Goal: Task Accomplishment & Management: Use online tool/utility

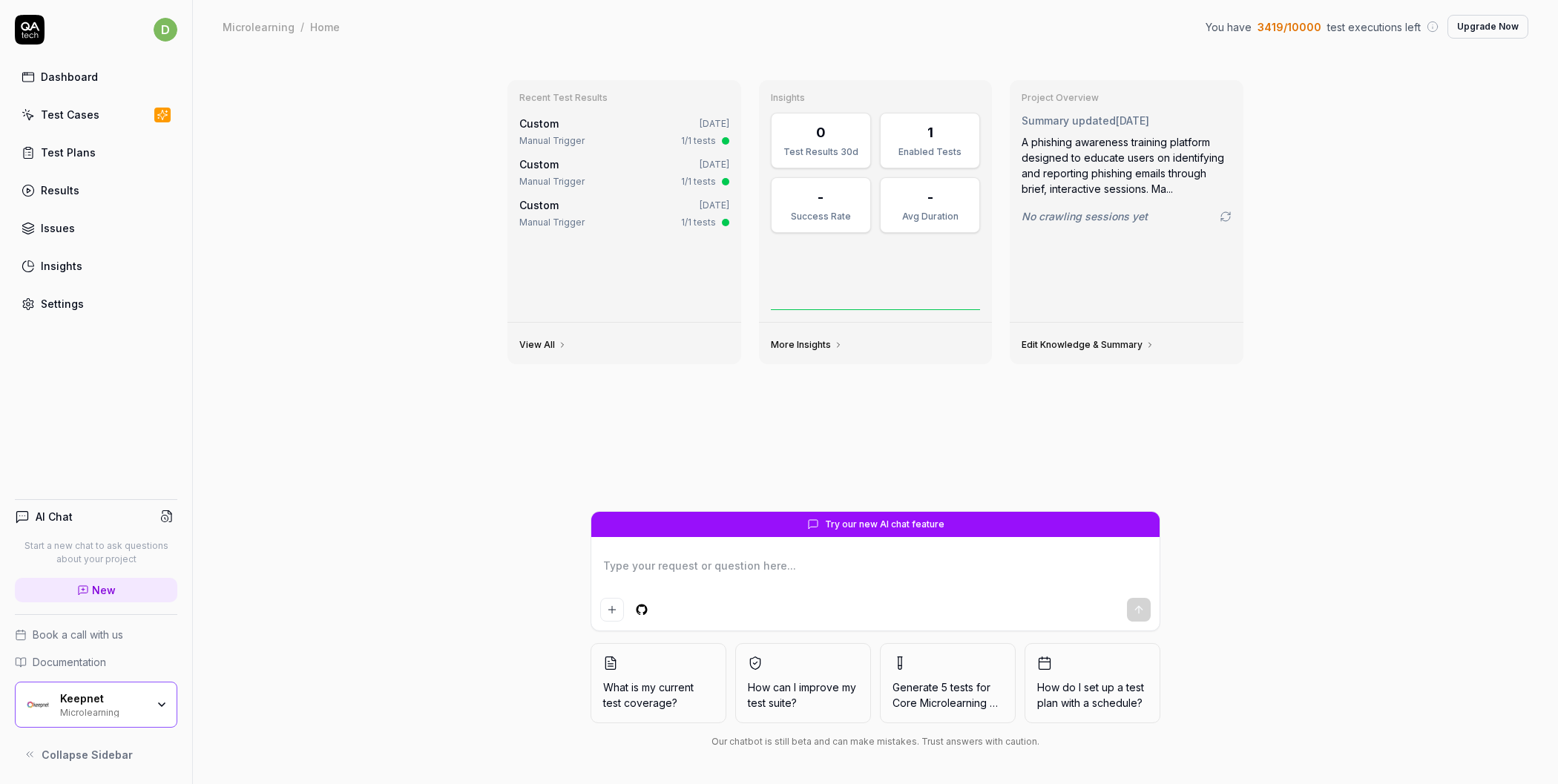
click at [86, 117] on div "Test Cases" at bounding box center [70, 115] width 59 height 15
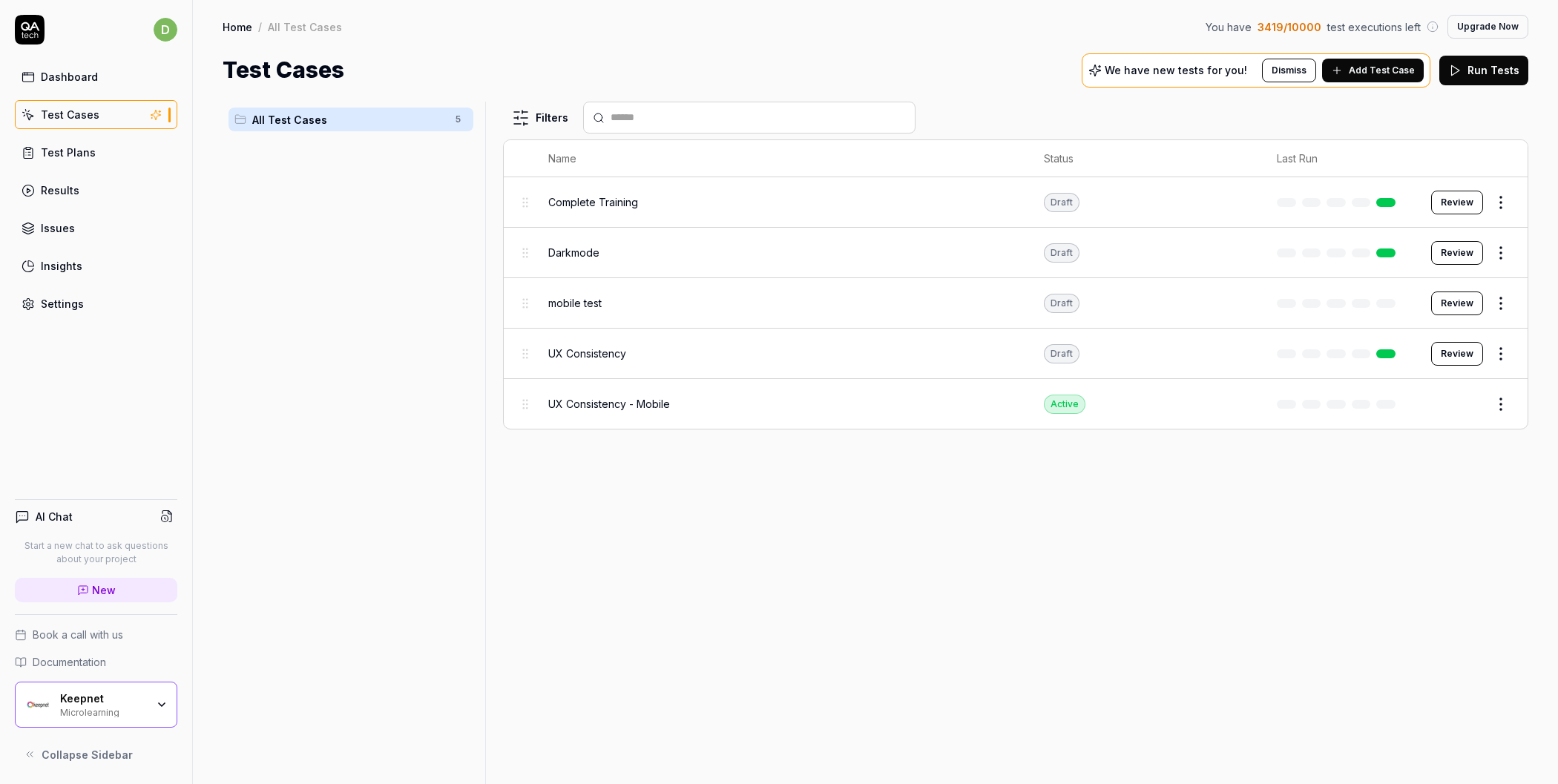
click at [162, 708] on icon "button" at bounding box center [162, 705] width 12 height 12
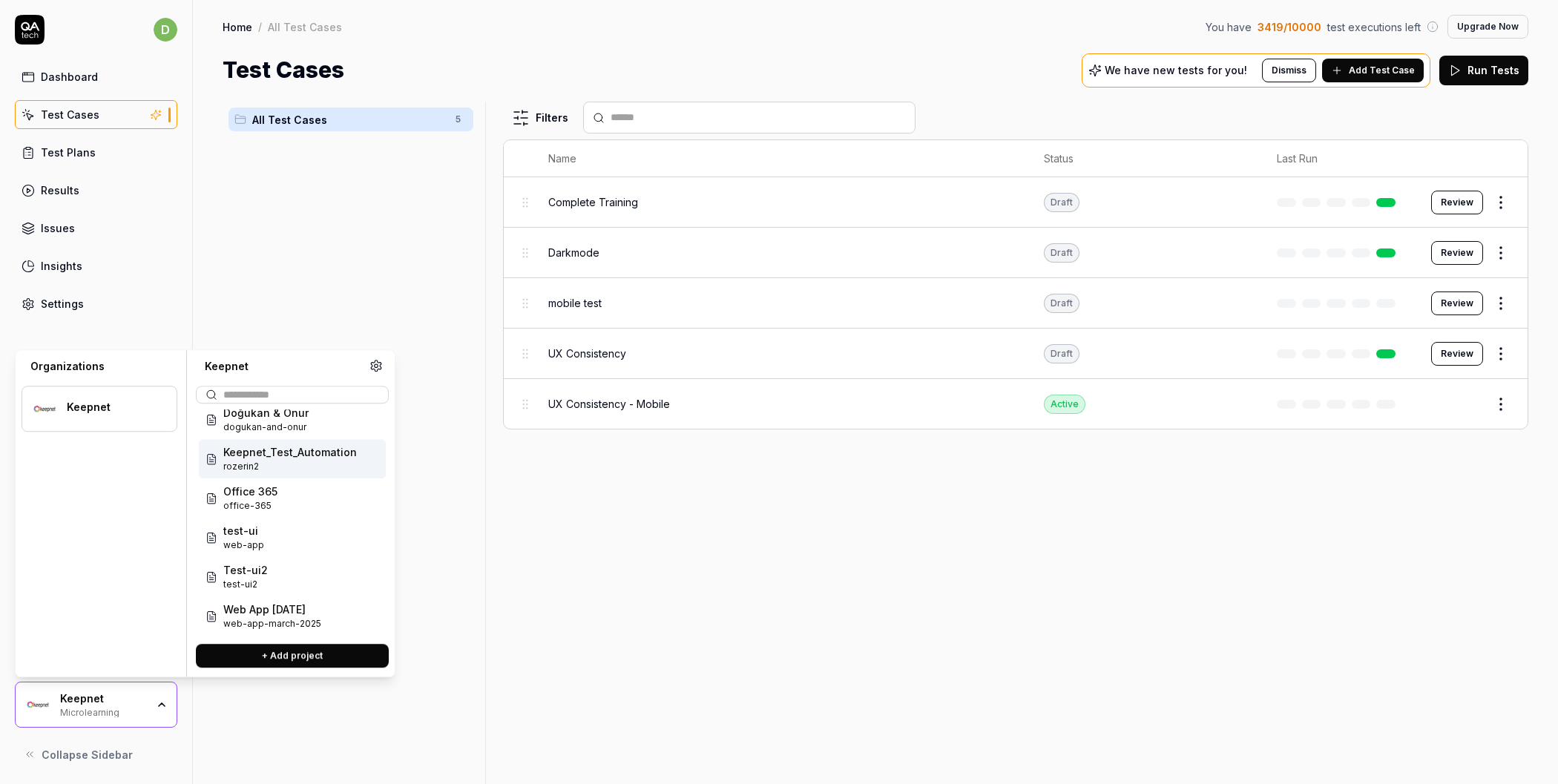
scroll to position [51, 0]
click at [301, 428] on span "dogukan-and-onur" at bounding box center [266, 428] width 85 height 13
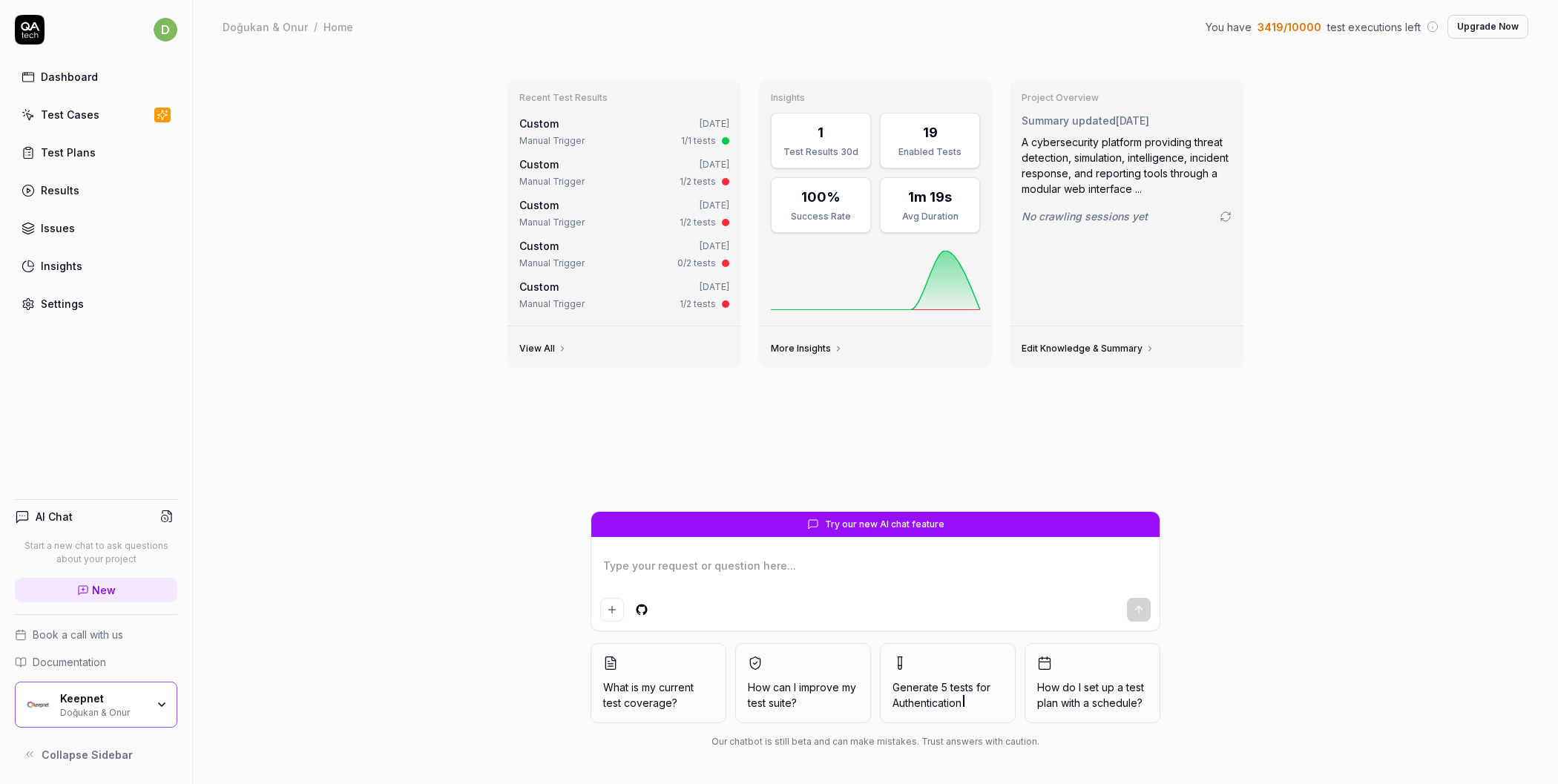
click at [114, 112] on link "Test Cases" at bounding box center [96, 115] width 163 height 29
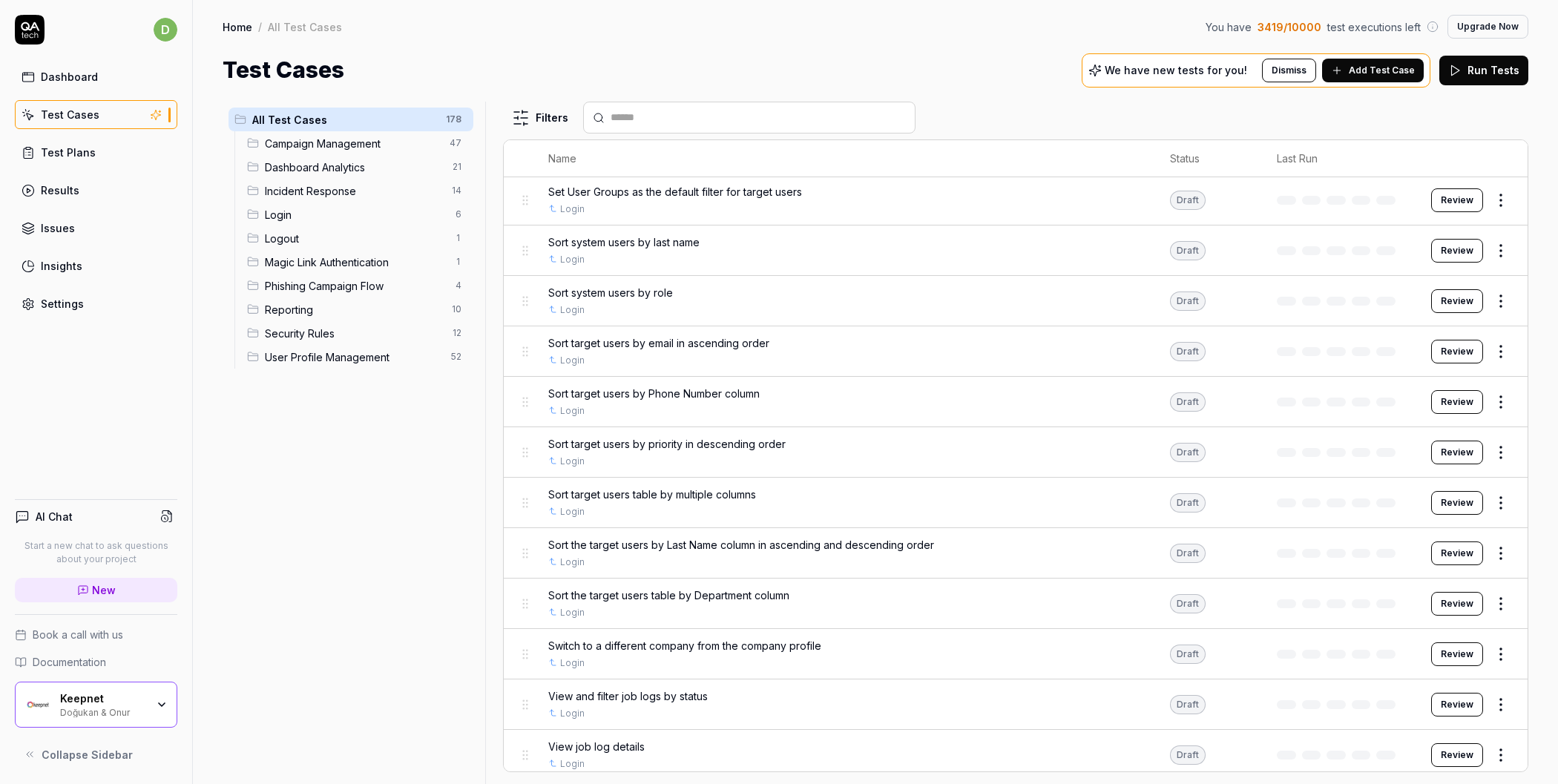
scroll to position [8584, 0]
click at [96, 152] on link "Test Plans" at bounding box center [96, 153] width 163 height 29
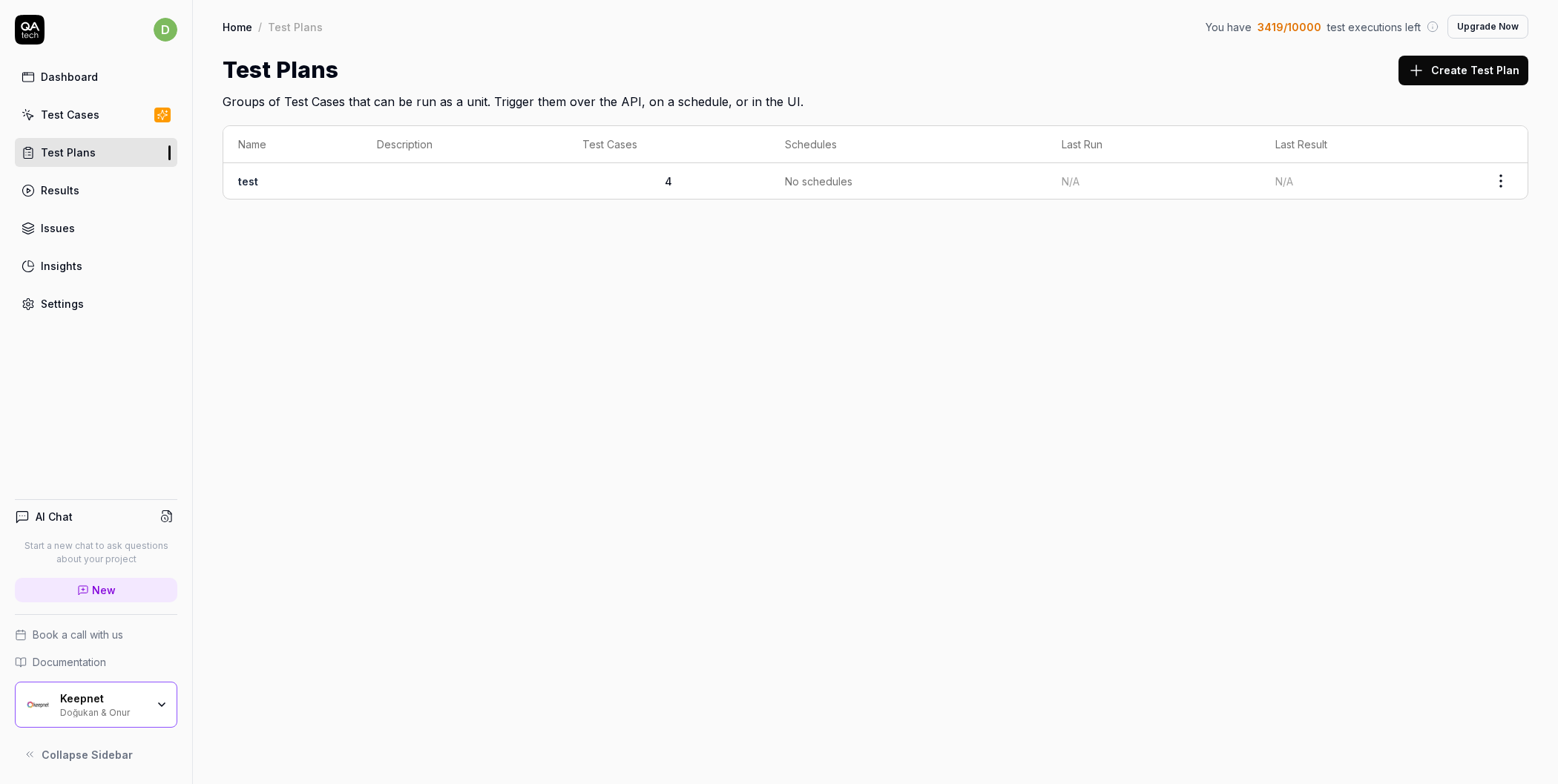
click at [384, 194] on td at bounding box center [464, 181] width 205 height 35
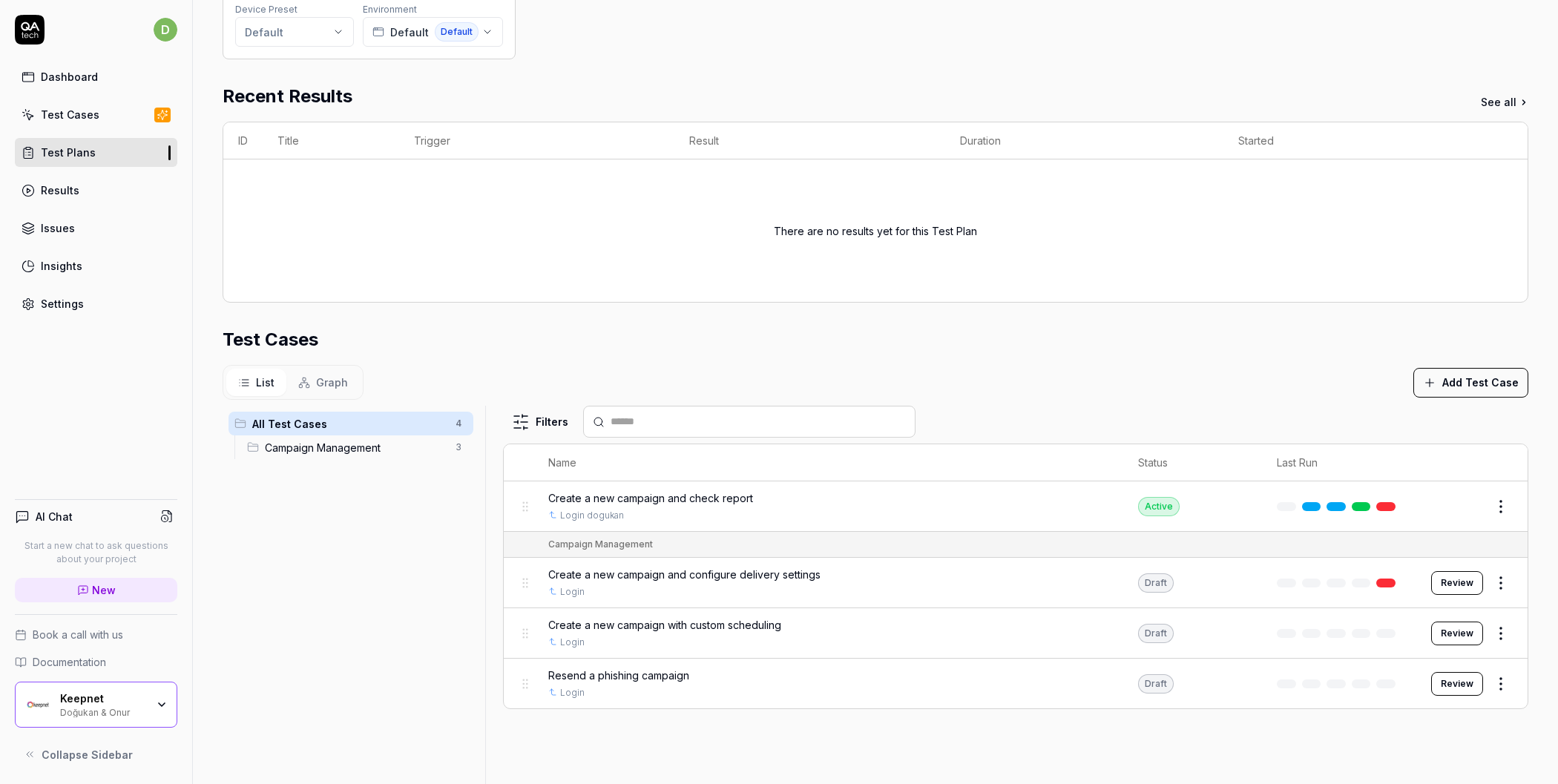
scroll to position [356, 0]
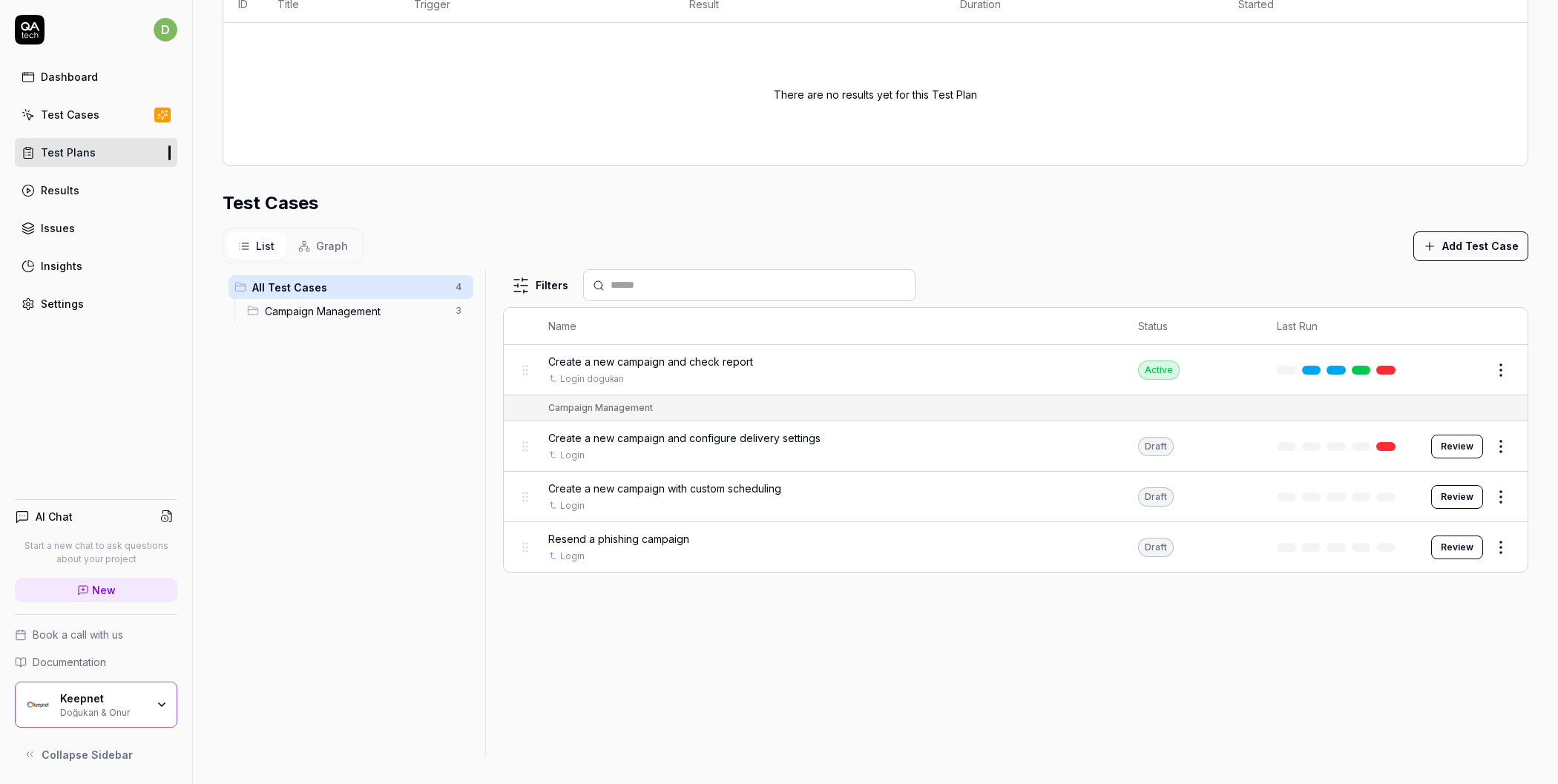
click at [135, 720] on div "Keepnet Doğukan & Onur" at bounding box center [96, 705] width 163 height 46
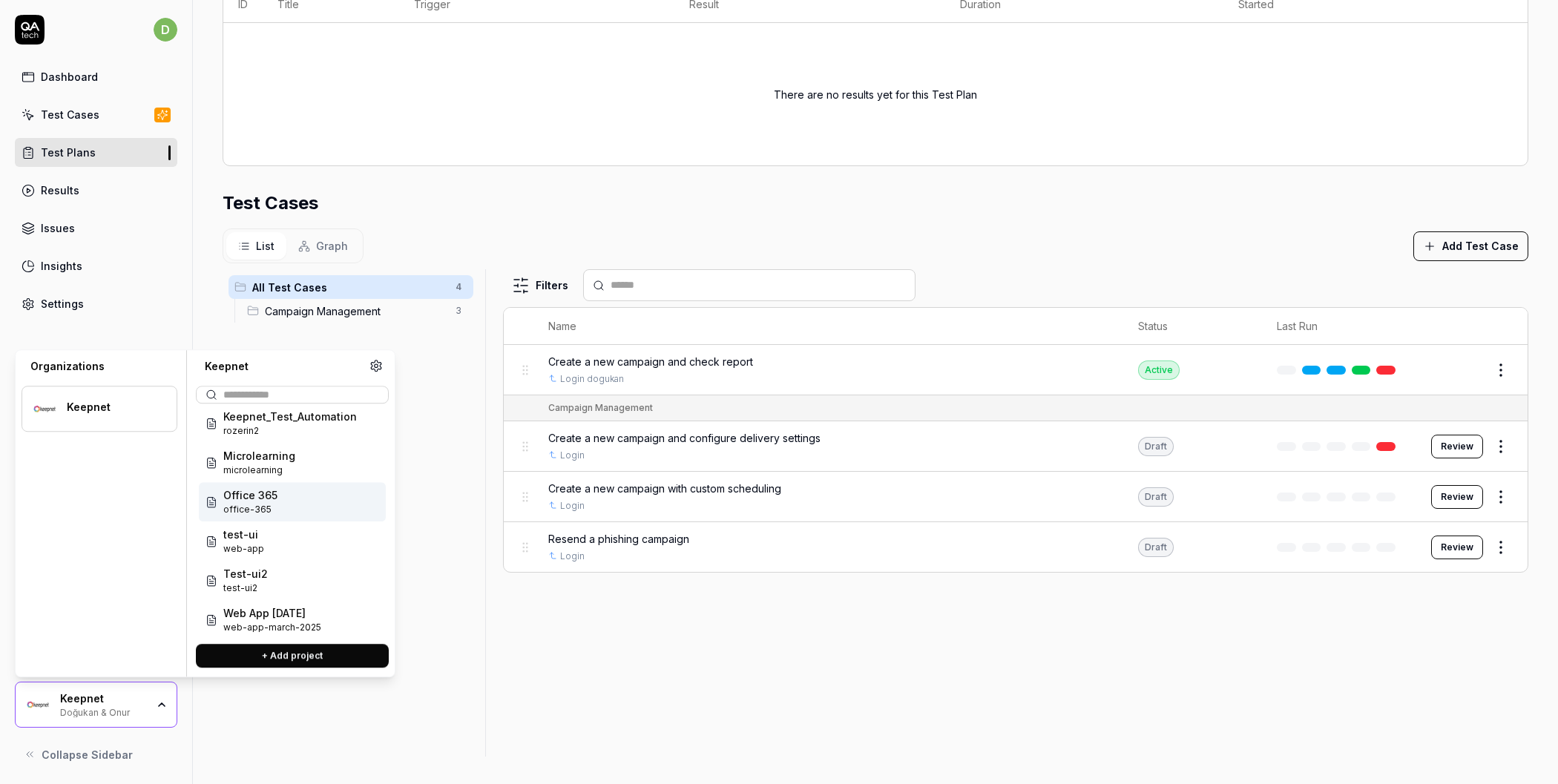
scroll to position [55, 0]
click at [285, 534] on div "test-ui web-app" at bounding box center [293, 534] width 187 height 40
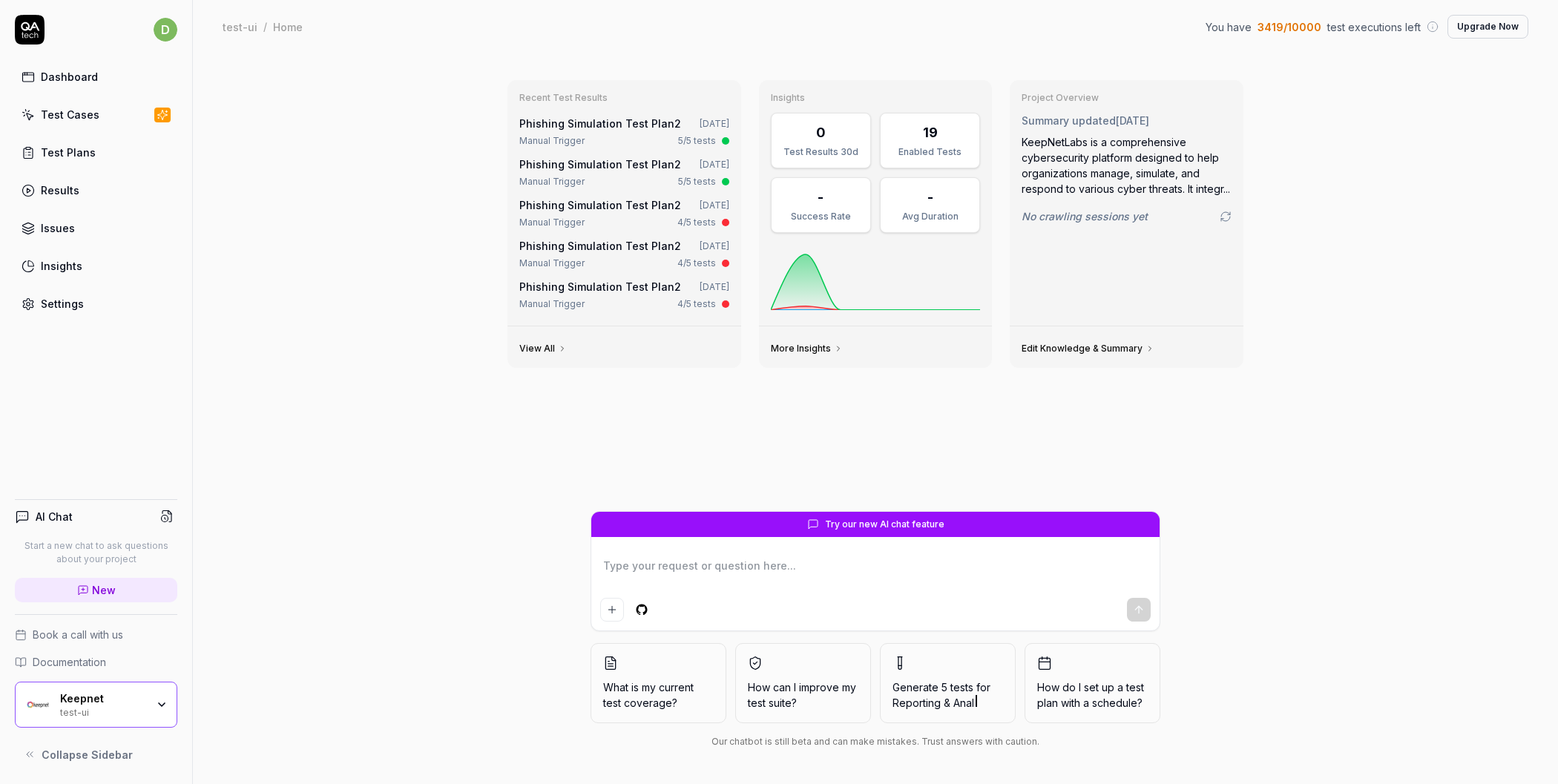
click at [85, 155] on div "Test Plans" at bounding box center [67, 153] width 55 height 15
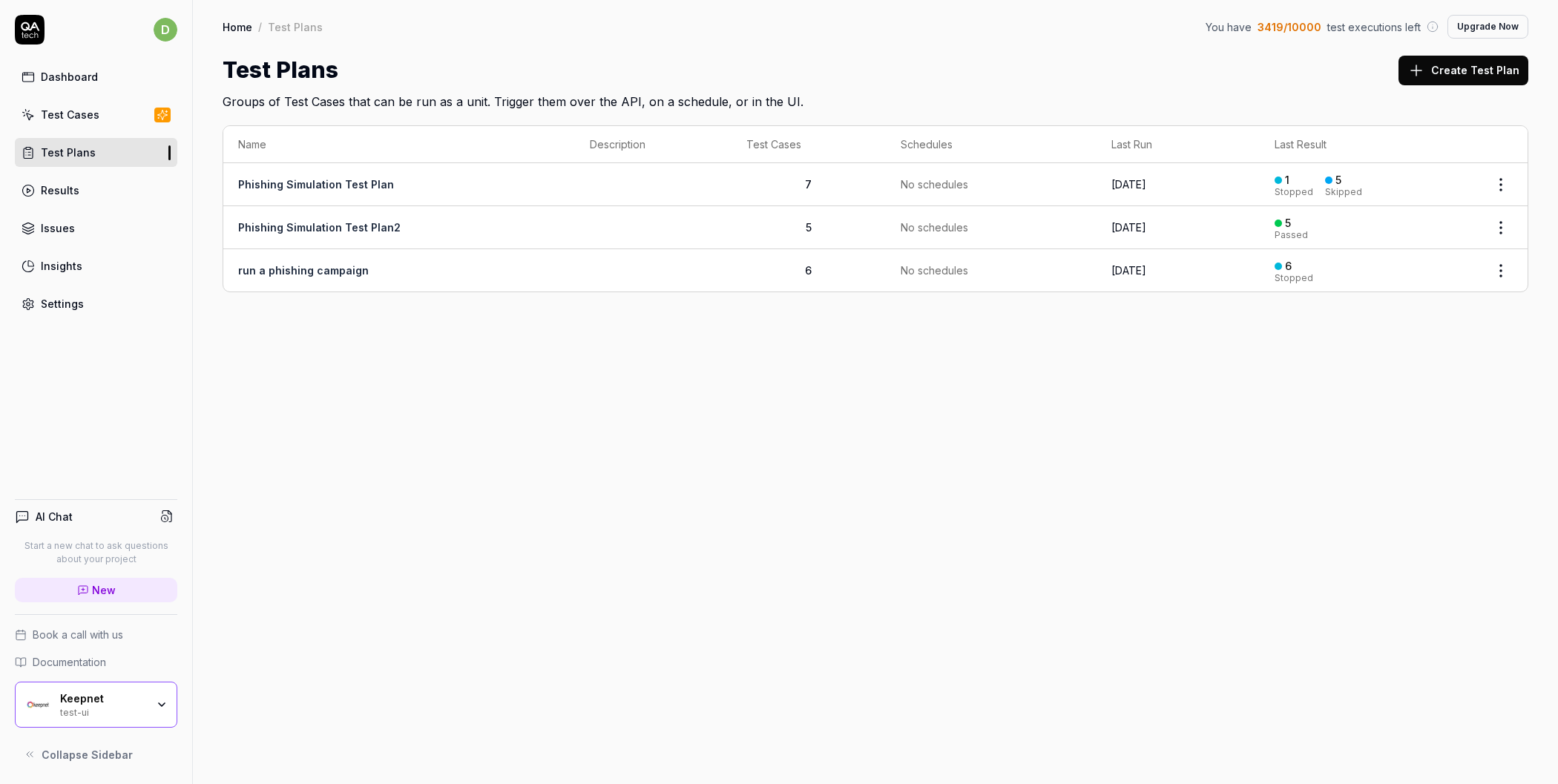
click at [363, 226] on link "Phishing Simulation Test Plan2" at bounding box center [319, 227] width 163 height 13
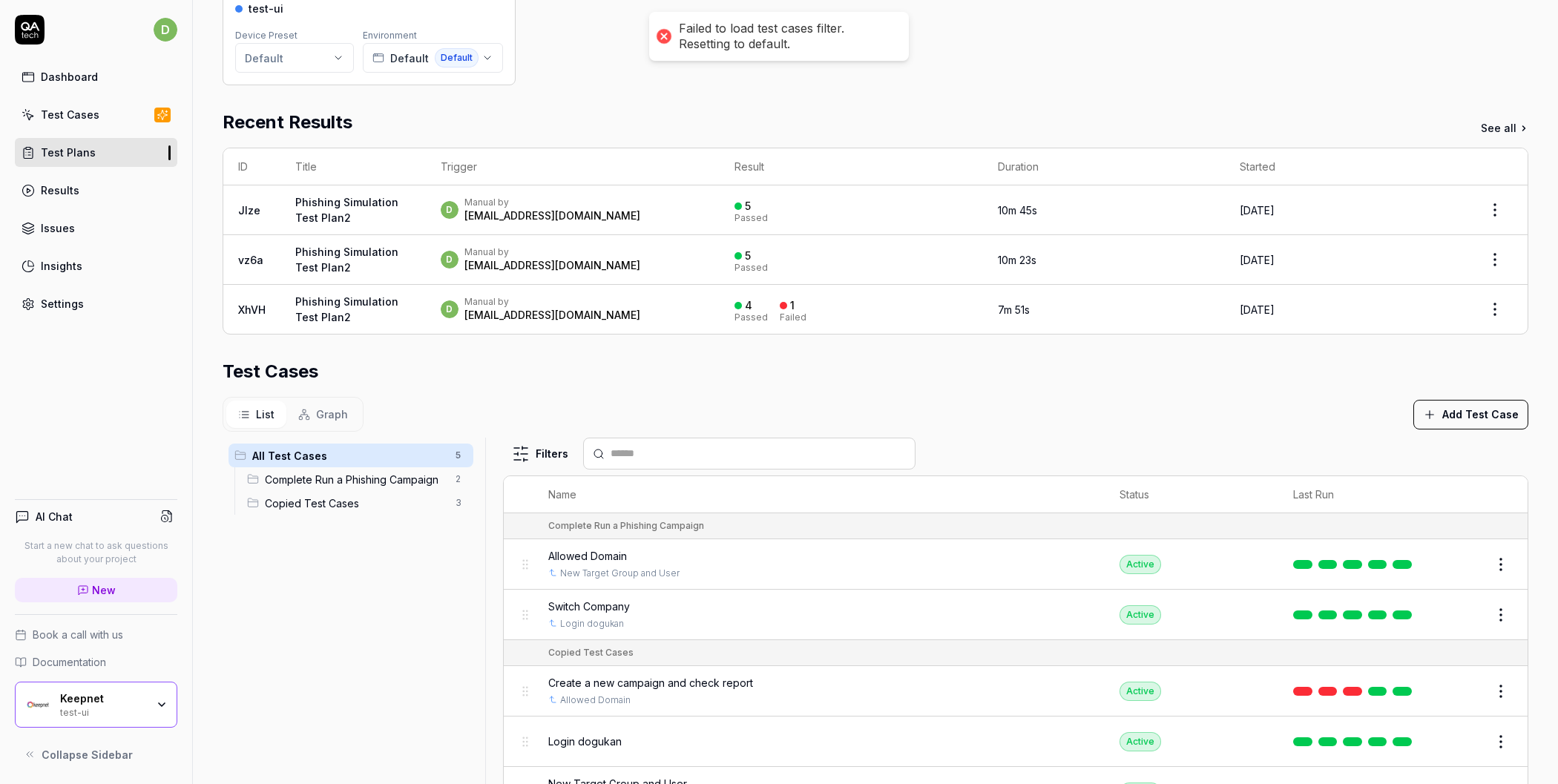
scroll to position [362, 0]
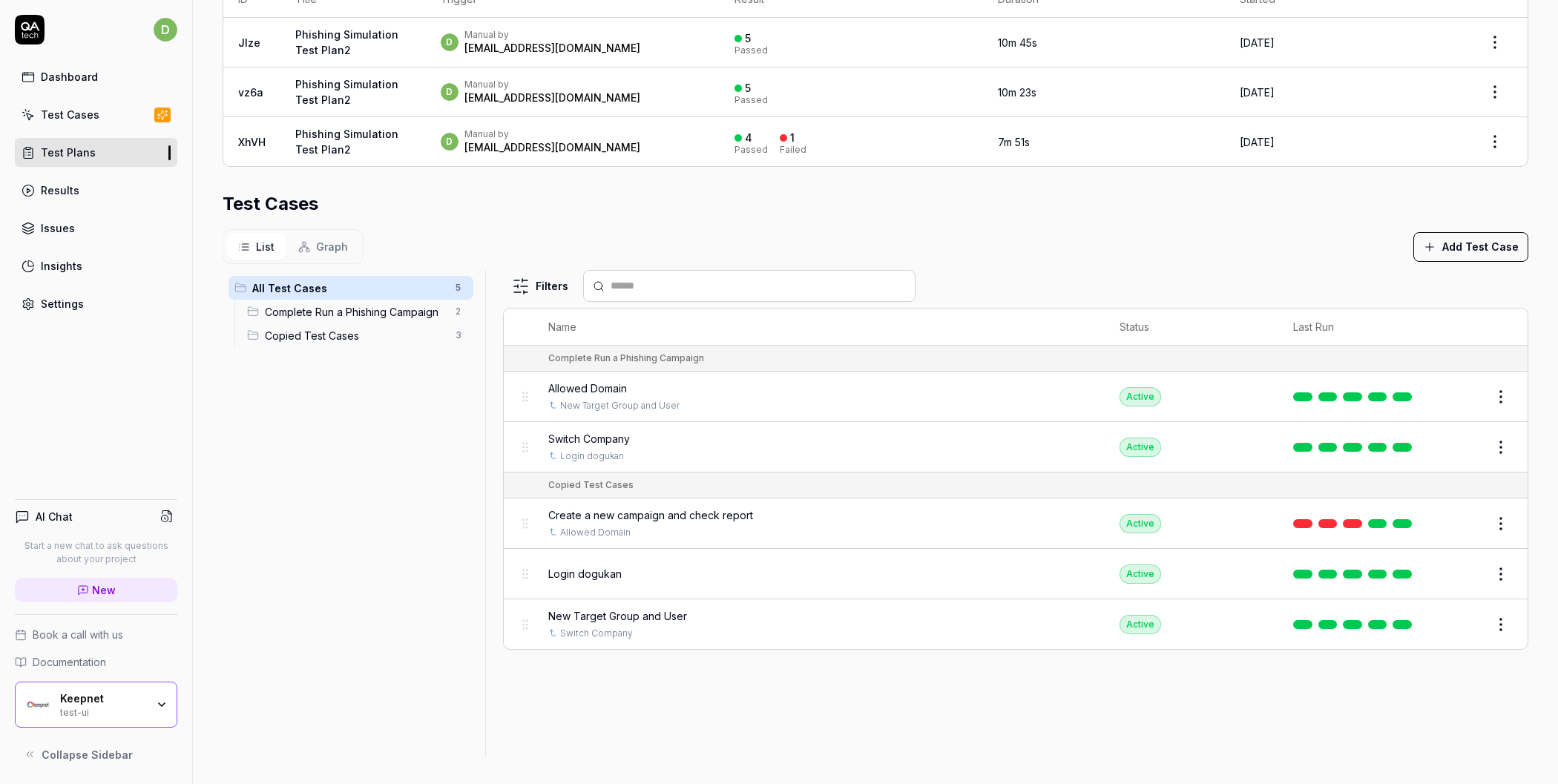
click at [96, 115] on link "Test Cases" at bounding box center [96, 115] width 163 height 29
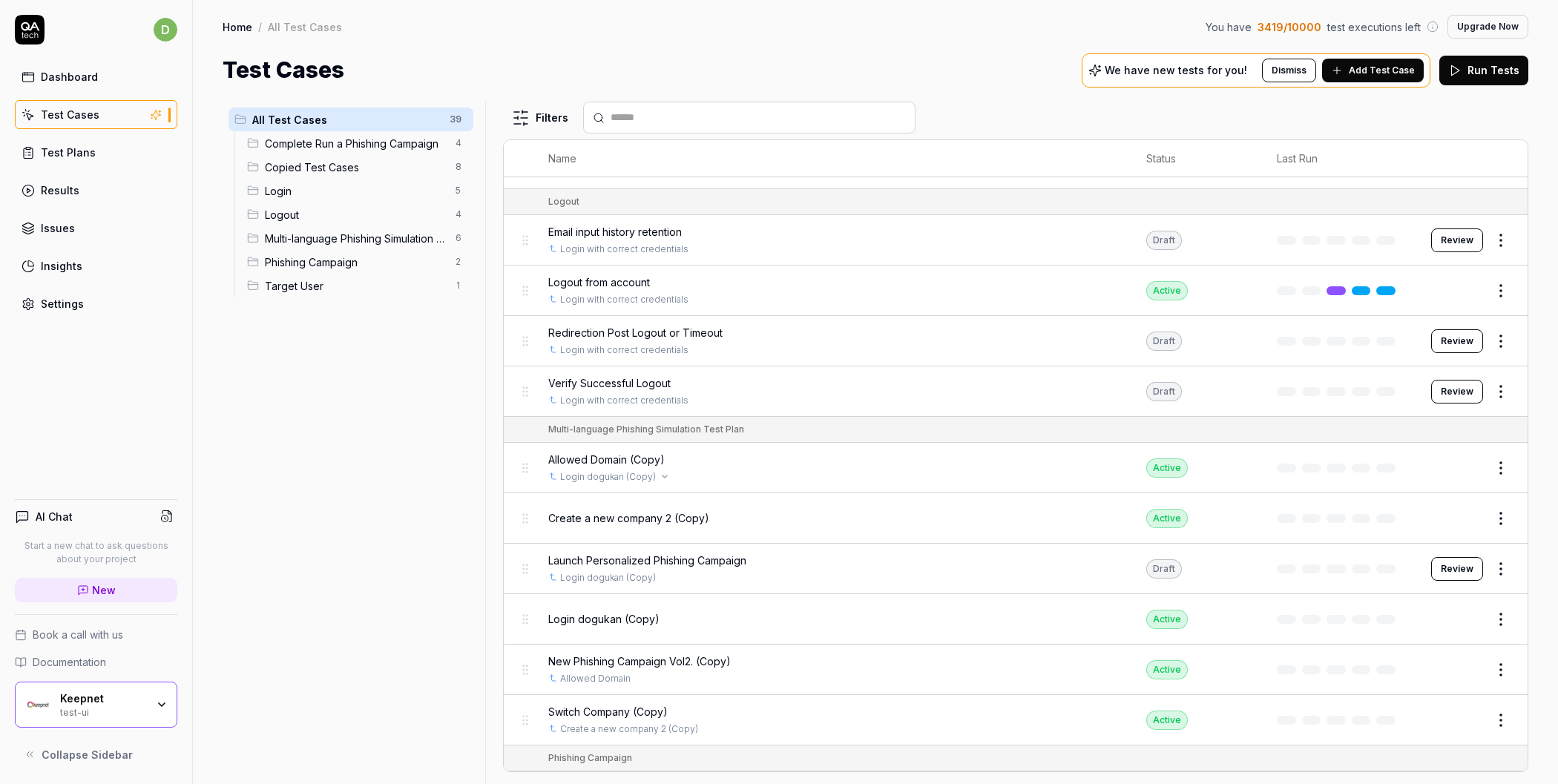
scroll to position [1539, 0]
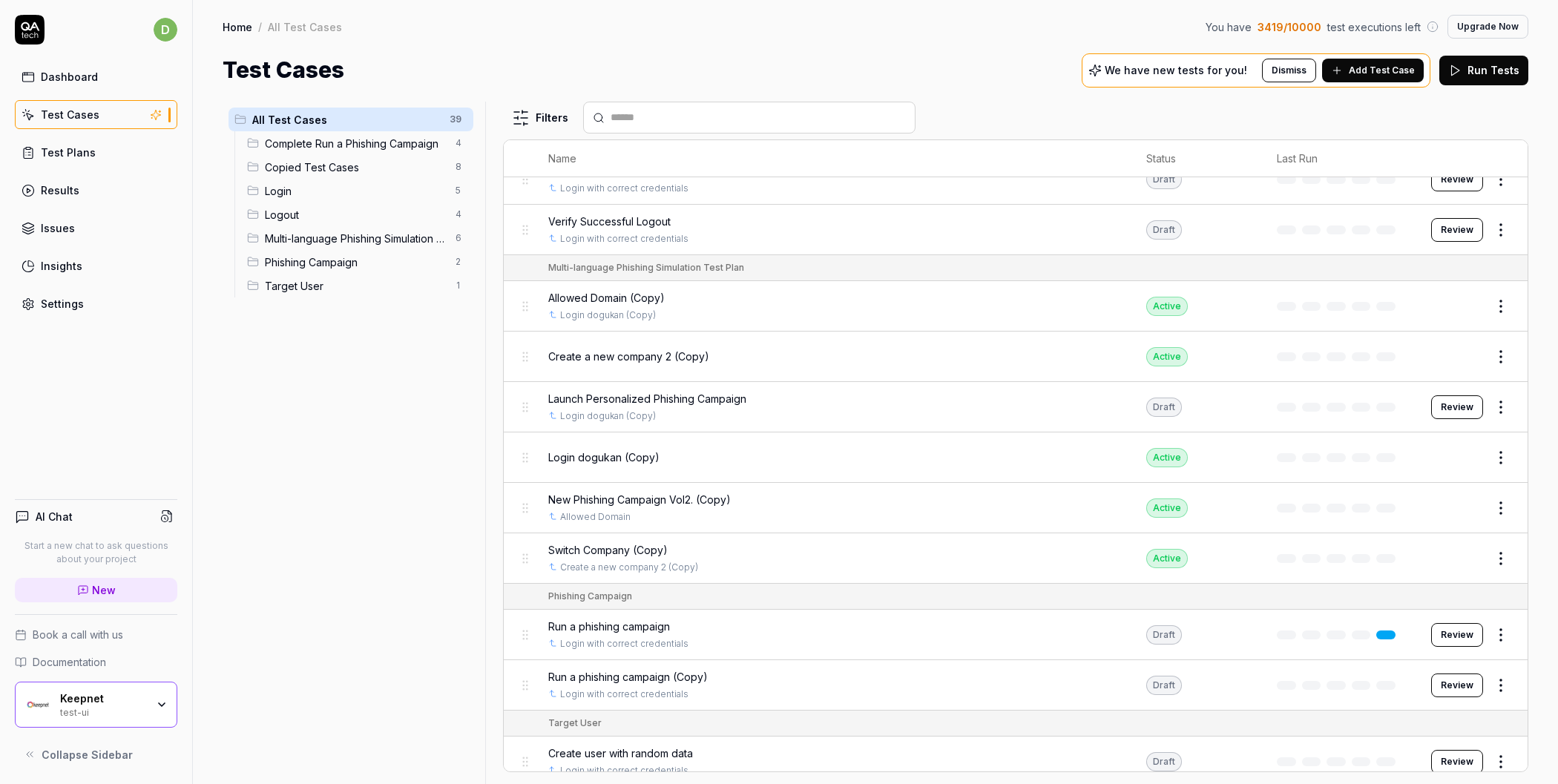
click at [121, 151] on link "Test Plans" at bounding box center [96, 153] width 163 height 29
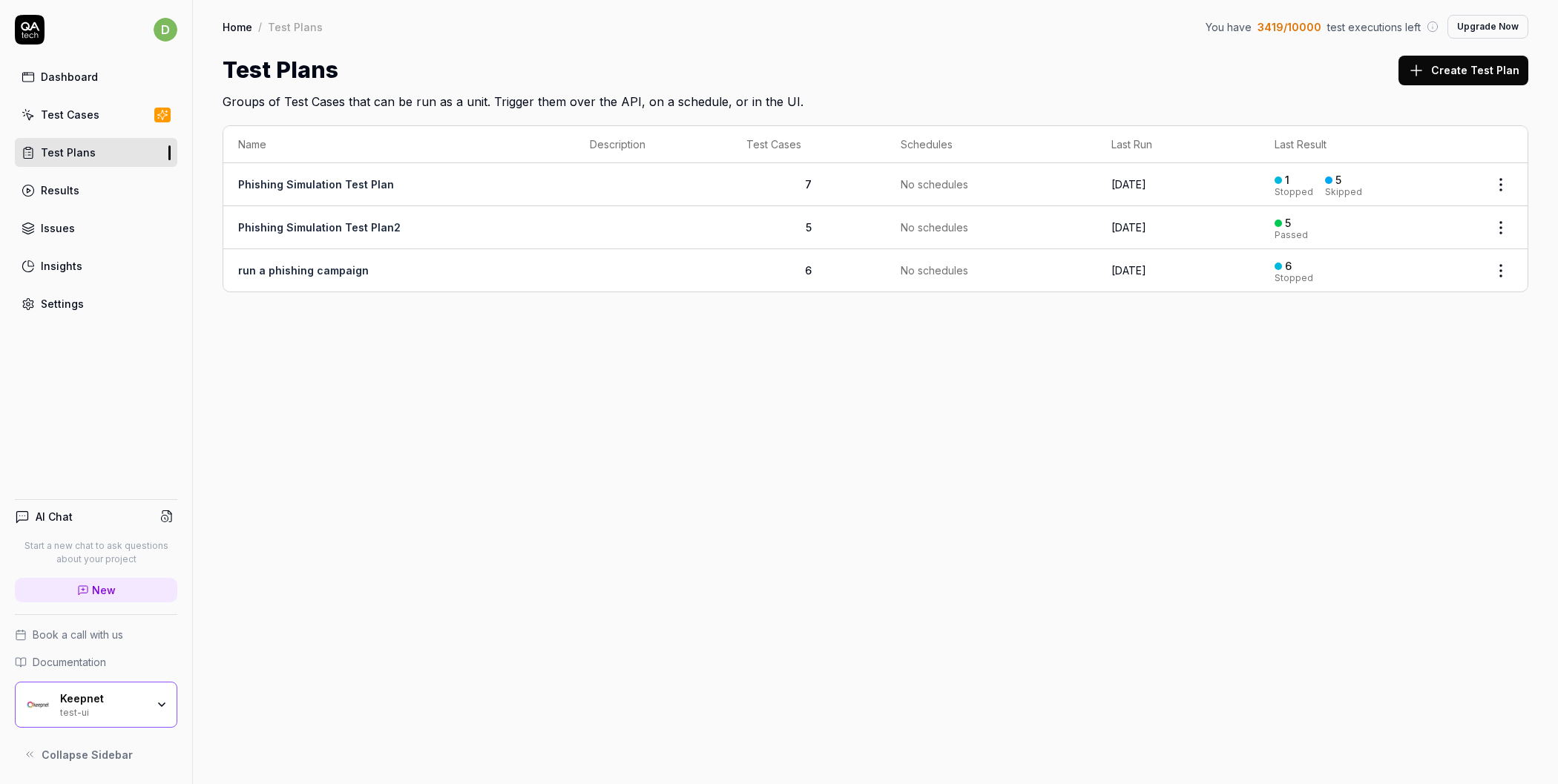
click at [341, 223] on link "Phishing Simulation Test Plan2" at bounding box center [319, 227] width 163 height 13
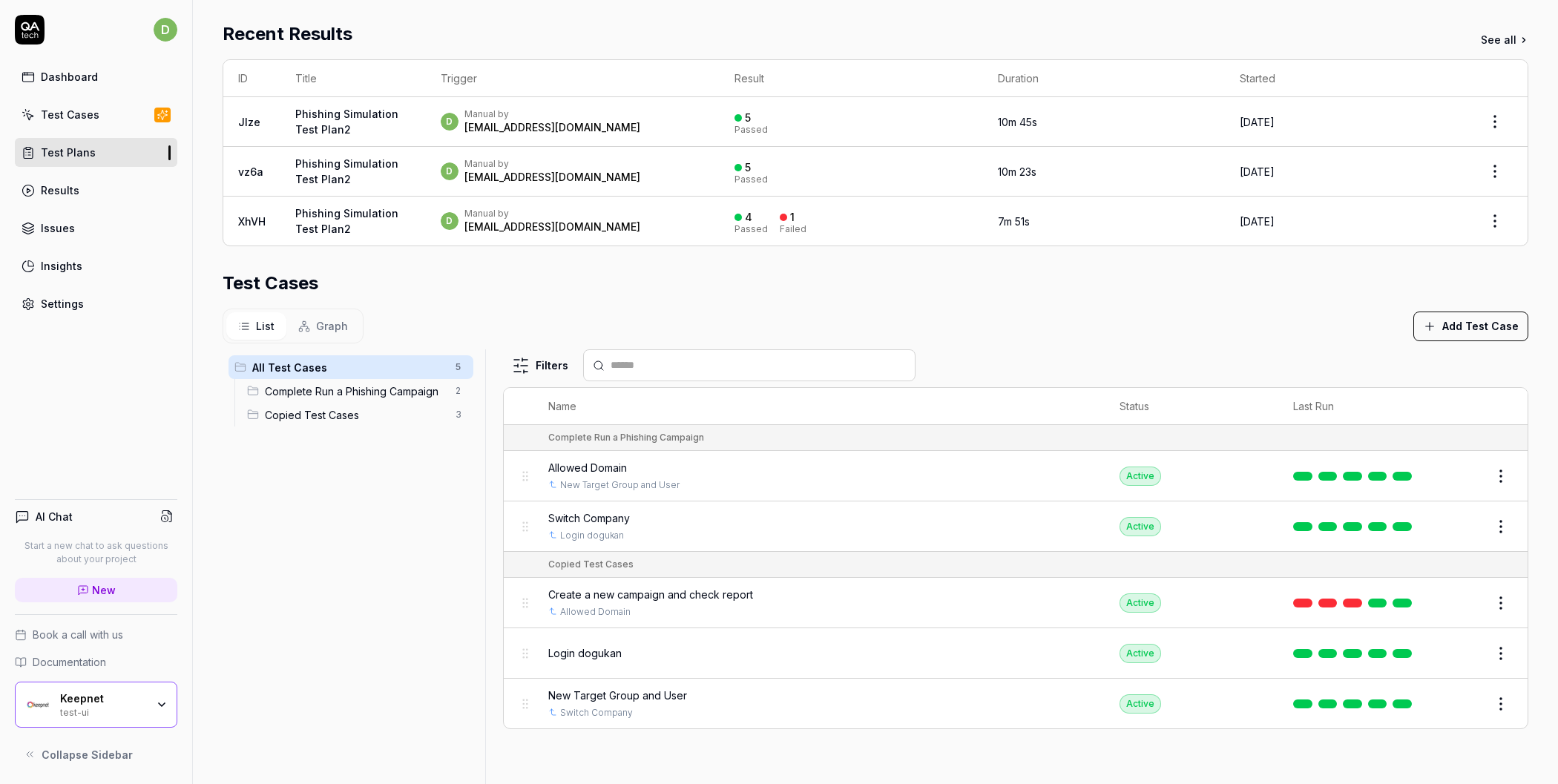
scroll to position [357, 0]
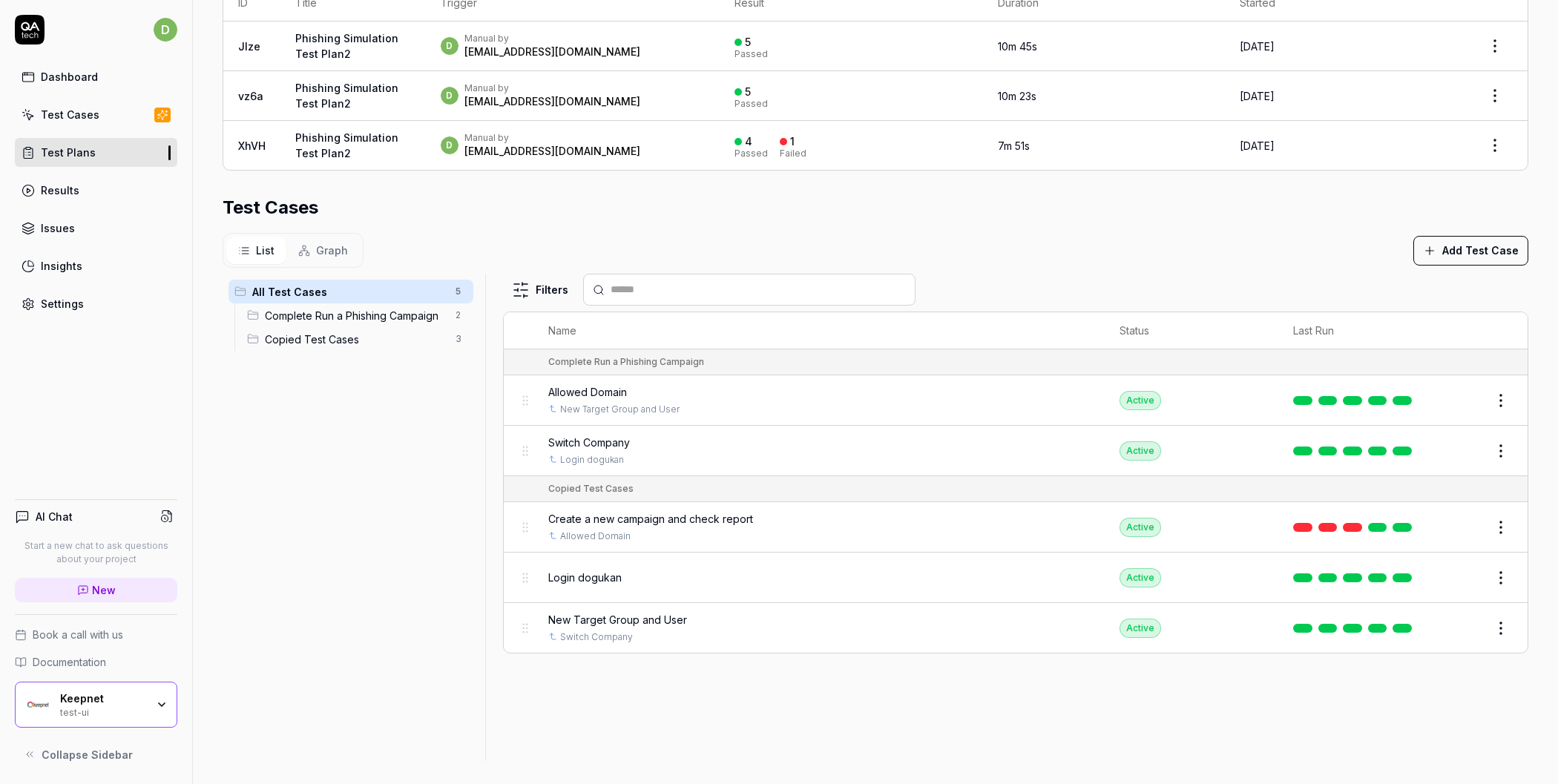
click at [317, 250] on span "Graph" at bounding box center [332, 250] width 32 height 15
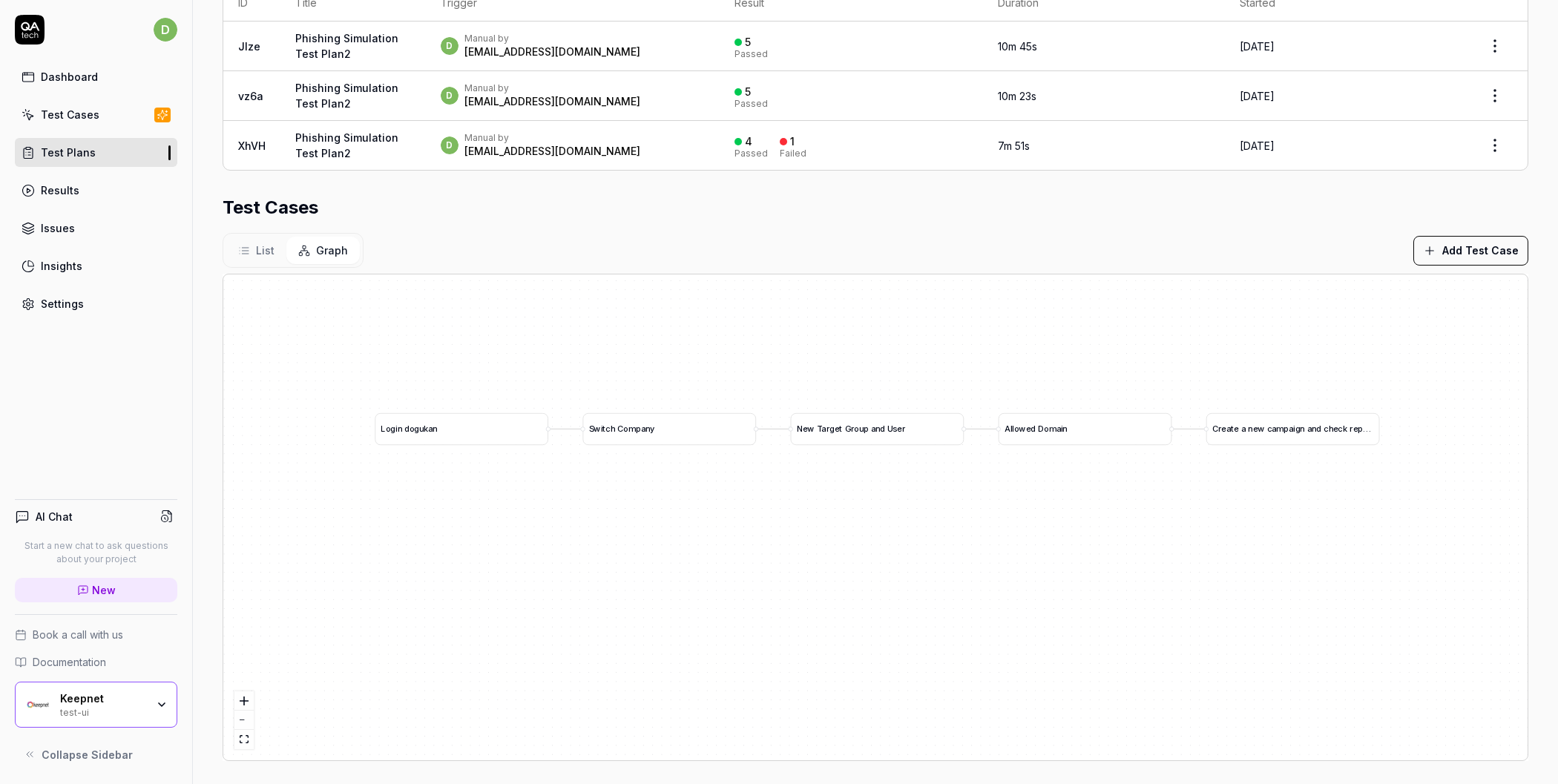
drag, startPoint x: 479, startPoint y: 490, endPoint x: 505, endPoint y: 491, distance: 26.0
click at [505, 491] on div "A l l o w e d D o m a i n N e w T a r g e t G r o u p a n d U s e r S w i t c h…" at bounding box center [875, 518] width 1304 height 486
click at [67, 111] on div "Test Cases" at bounding box center [70, 115] width 59 height 15
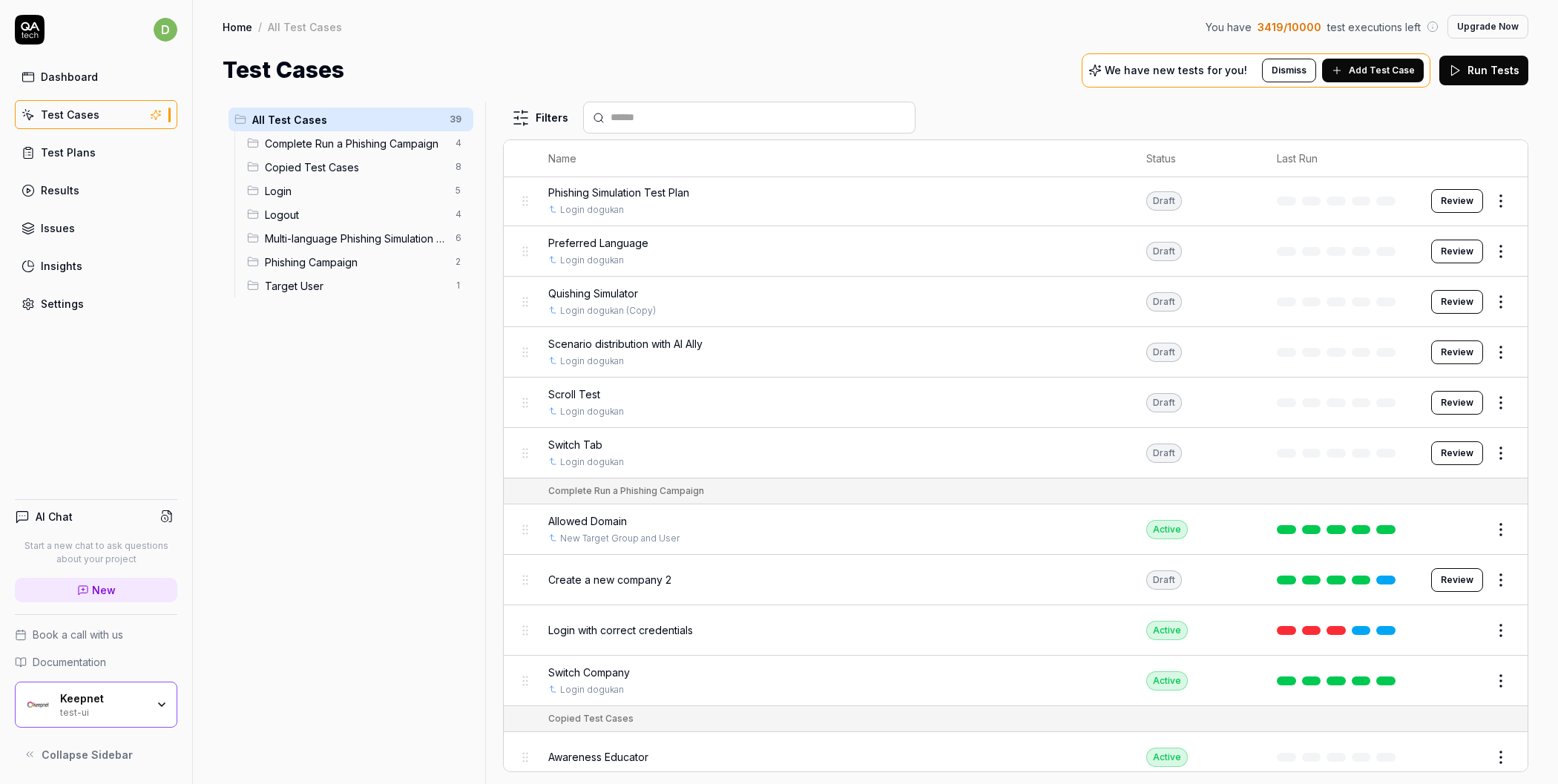
scroll to position [180, 0]
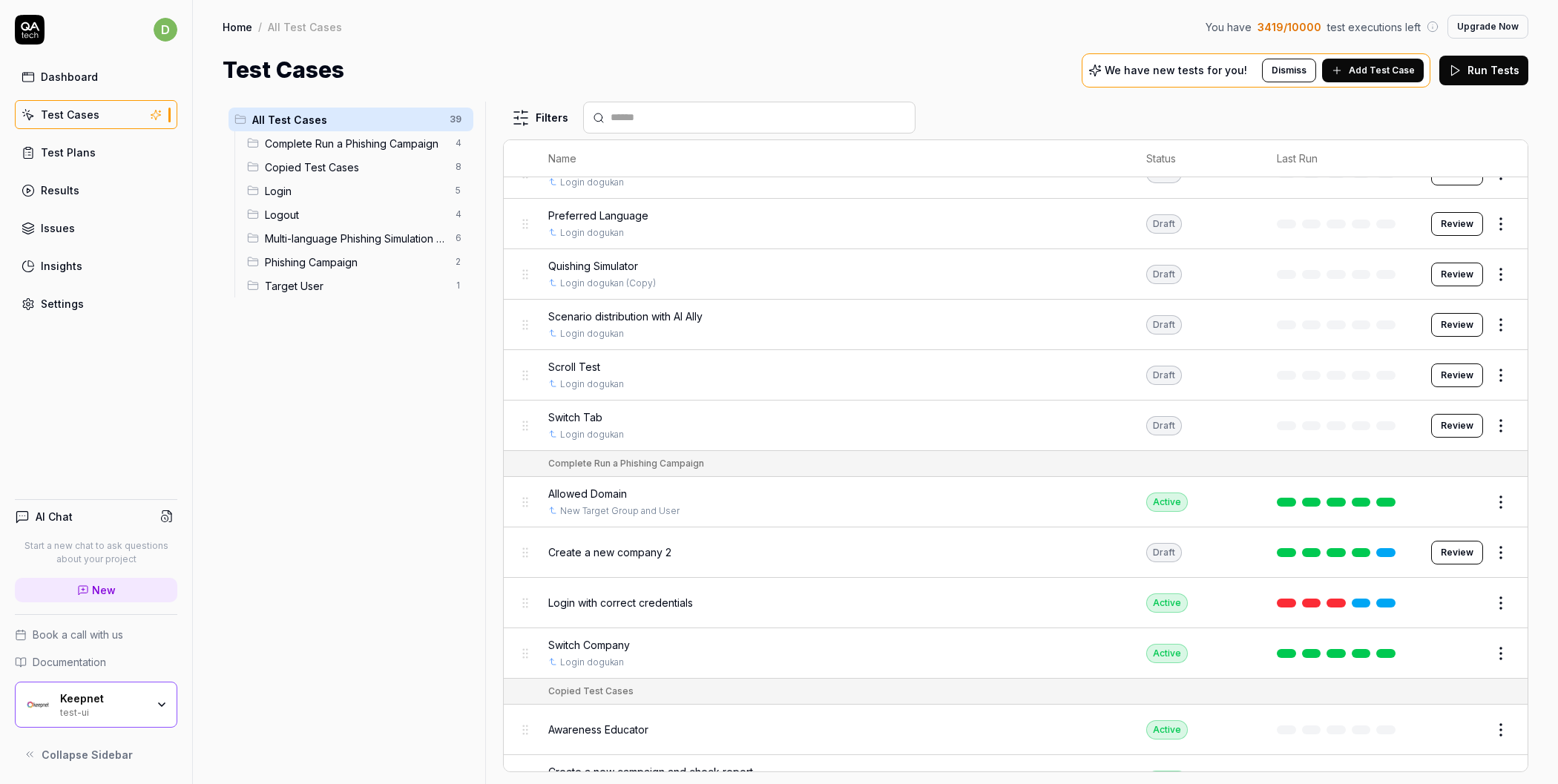
click at [616, 638] on span "Switch Company" at bounding box center [588, 645] width 82 height 15
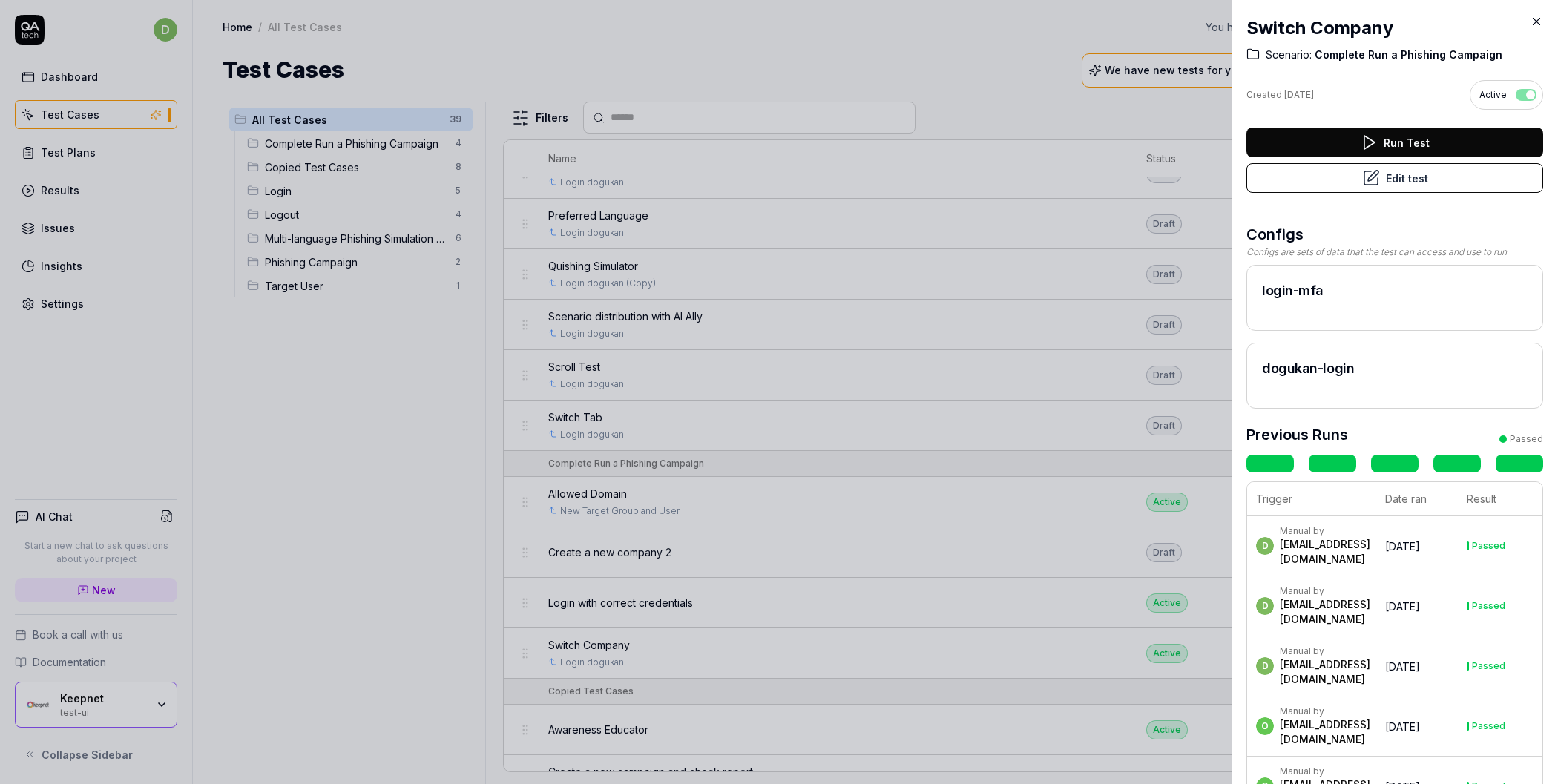
click at [1364, 180] on icon at bounding box center [1371, 178] width 13 height 13
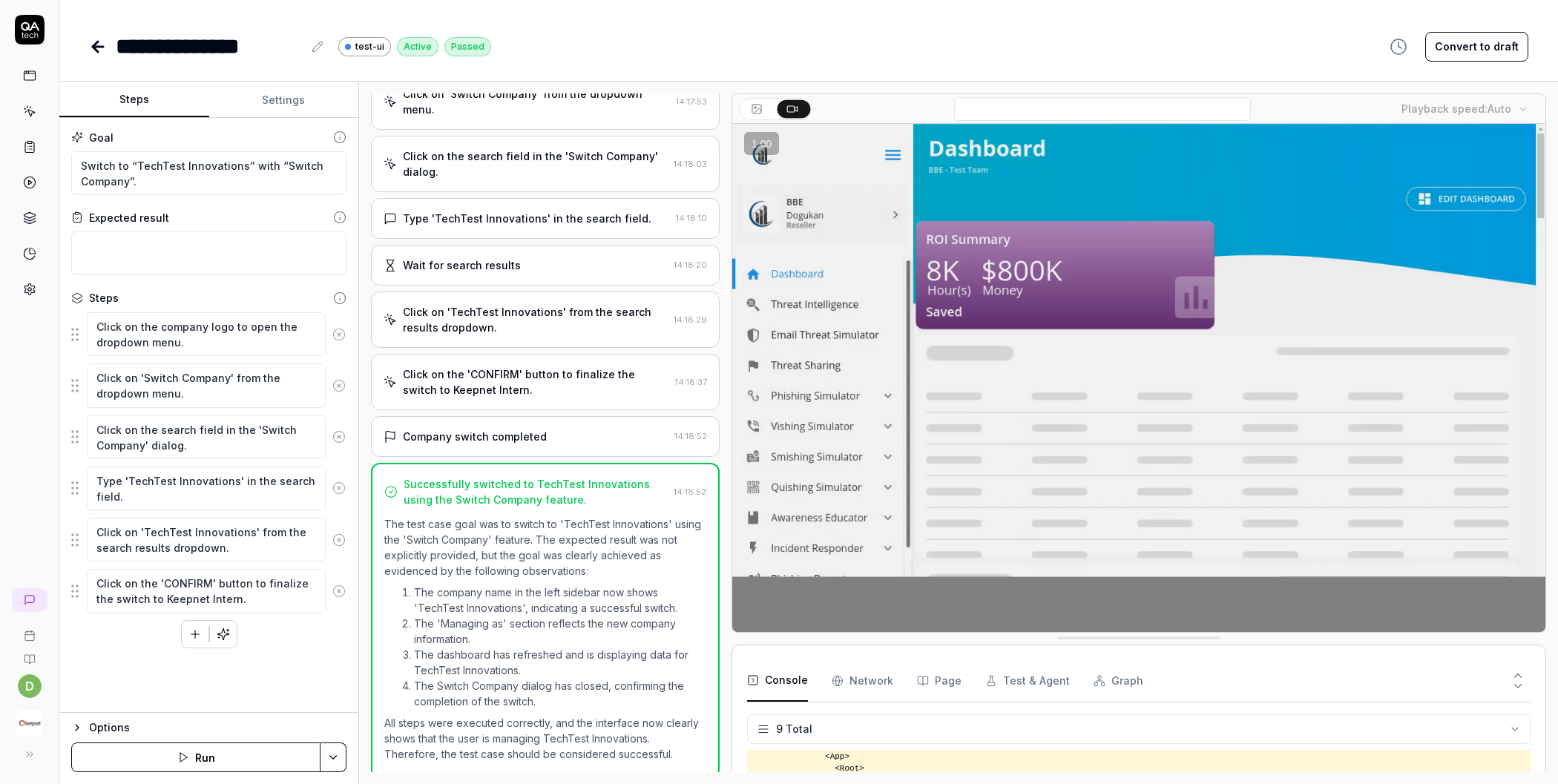
scroll to position [577, 0]
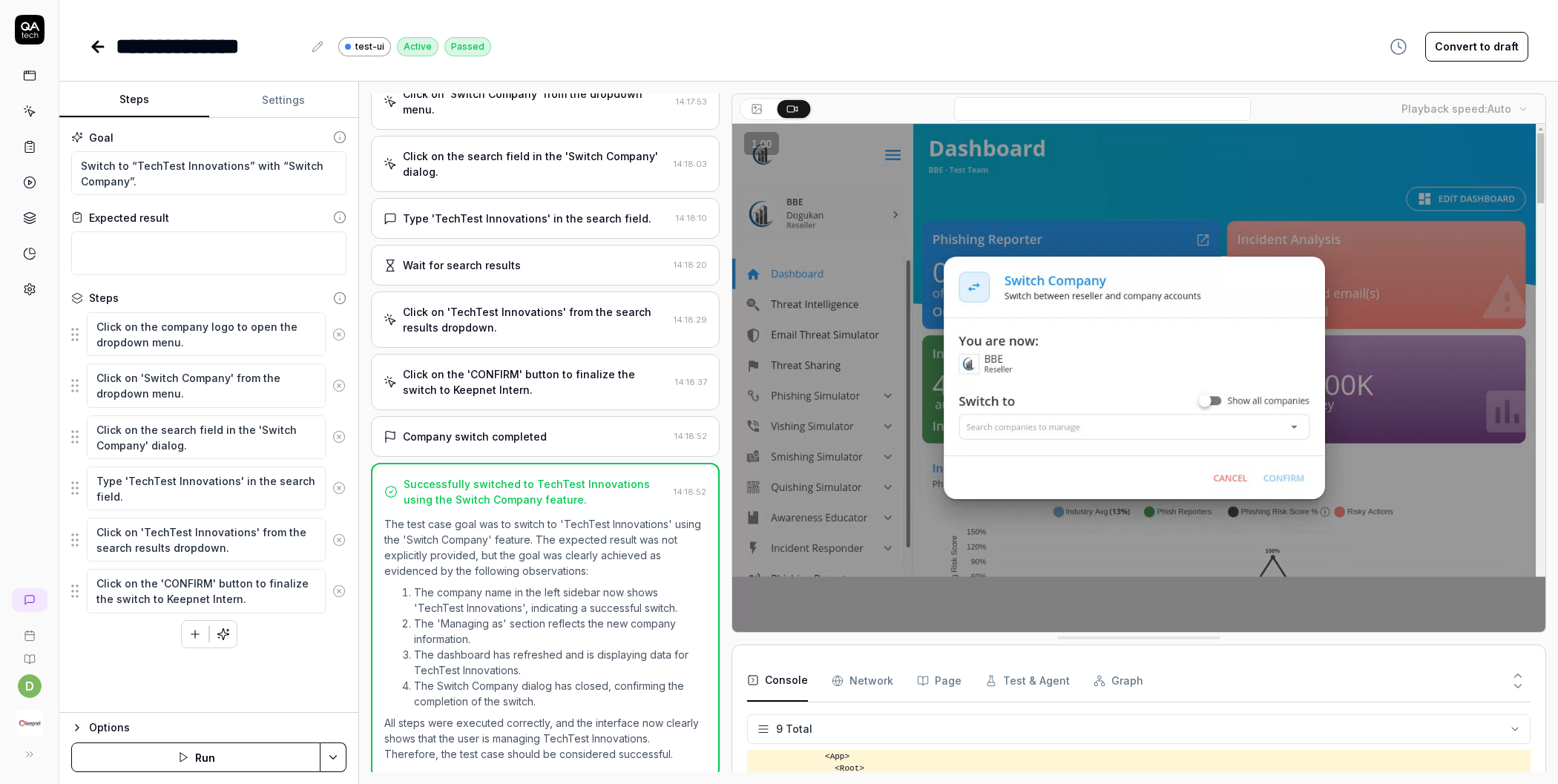
click at [285, 96] on button "Settings" at bounding box center [284, 100] width 150 height 35
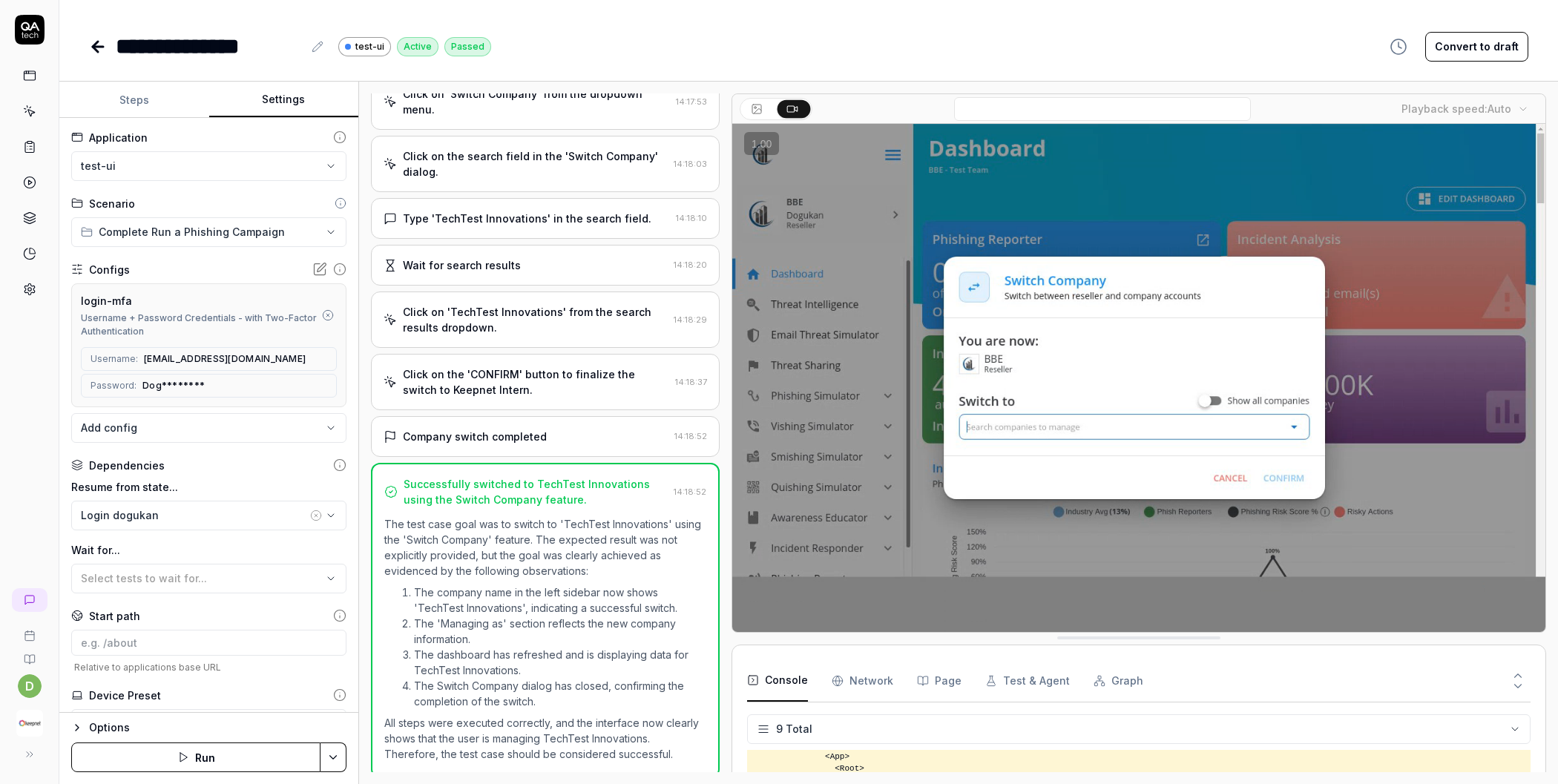
scroll to position [0, 0]
click at [155, 90] on button "Steps" at bounding box center [134, 100] width 150 height 35
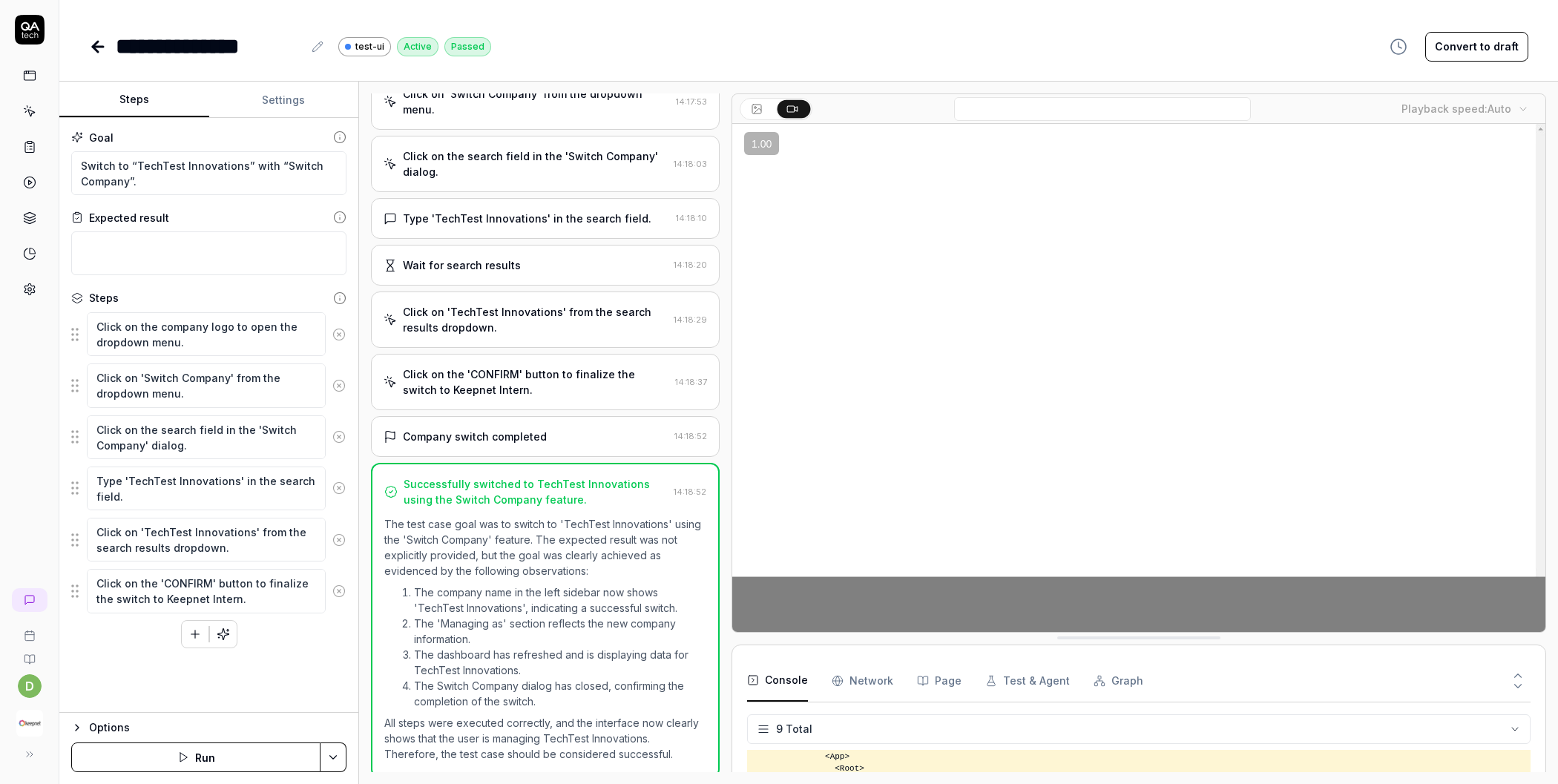
click at [266, 105] on button "Settings" at bounding box center [284, 100] width 150 height 35
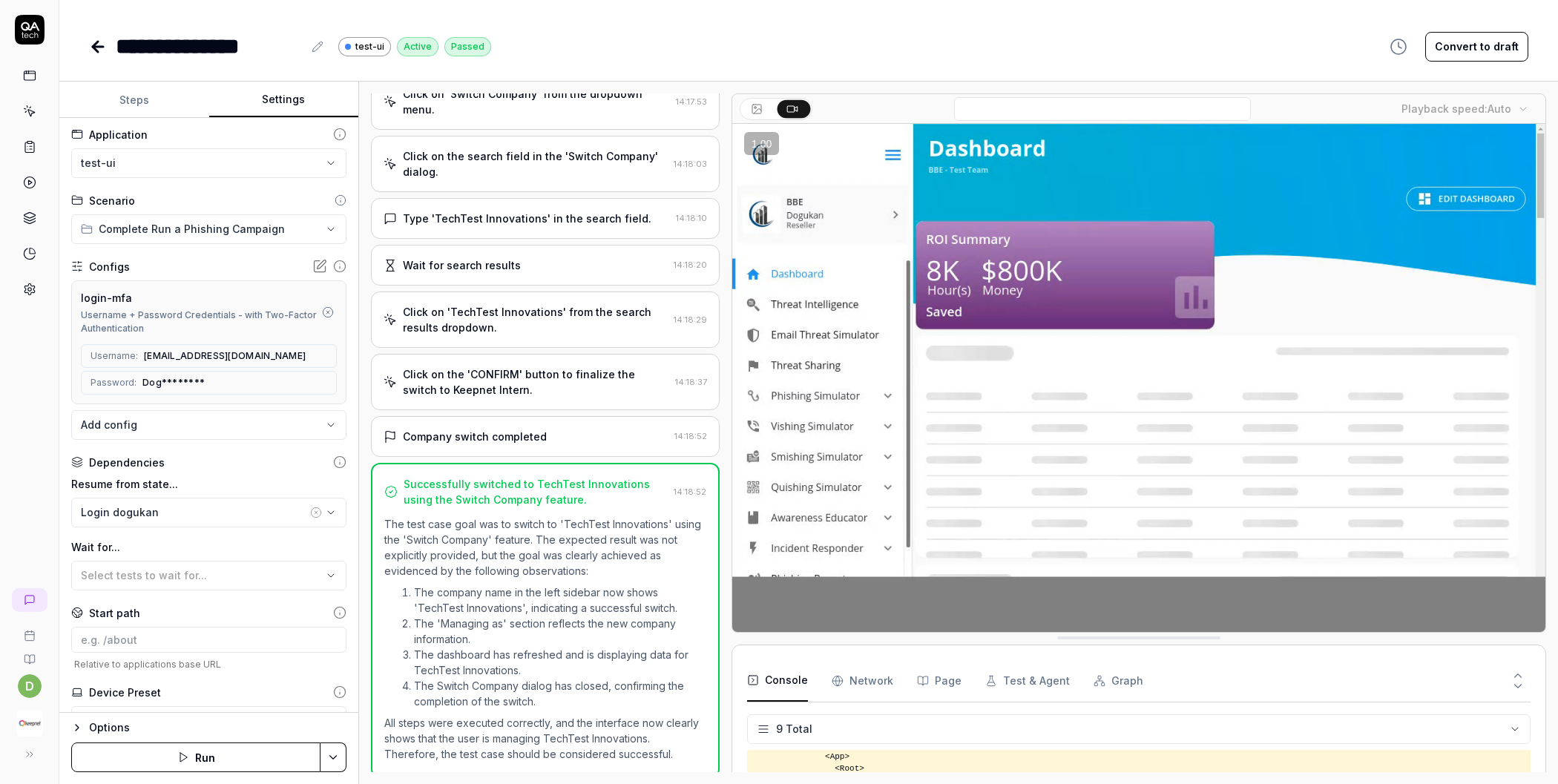
scroll to position [3, 0]
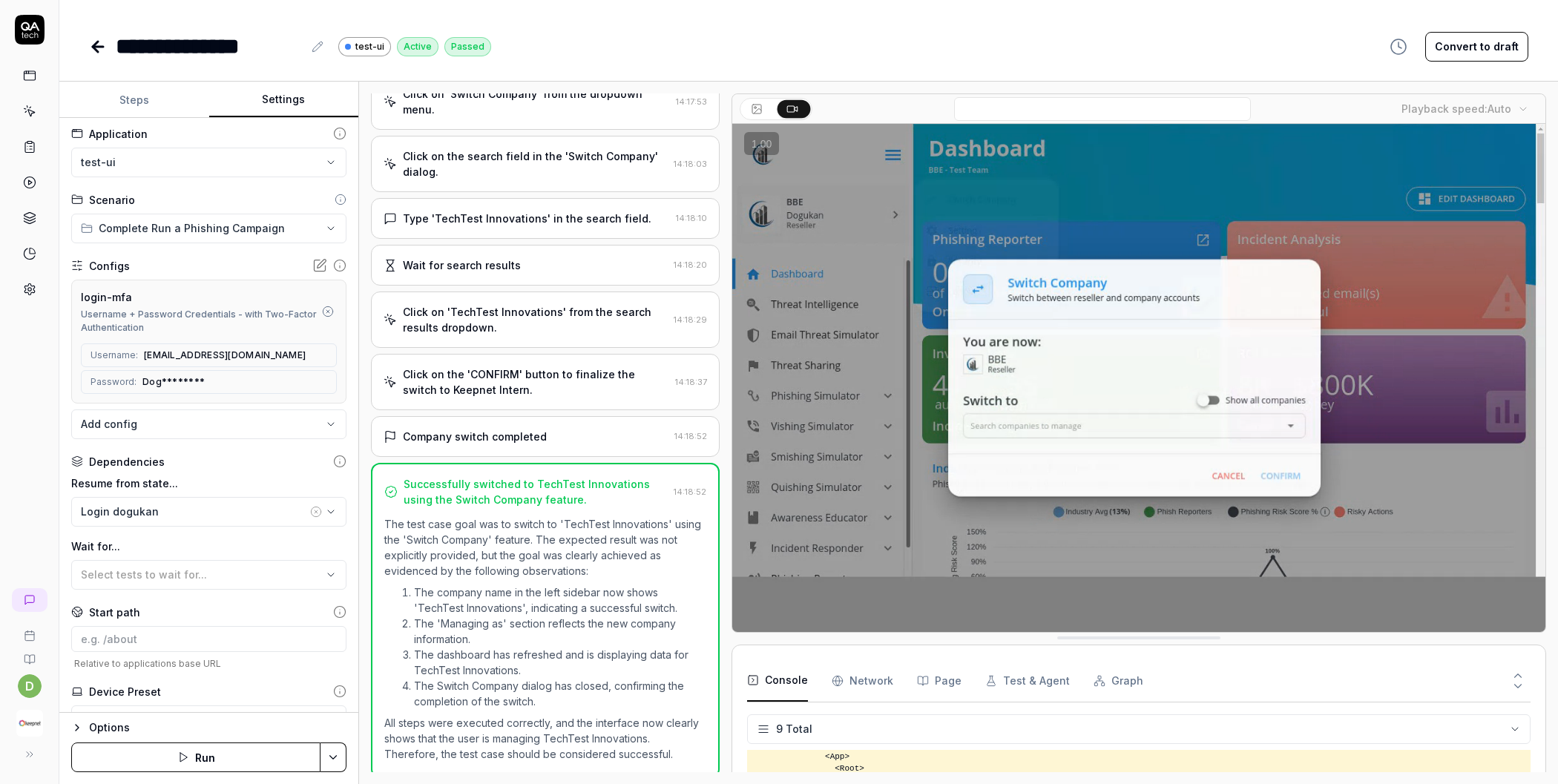
click at [99, 46] on icon at bounding box center [98, 46] width 10 height 0
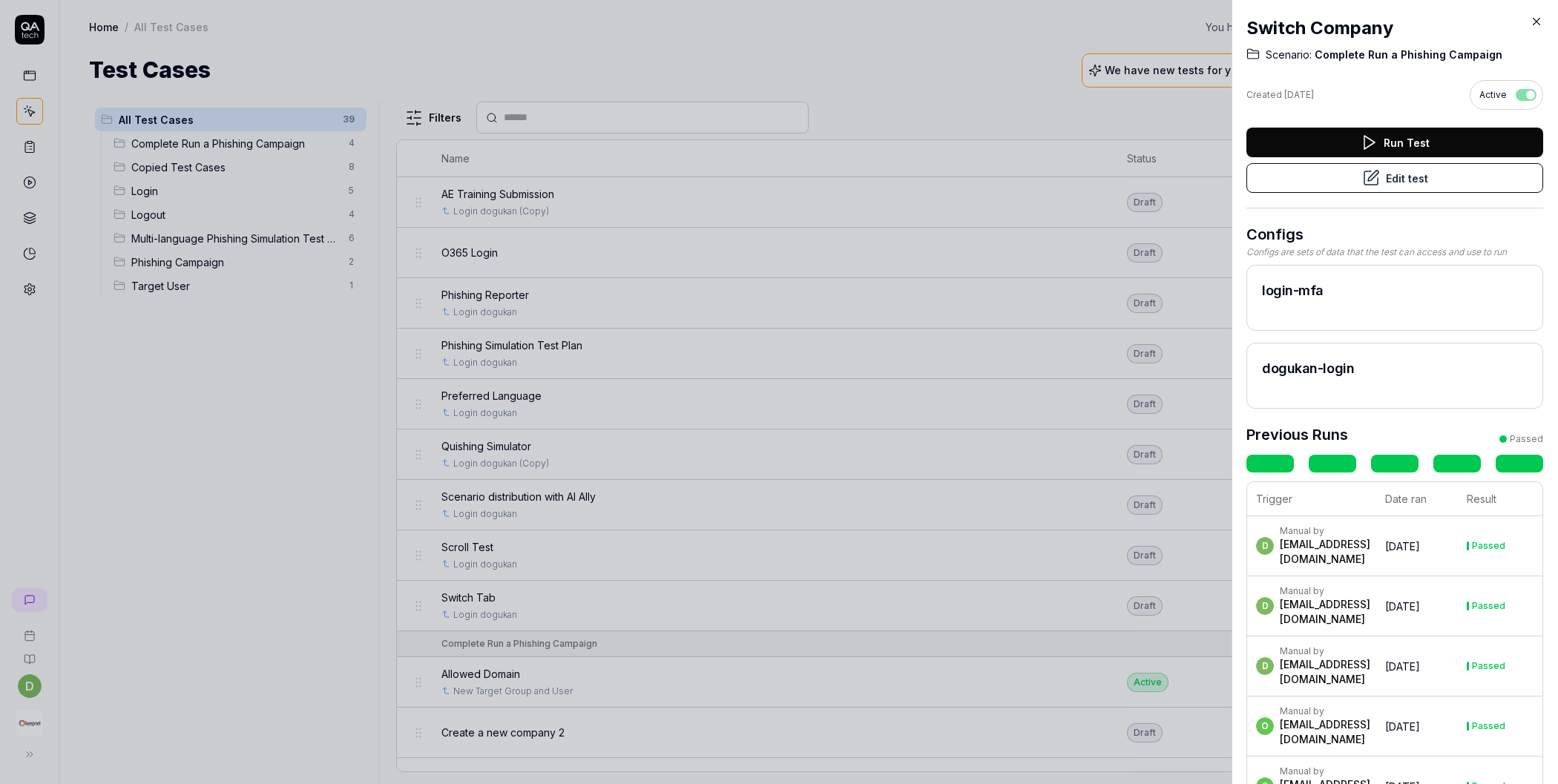
click at [213, 421] on div at bounding box center [779, 392] width 1558 height 784
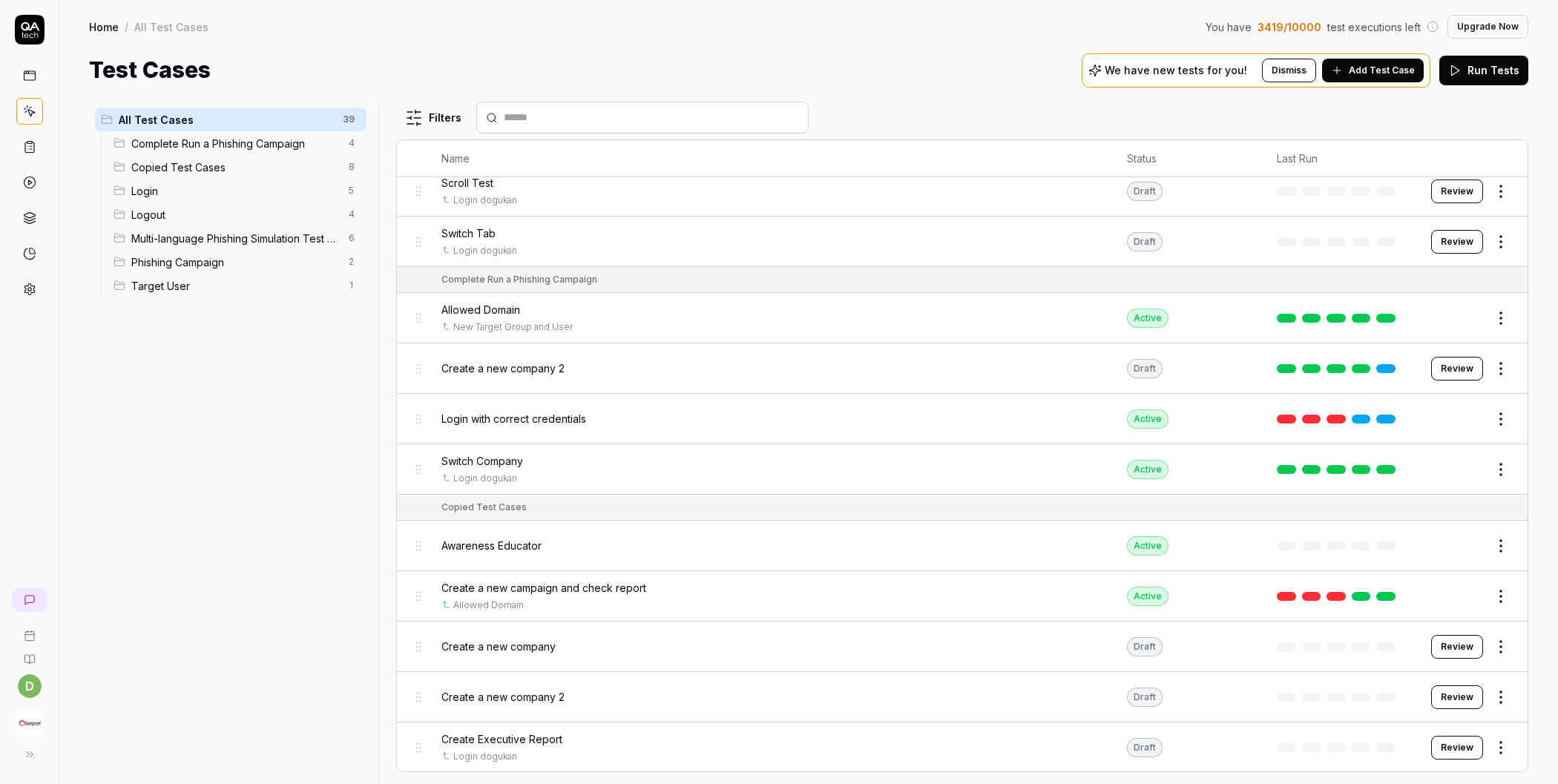
scroll to position [808, 0]
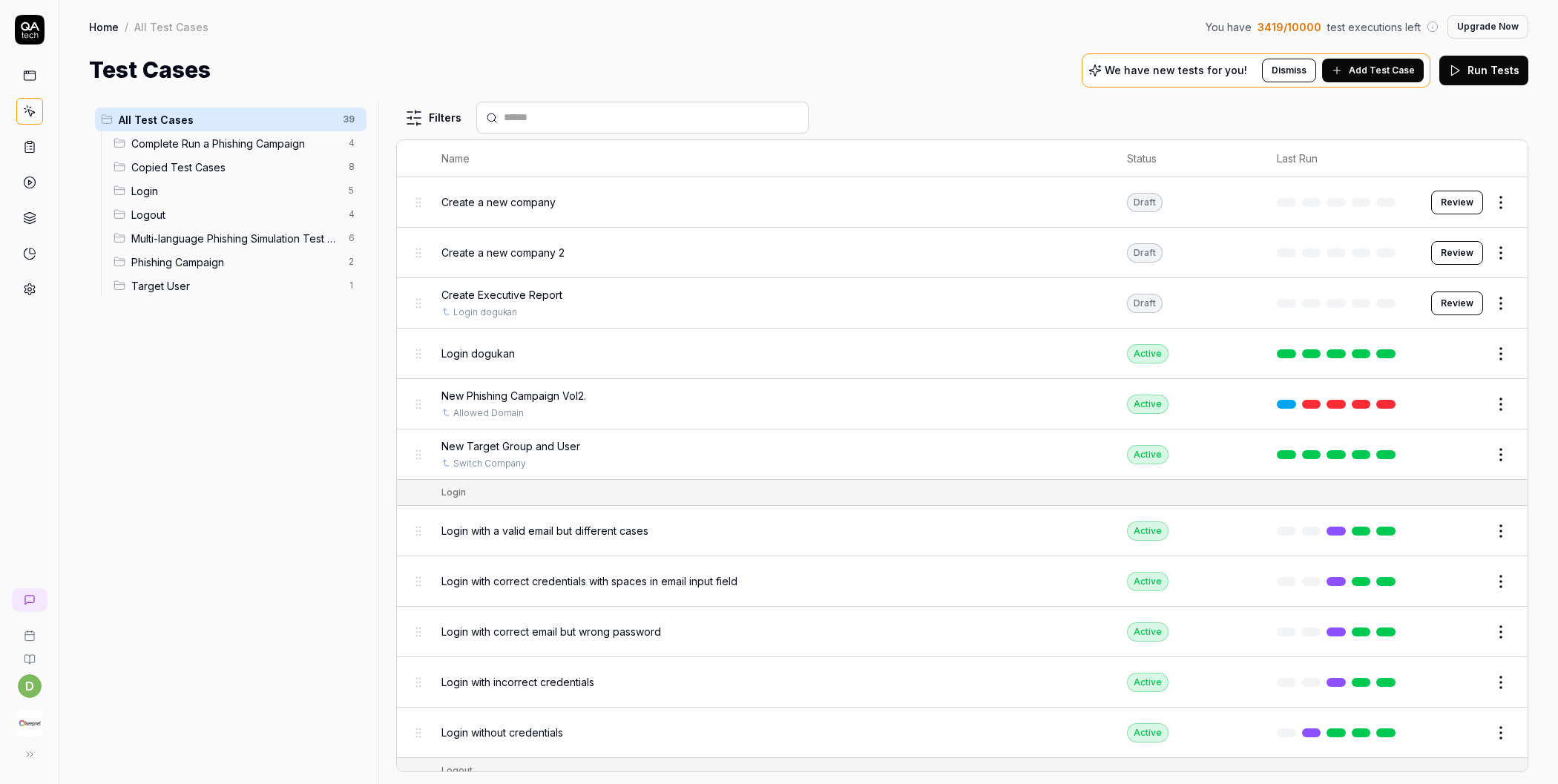
click at [561, 438] on span "New Target Group and User" at bounding box center [511, 446] width 139 height 15
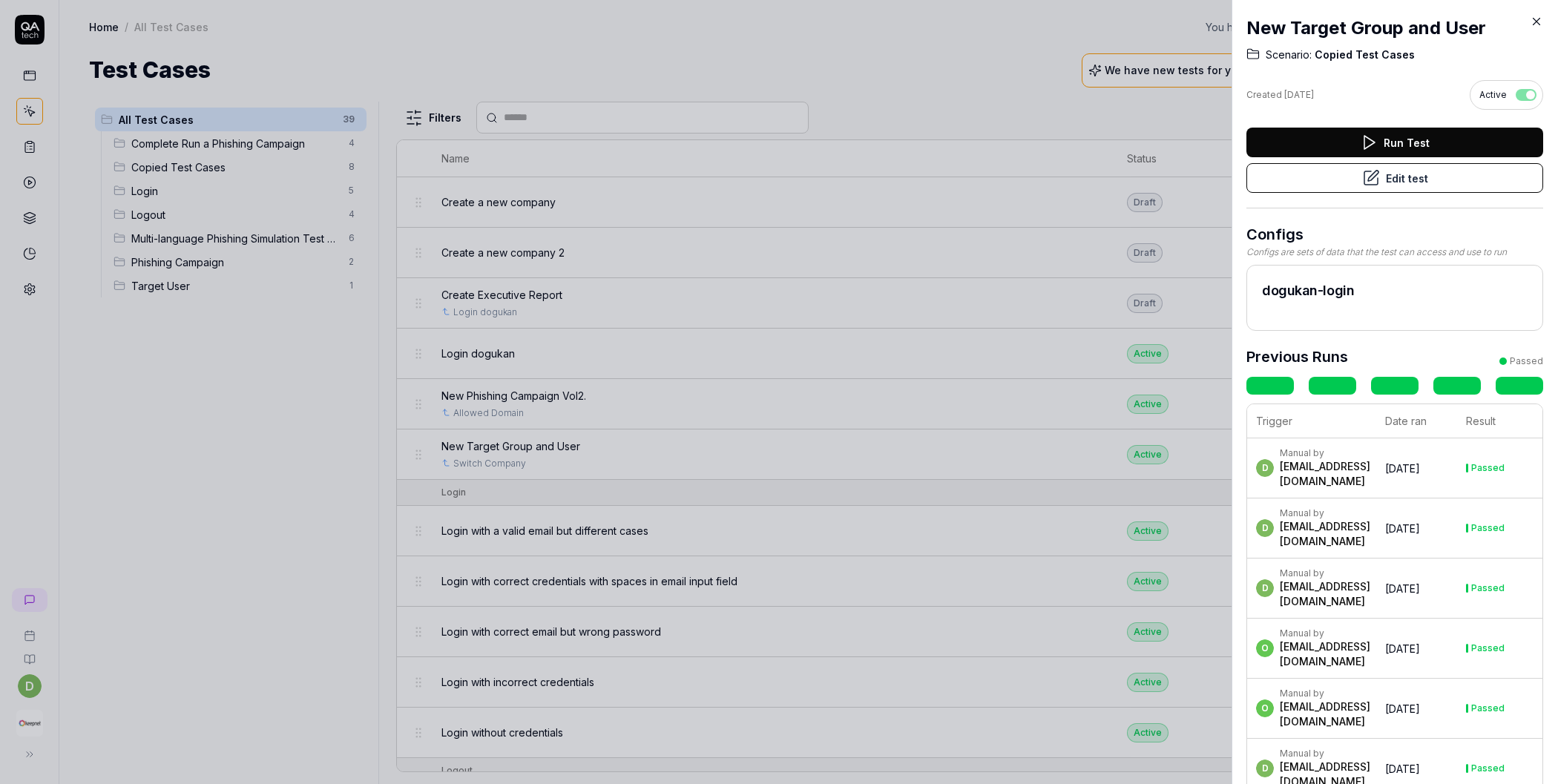
click at [1364, 184] on icon at bounding box center [1371, 178] width 13 height 13
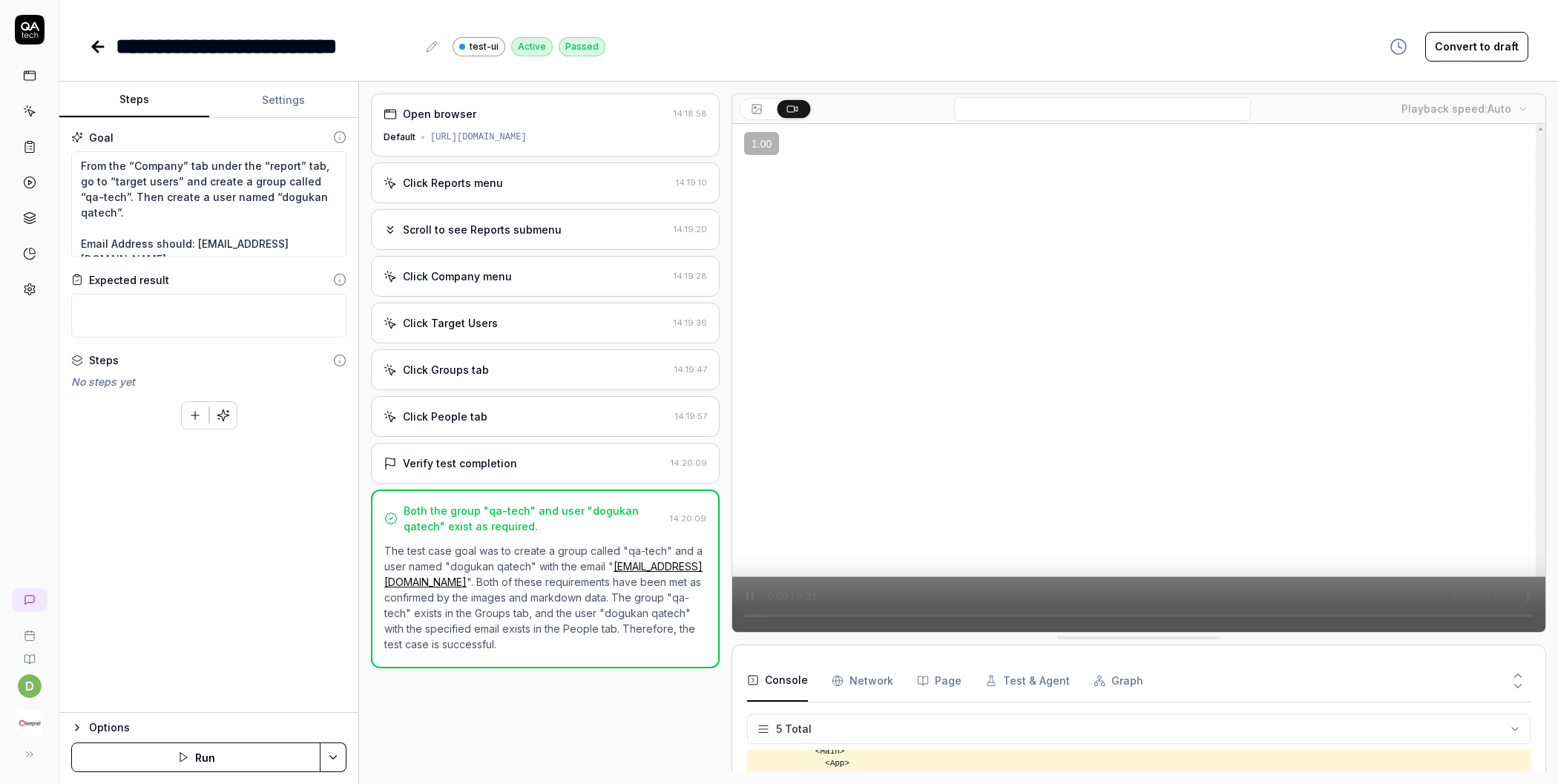
scroll to position [250, 0]
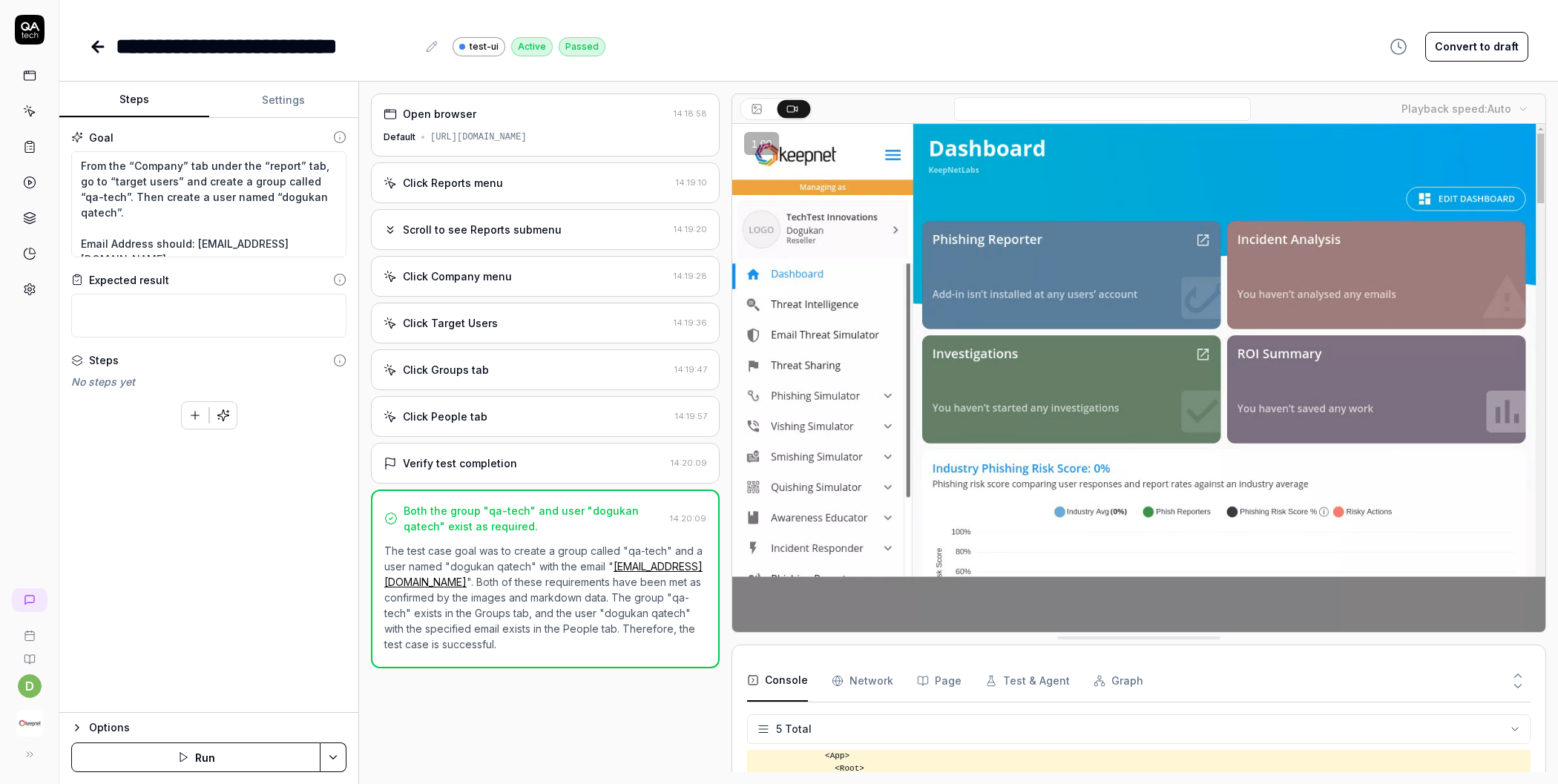
click at [280, 108] on button "Settings" at bounding box center [284, 100] width 150 height 35
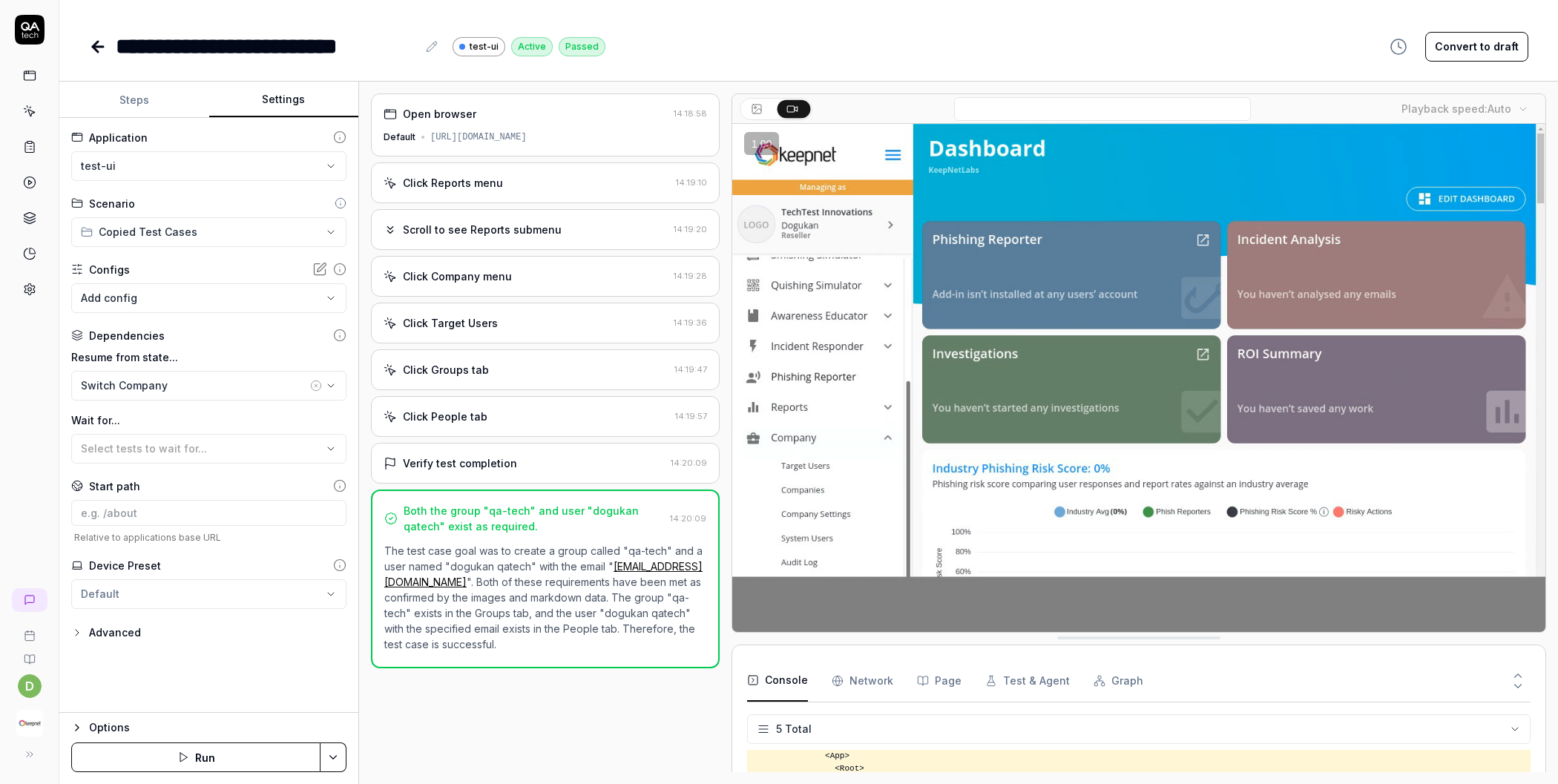
click at [91, 50] on icon at bounding box center [98, 46] width 18 height 18
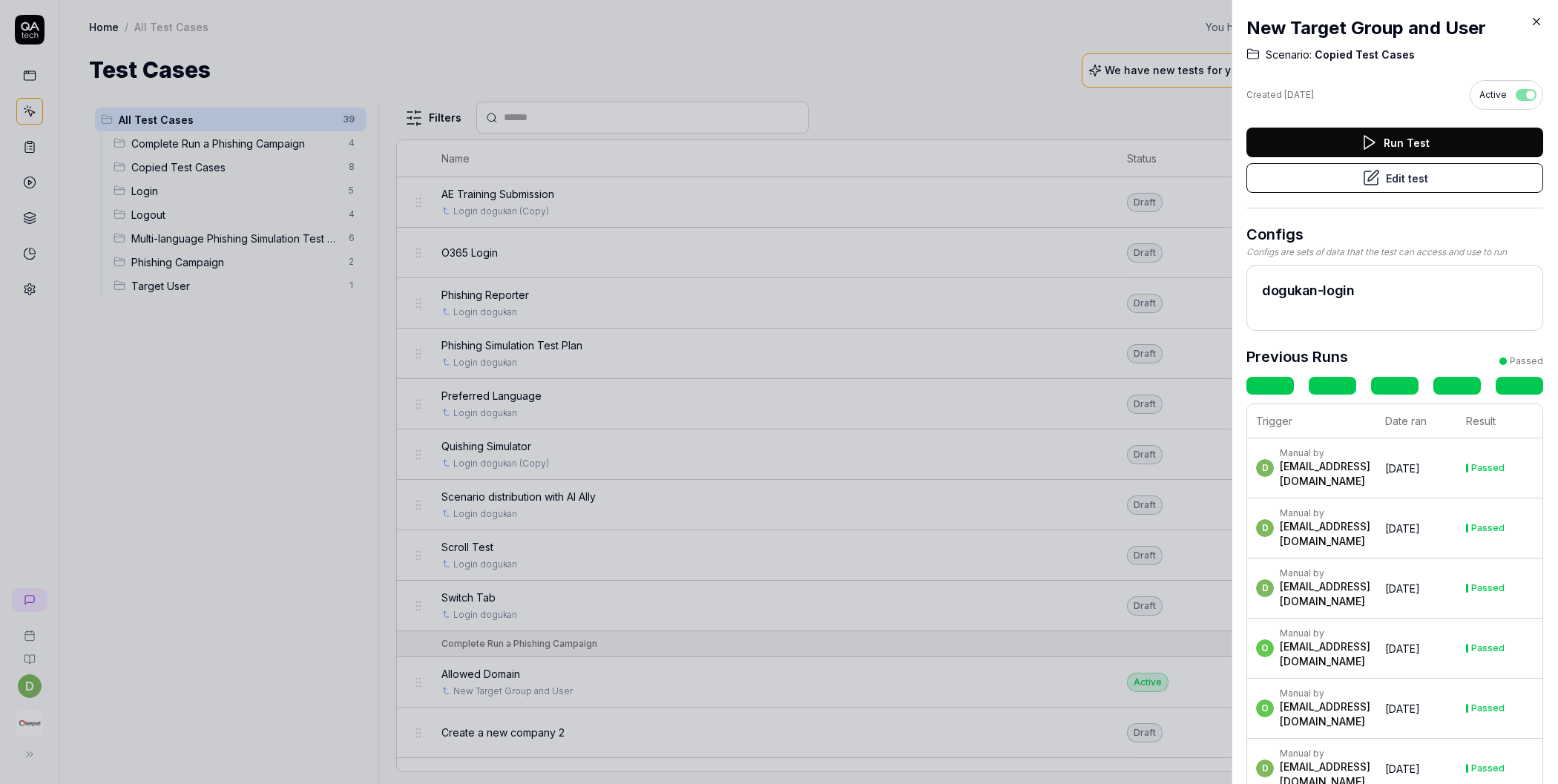
click at [176, 434] on div at bounding box center [779, 392] width 1558 height 784
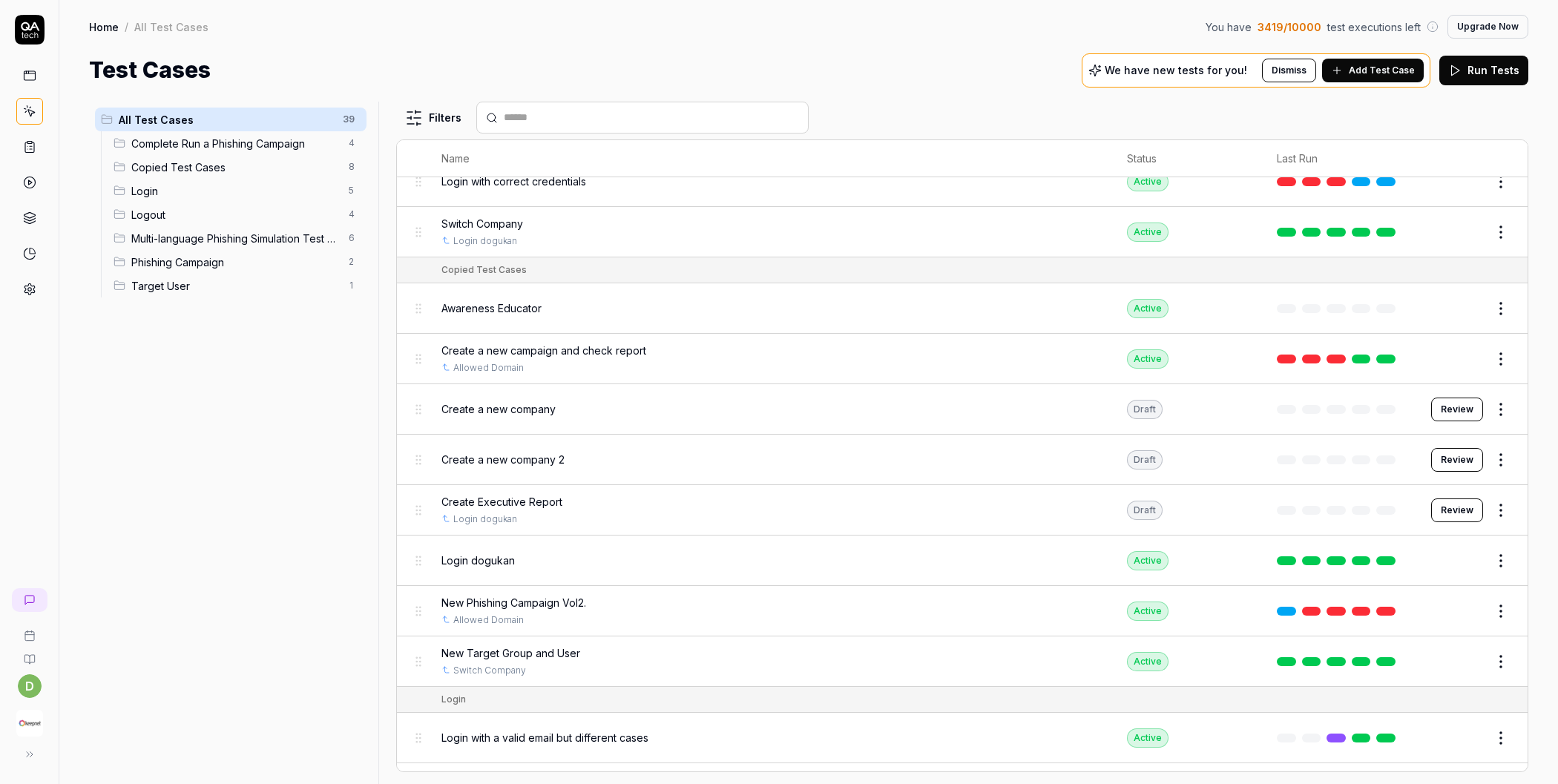
scroll to position [631, 0]
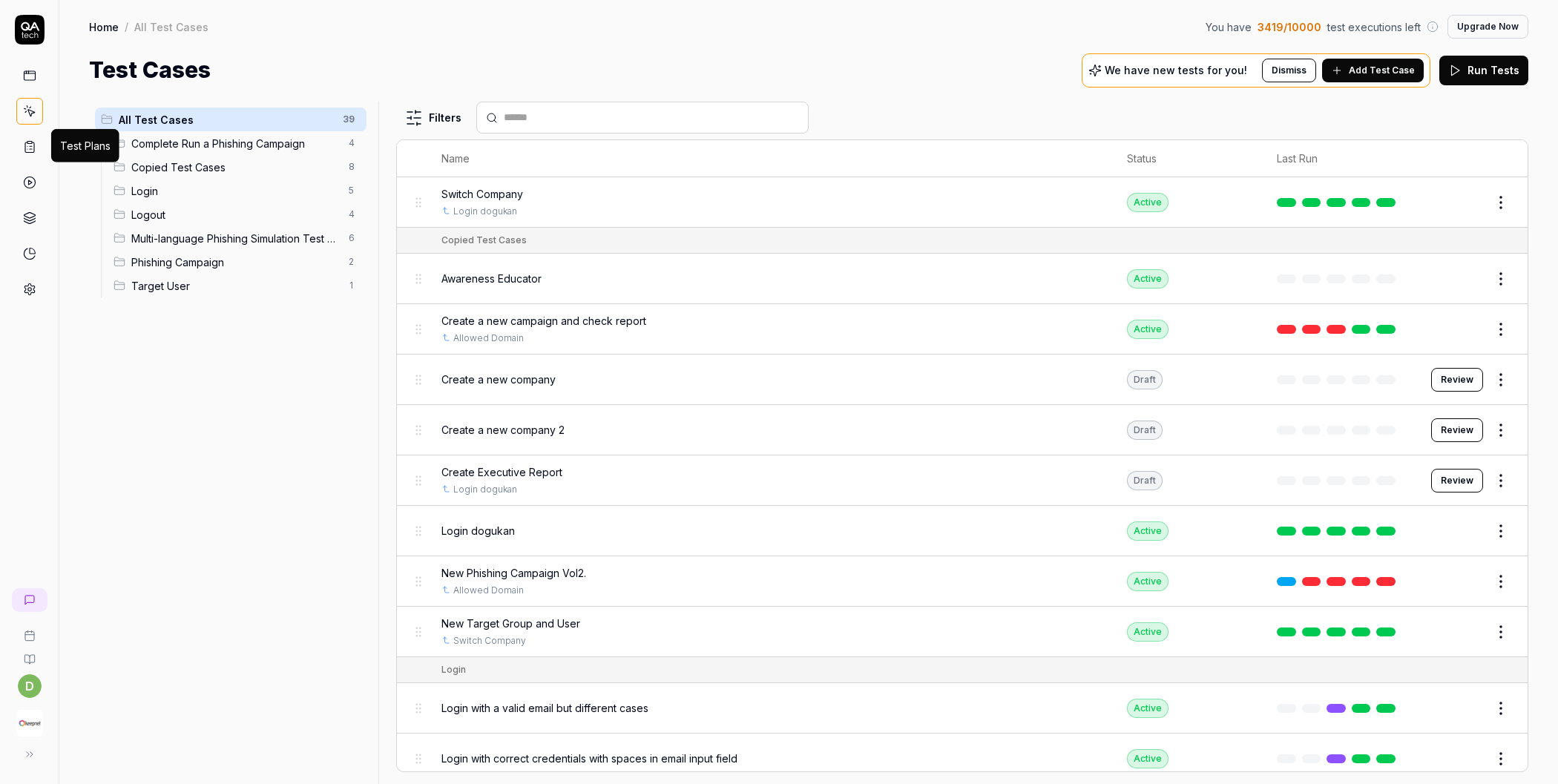
click at [26, 148] on icon at bounding box center [30, 147] width 13 height 13
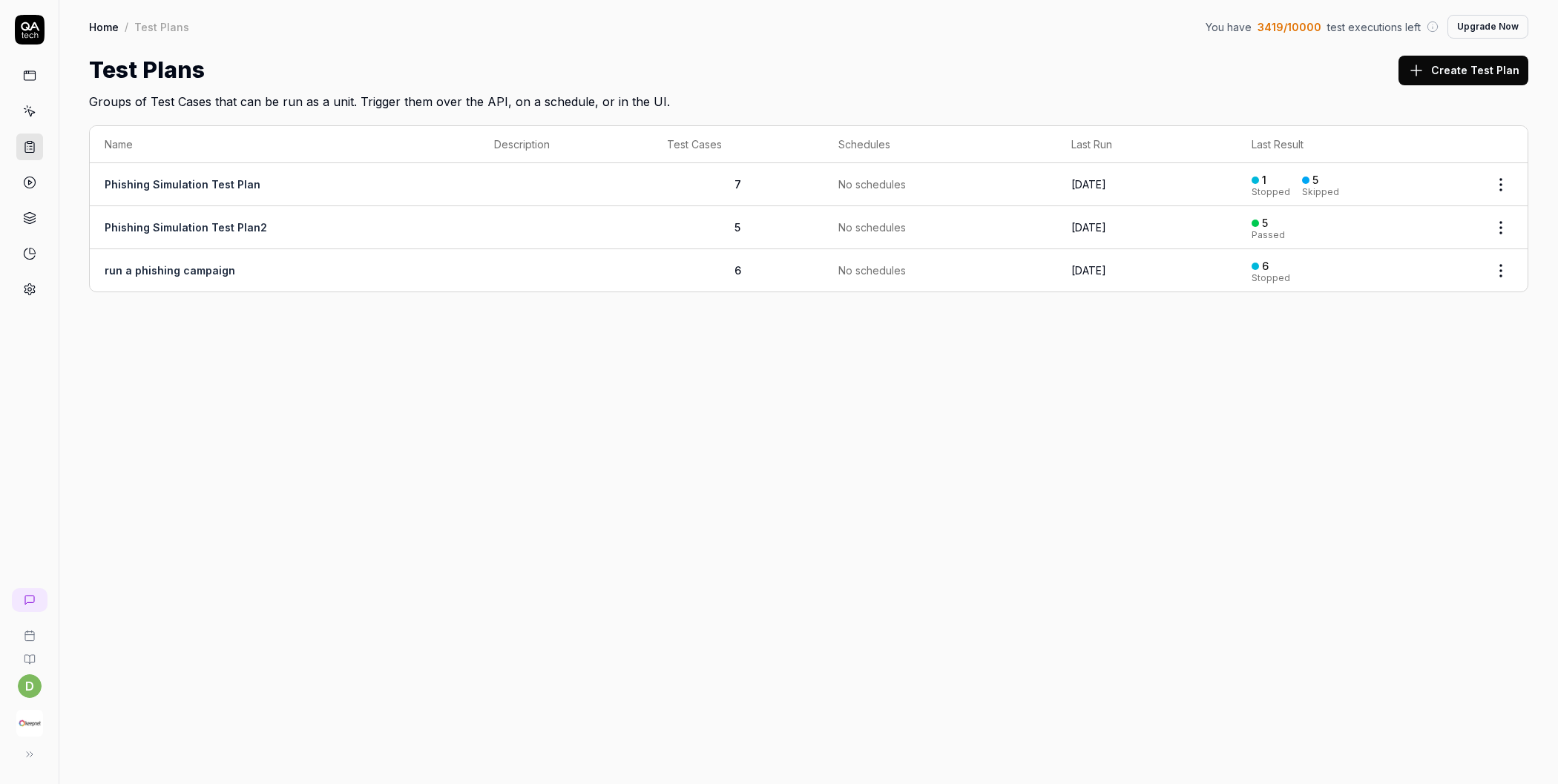
click at [1469, 77] on button "Create Test Plan" at bounding box center [1464, 70] width 130 height 30
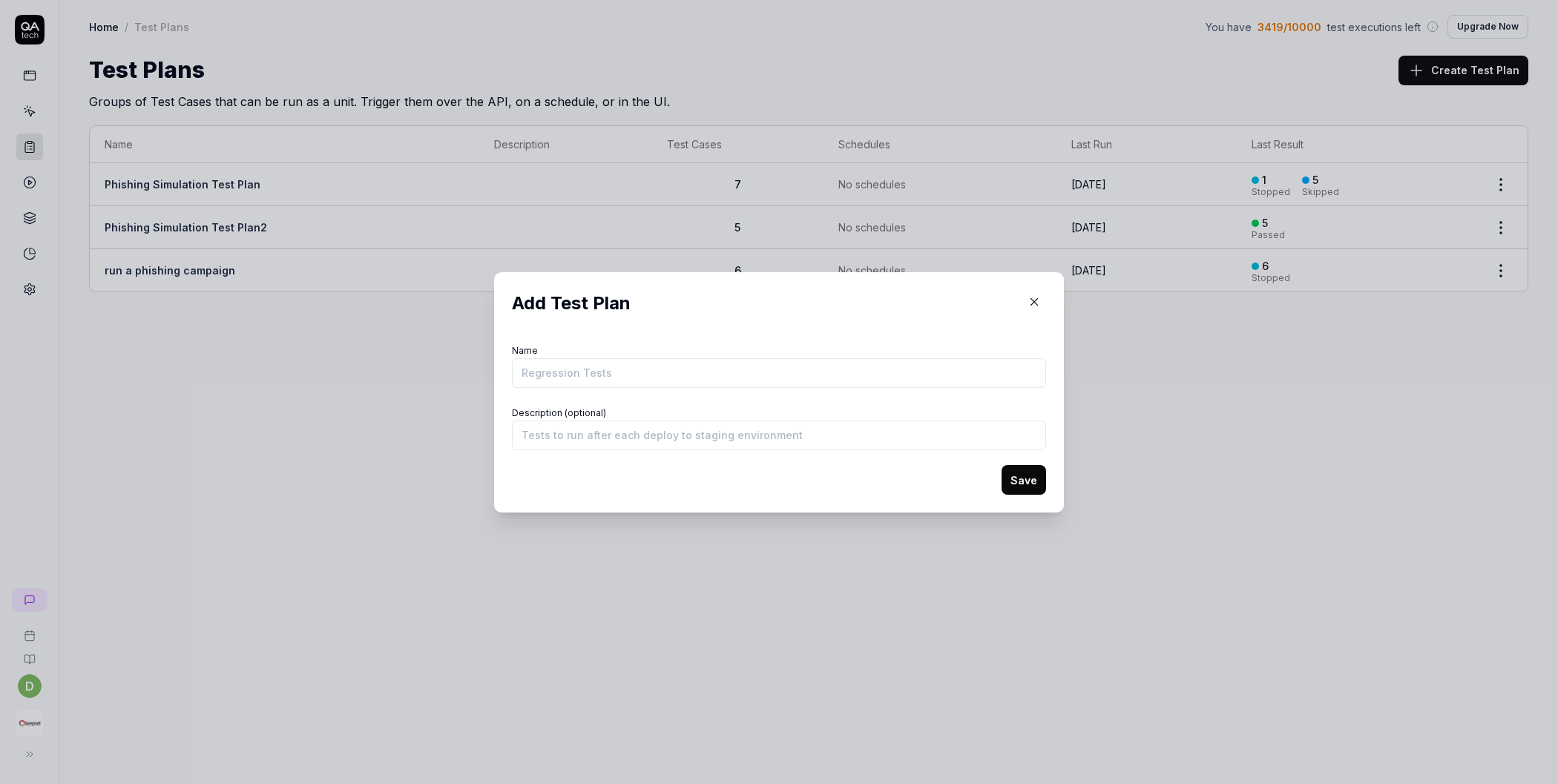
click at [646, 372] on input "Name" at bounding box center [779, 373] width 535 height 30
click at [1031, 303] on icon "button" at bounding box center [1034, 302] width 7 height 7
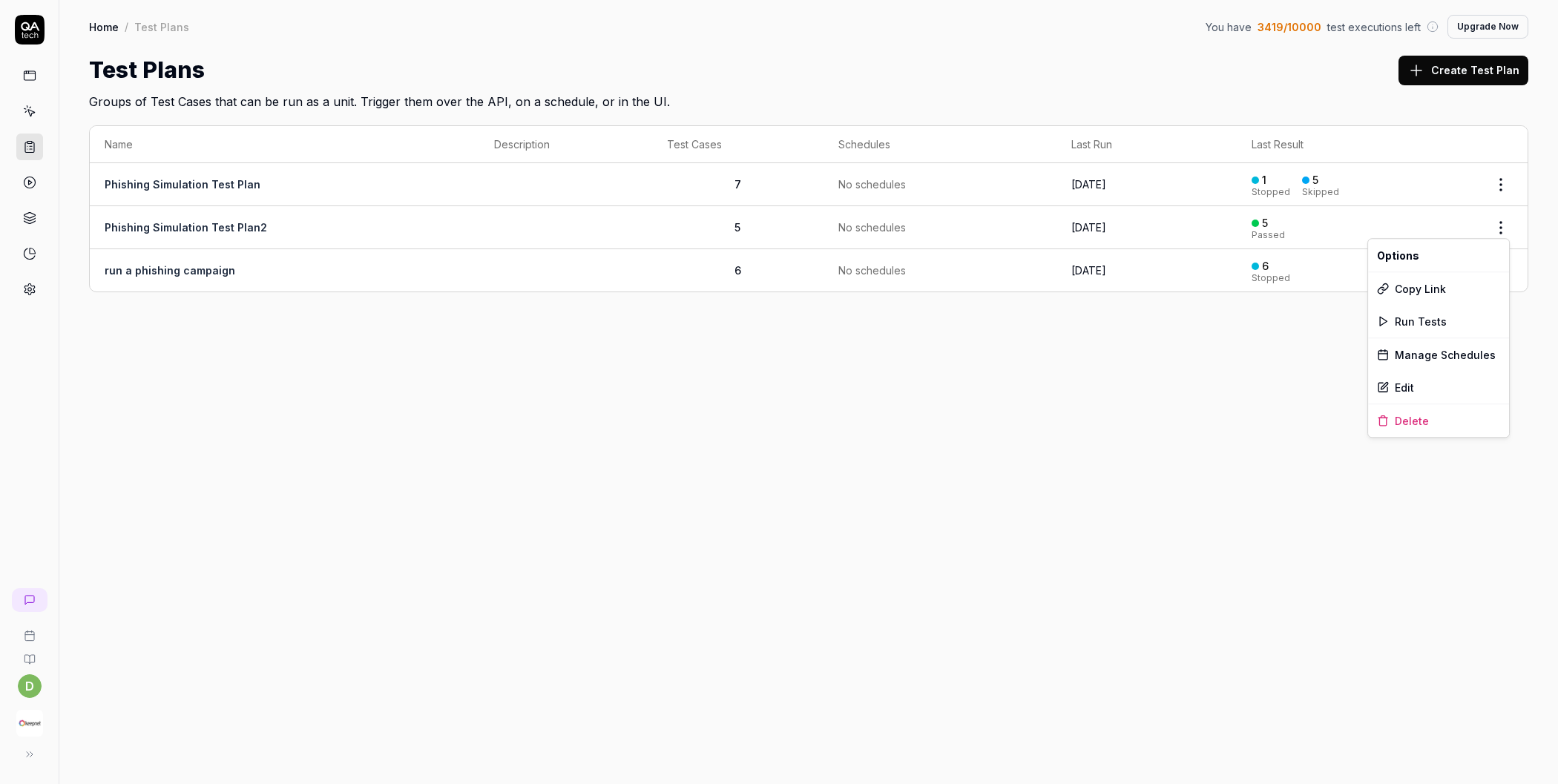
click at [1498, 223] on html "d Home / Test Plans You have 3419 / 10000 test executions left Upgrade Now Home…" at bounding box center [779, 392] width 1558 height 784
click at [219, 222] on html "d Home / Test Plans You have 3419 / 10000 test executions left Upgrade Now Home…" at bounding box center [779, 392] width 1558 height 784
click at [208, 230] on link "Phishing Simulation Test Plan2" at bounding box center [185, 227] width 163 height 13
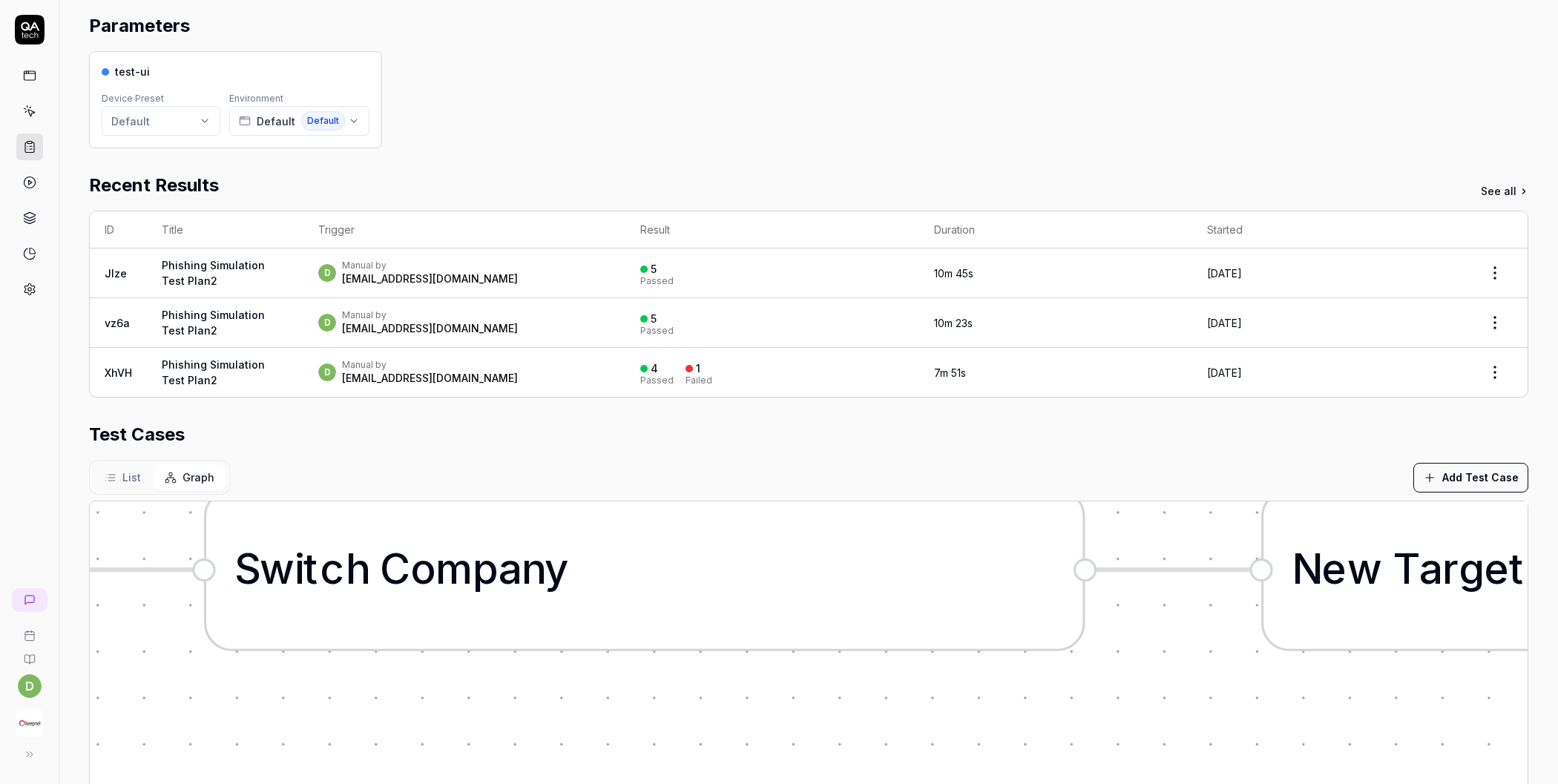
scroll to position [352, 0]
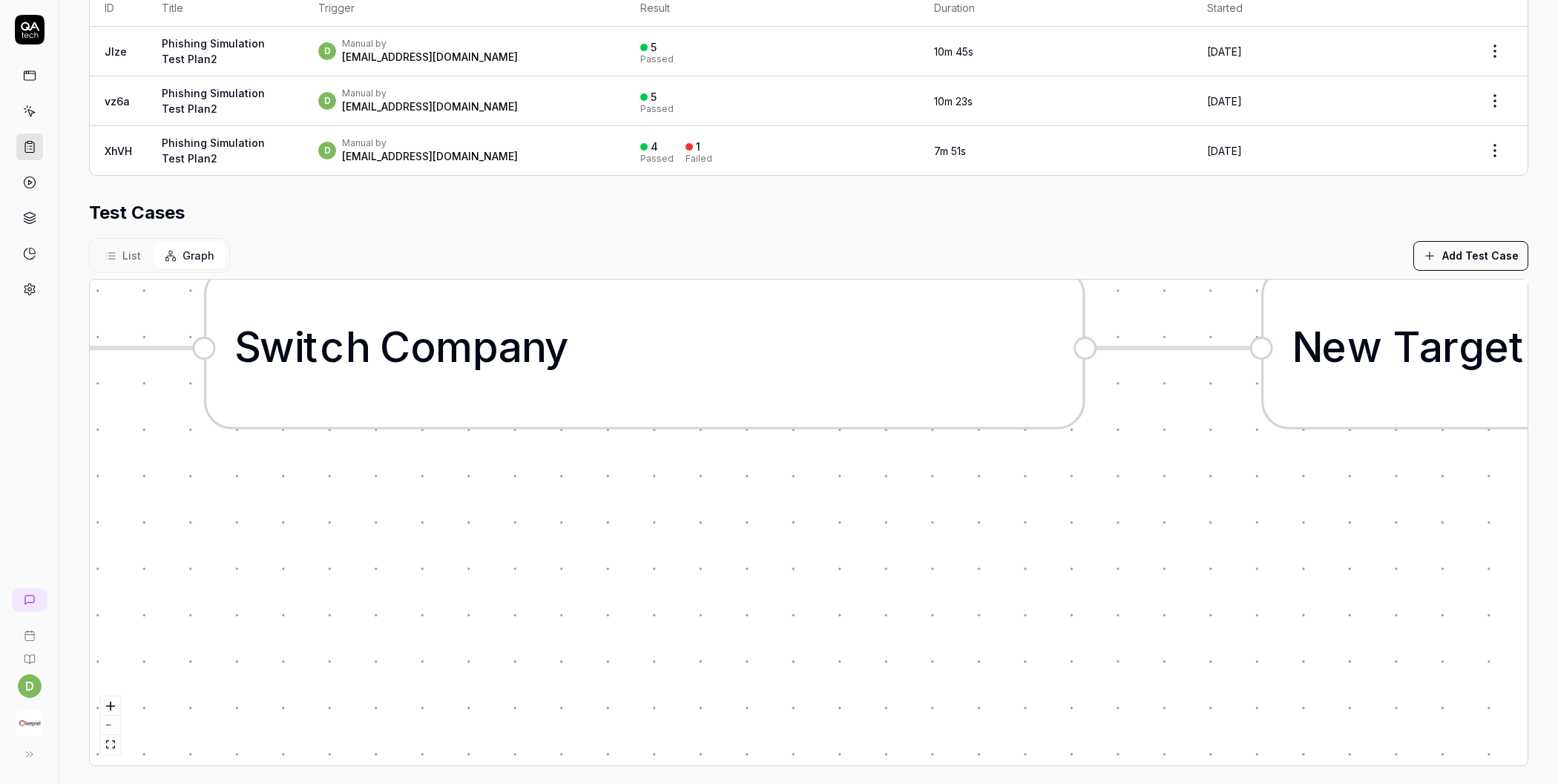
click at [133, 266] on button "List" at bounding box center [122, 255] width 60 height 28
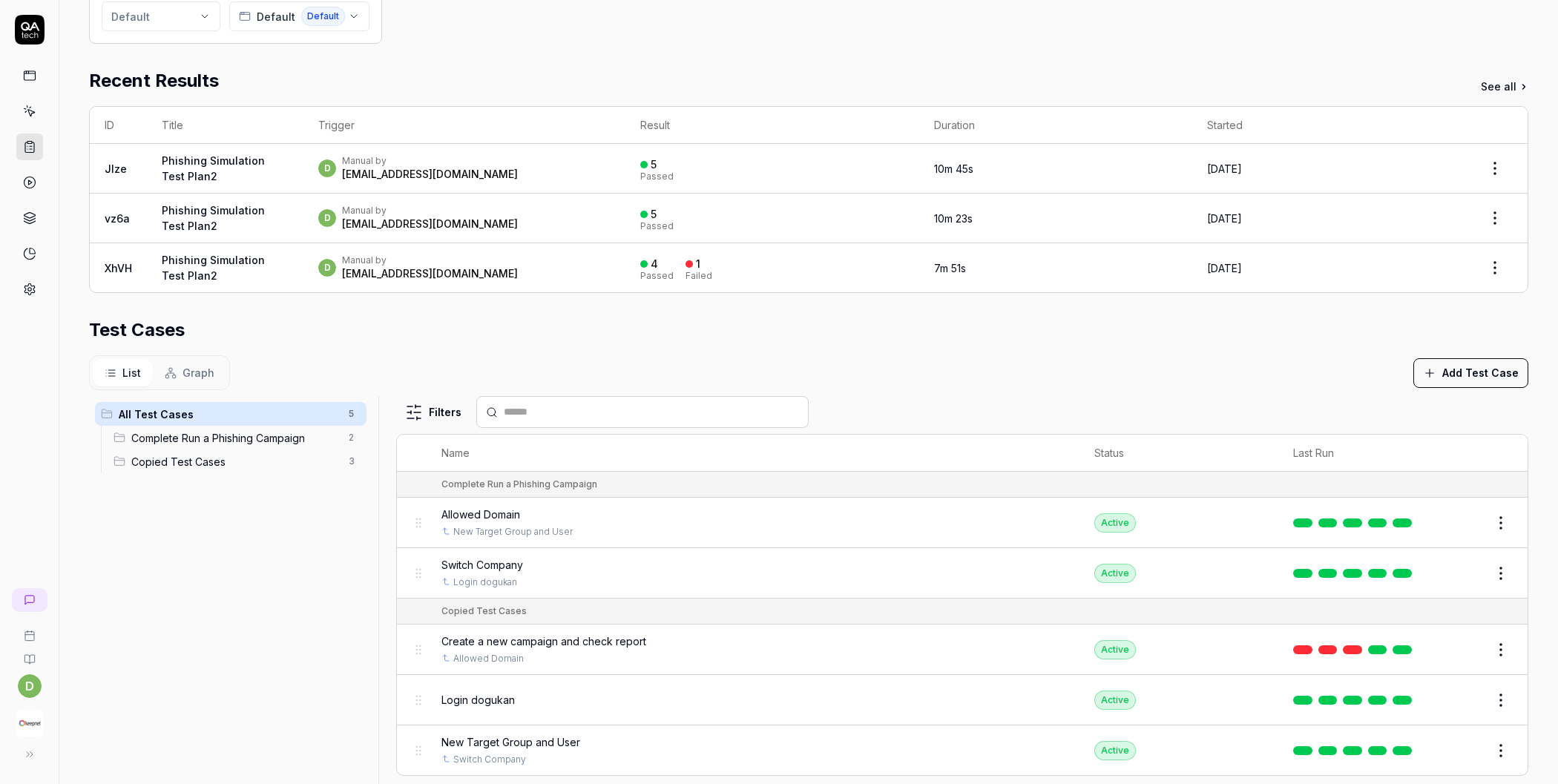
scroll to position [362, 0]
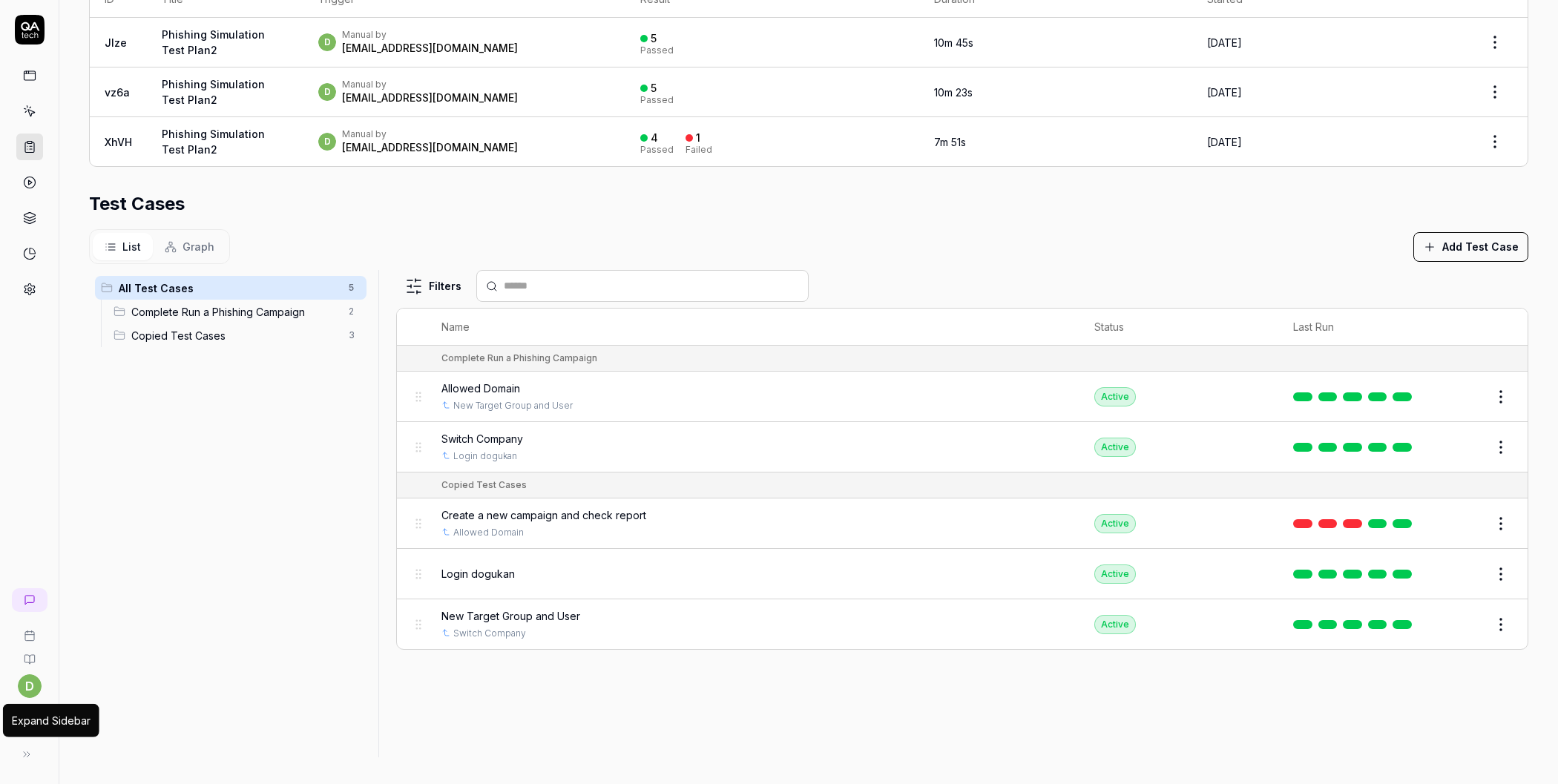
click at [26, 754] on icon at bounding box center [27, 754] width 12 height 12
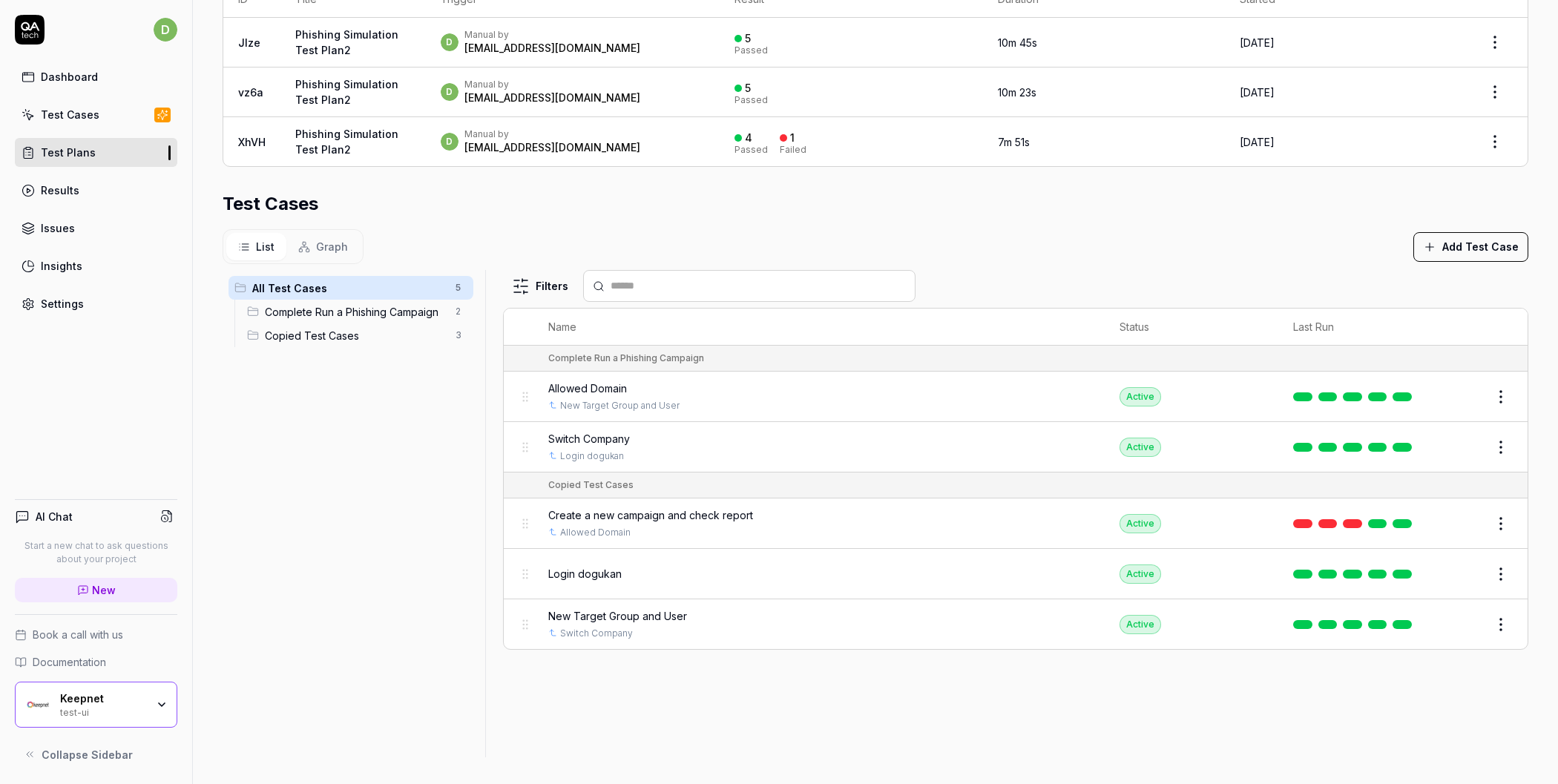
click at [89, 705] on div "Keepnet" at bounding box center [103, 699] width 86 height 13
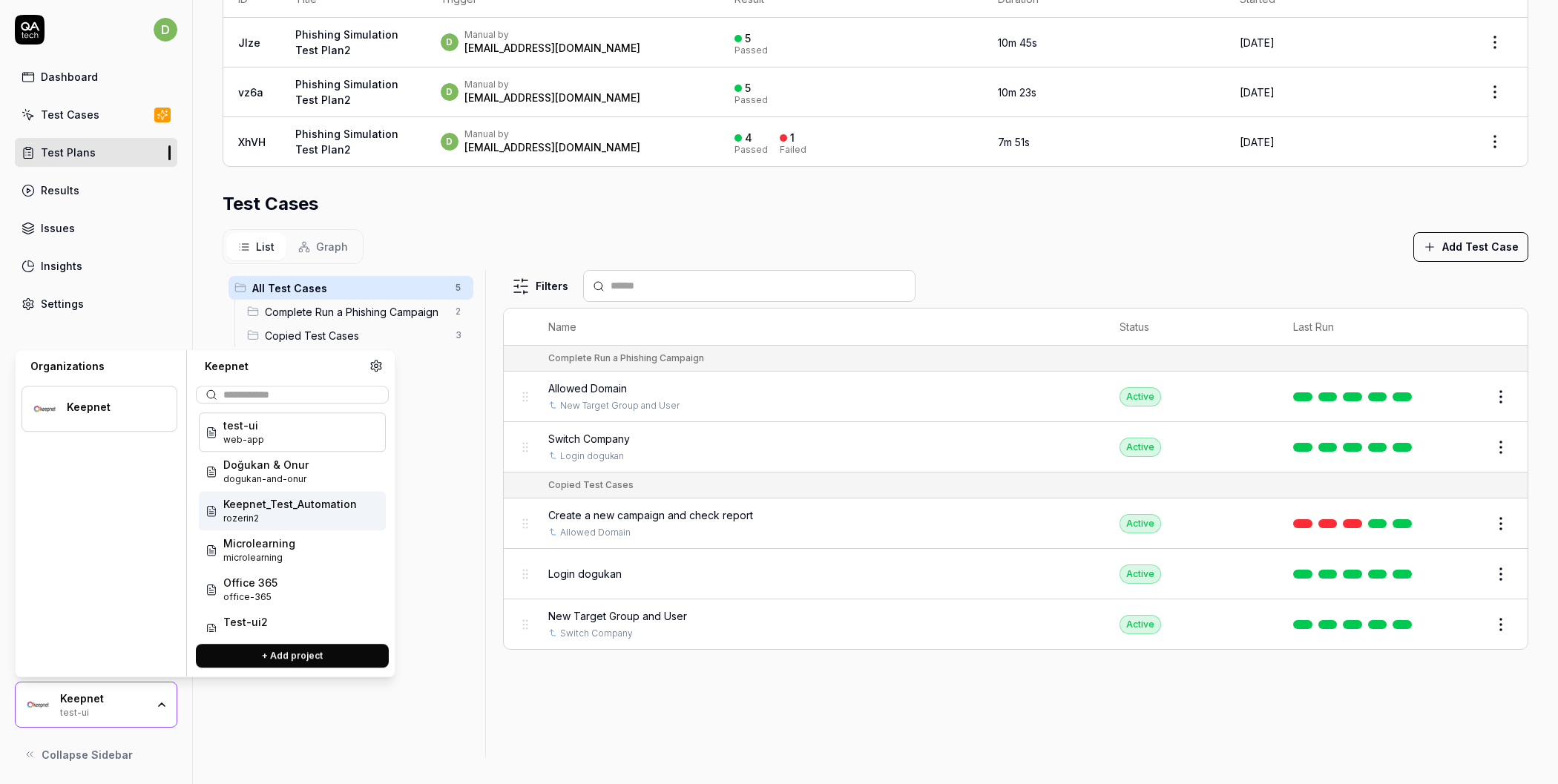
click at [293, 506] on span "Keepnet_Test_Automation" at bounding box center [290, 504] width 133 height 15
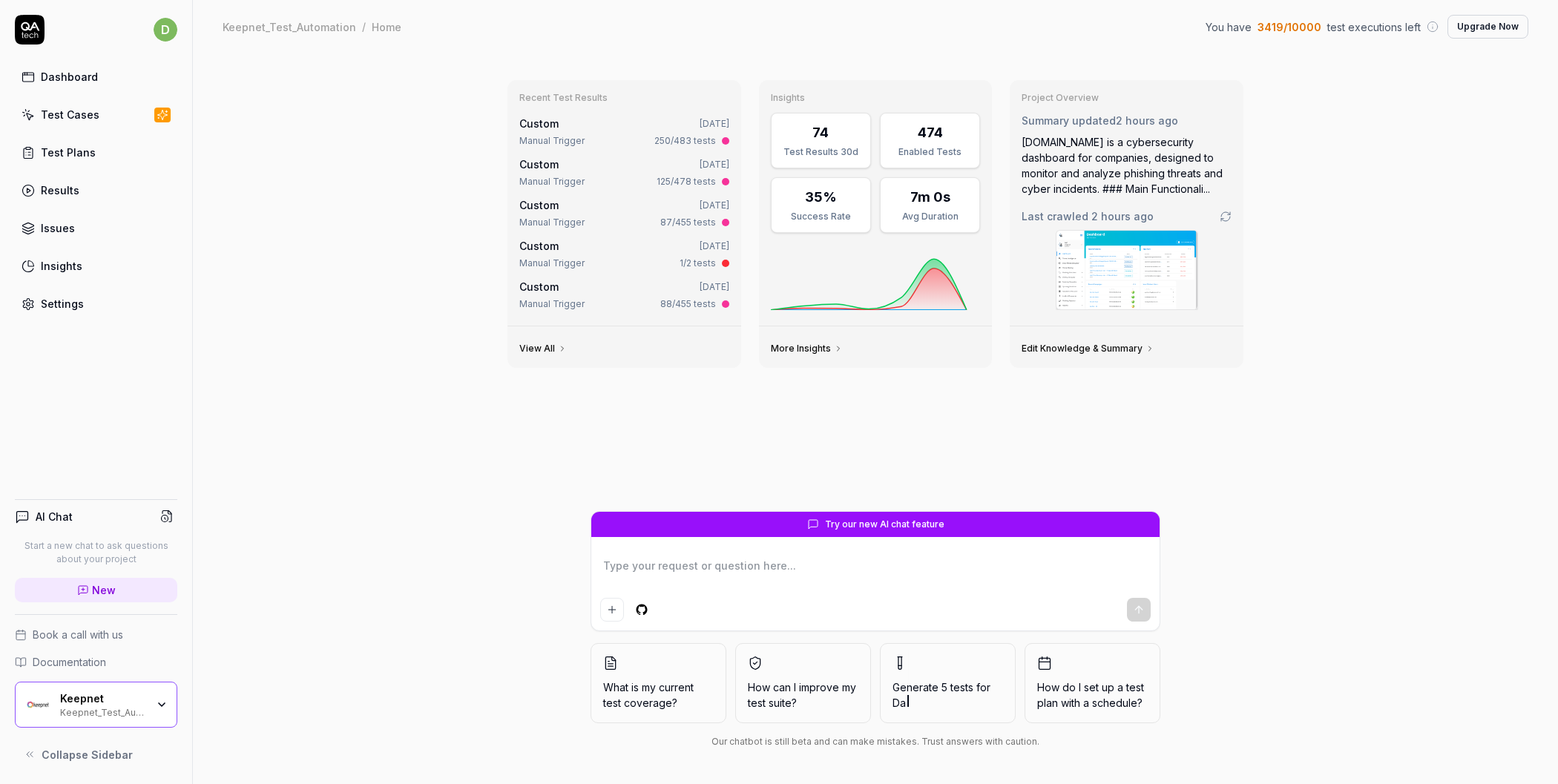
click at [112, 108] on link "Test Cases" at bounding box center [96, 115] width 163 height 29
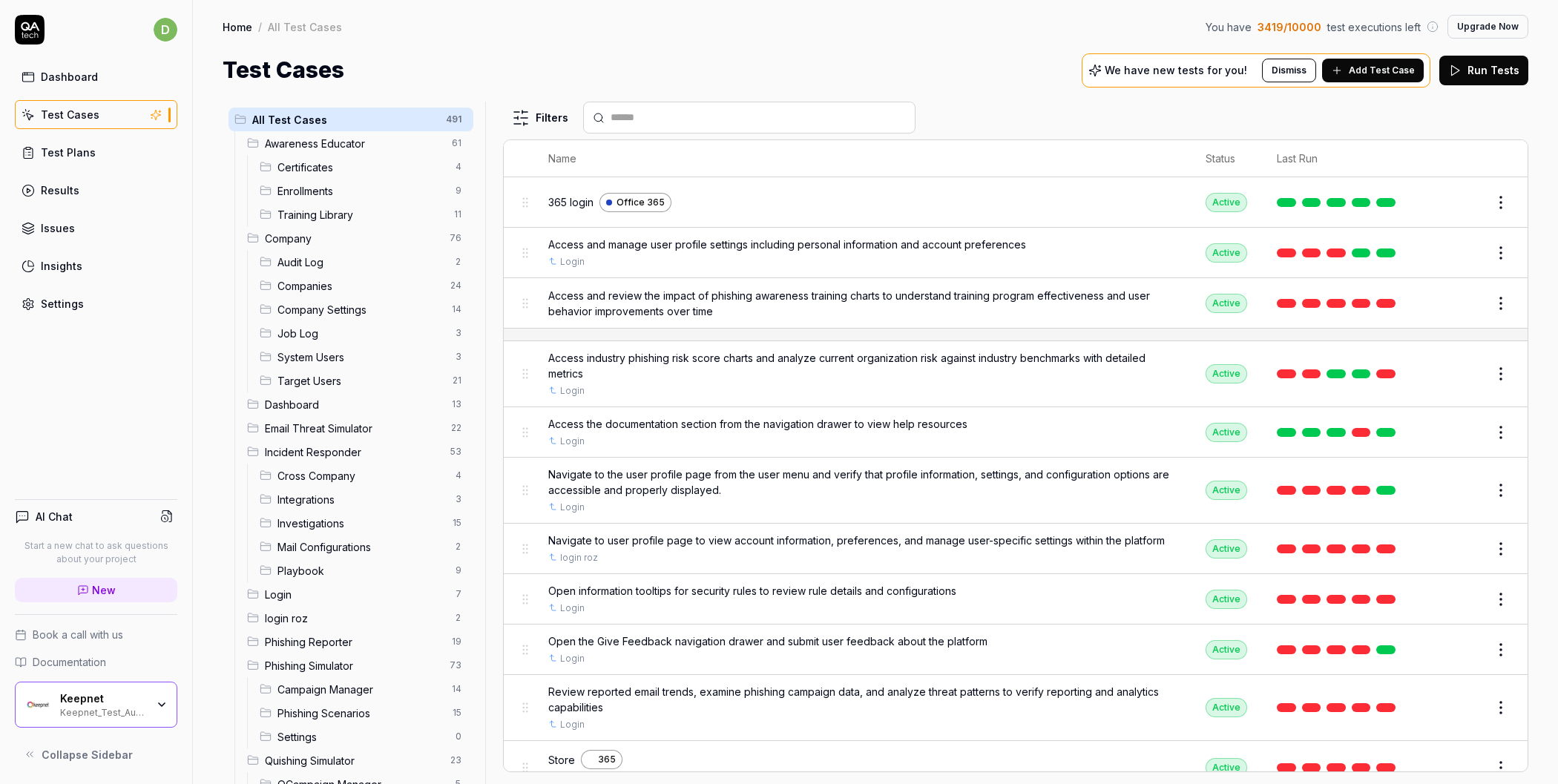
click at [523, 115] on html "d Dashboard Test Cases Test Plans Results Issues Insights Settings AI Chat Star…" at bounding box center [779, 392] width 1558 height 784
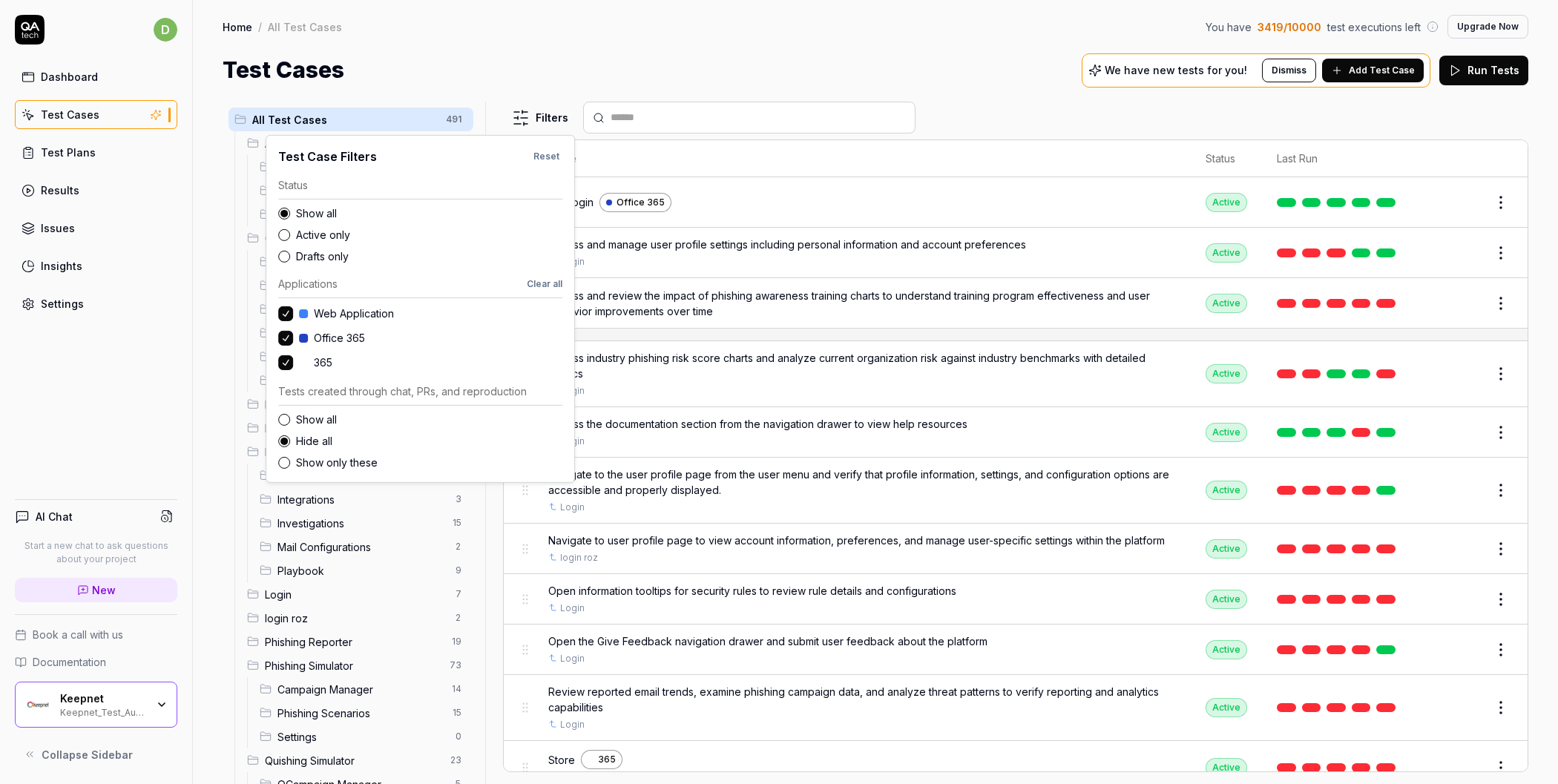
click at [806, 53] on html "d Dashboard Test Cases Test Plans Results Issues Insights Settings AI Chat Star…" at bounding box center [779, 392] width 1558 height 784
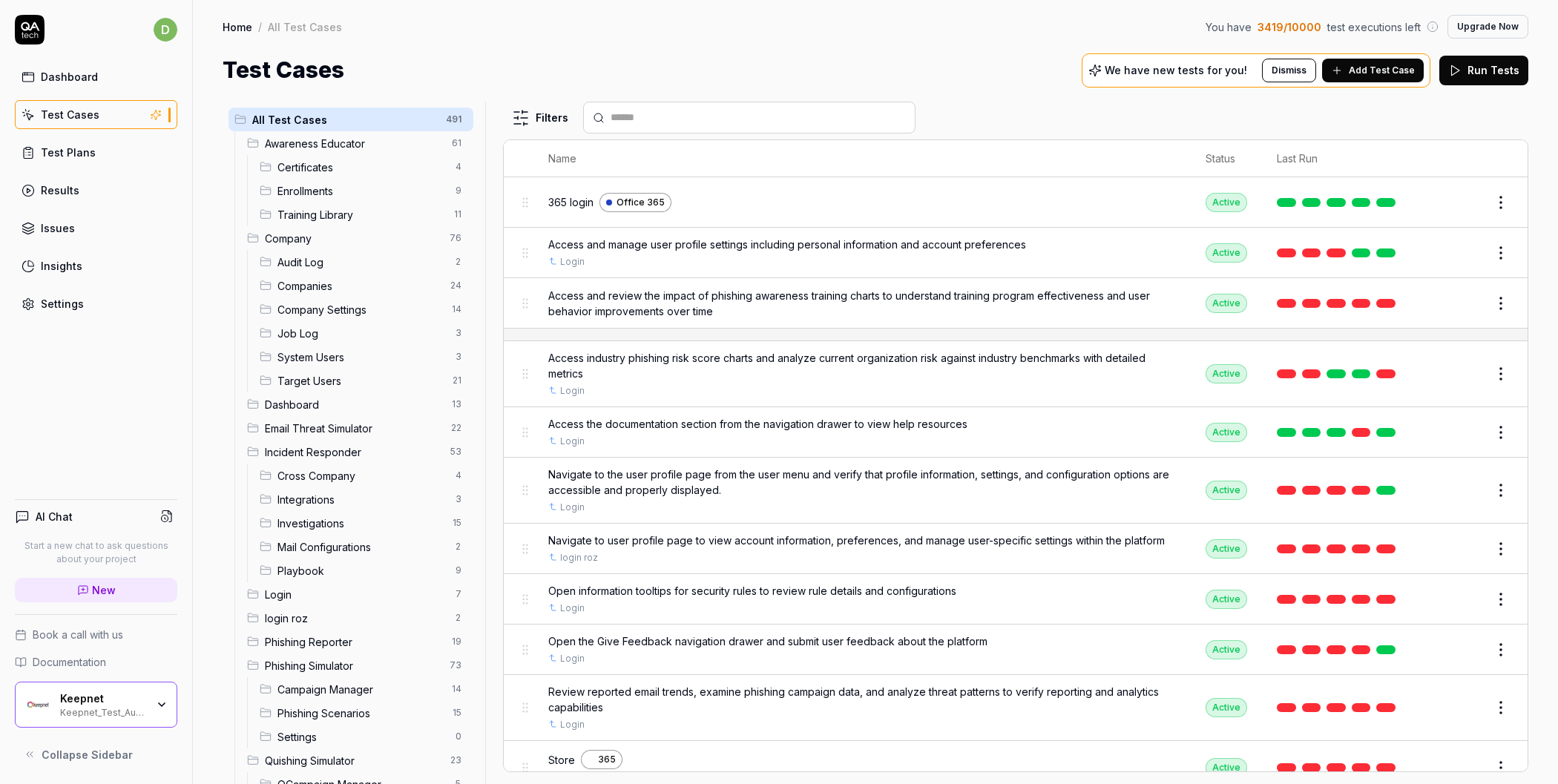
click at [449, 121] on html "d Dashboard Test Cases Test Plans Results Issues Insights Settings AI Chat Star…" at bounding box center [779, 392] width 1558 height 784
click at [449, 115] on html "d Dashboard Test Cases Test Plans Results Issues Insights Settings AI Chat Star…" at bounding box center [779, 392] width 1558 height 784
click at [454, 96] on div "All Test Cases 491 Awareness Educator 61 Certificates 4 Enrollments 9 Training …" at bounding box center [875, 435] width 1365 height 697
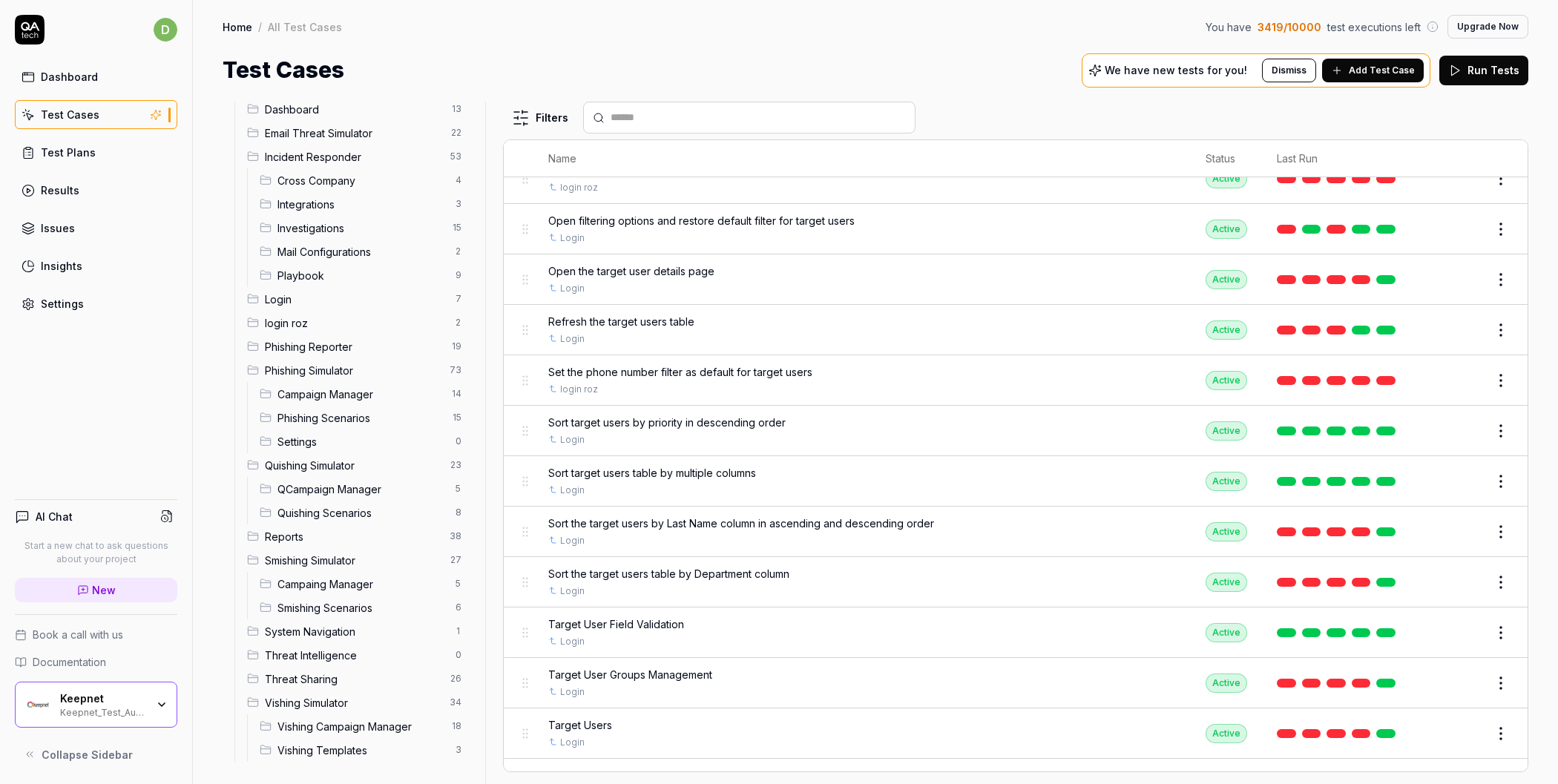
scroll to position [6472, 0]
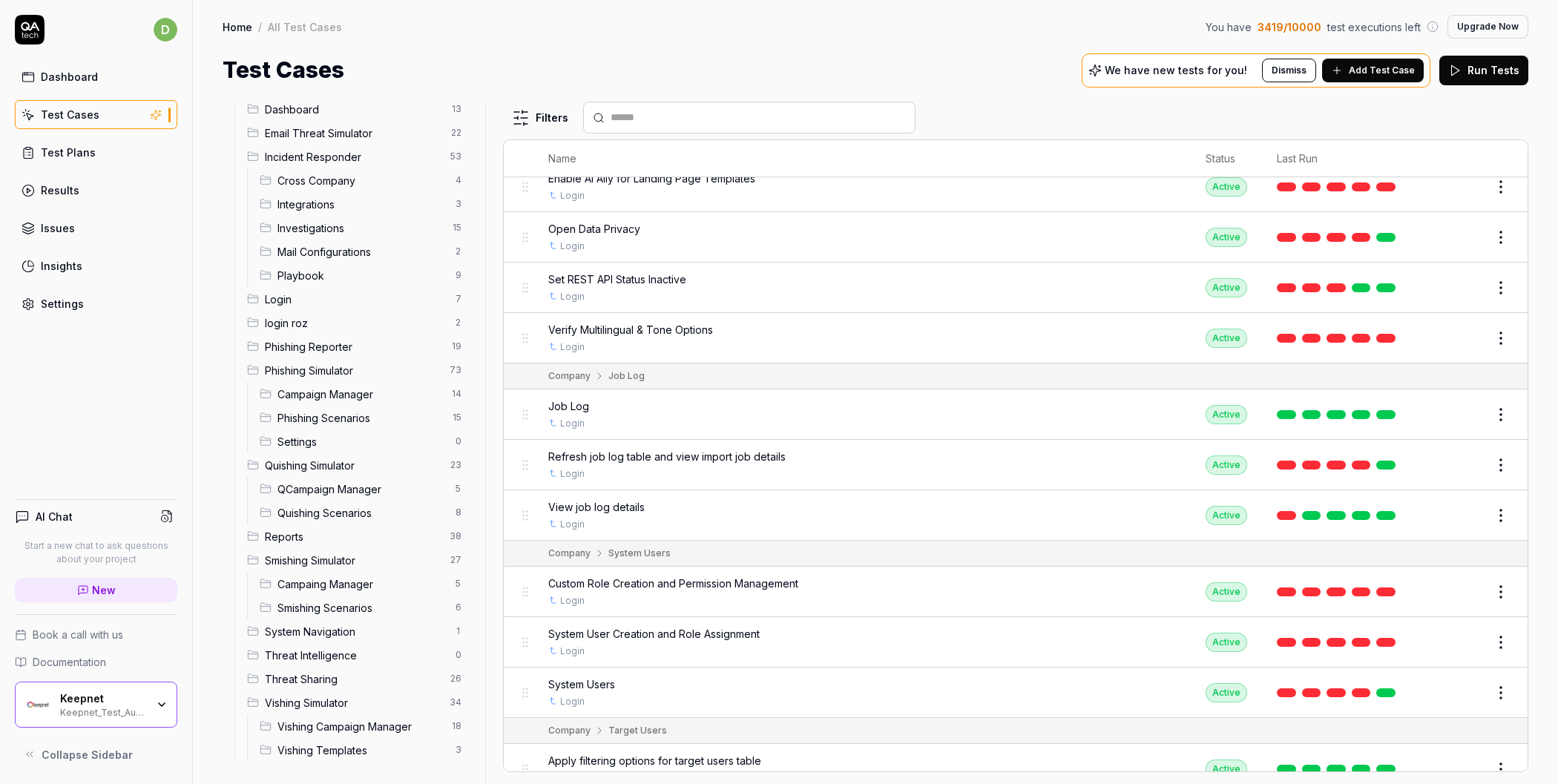
click at [605, 399] on div "Job Log" at bounding box center [862, 406] width 627 height 15
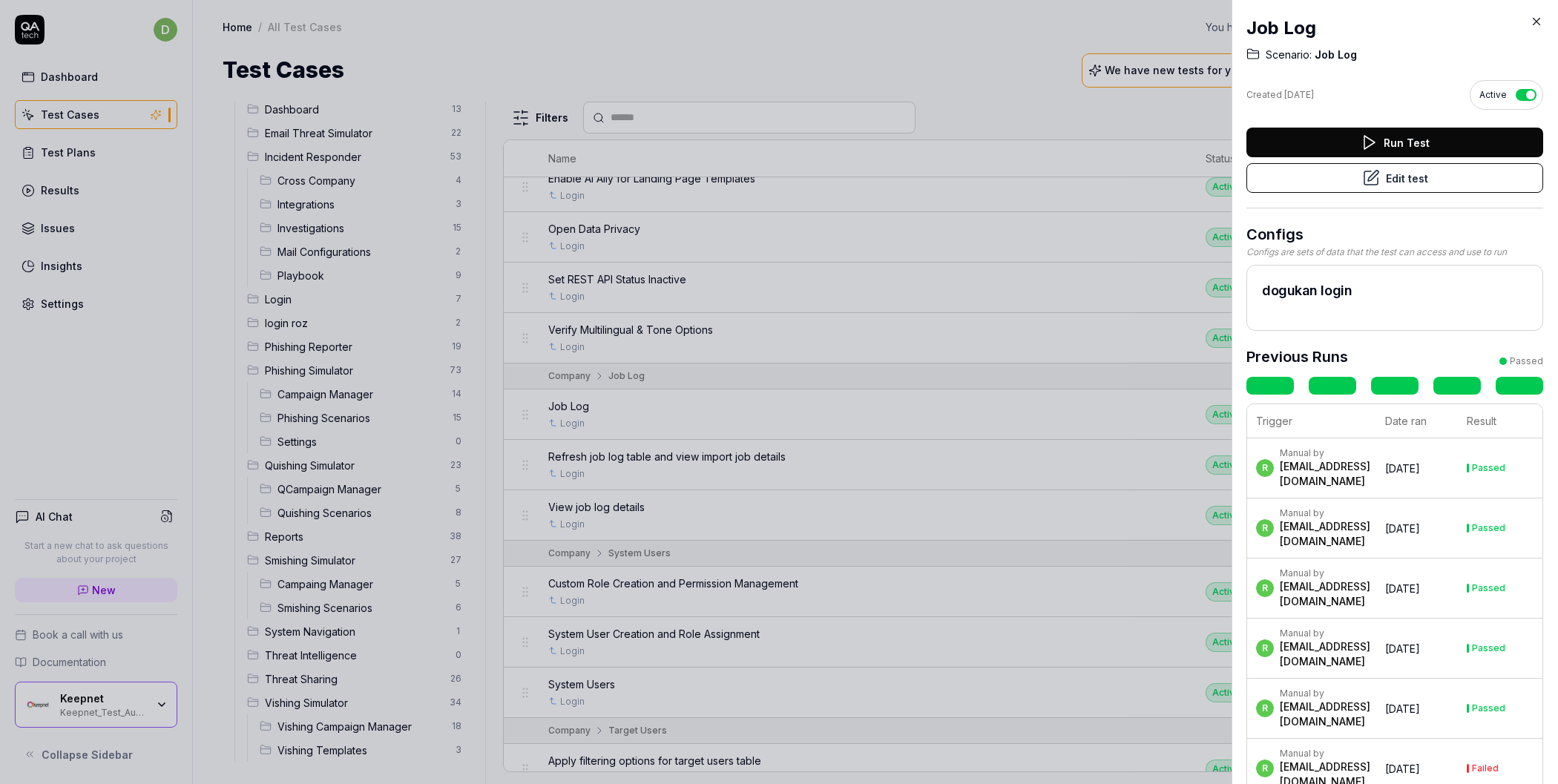
click at [1366, 180] on icon at bounding box center [1371, 178] width 18 height 18
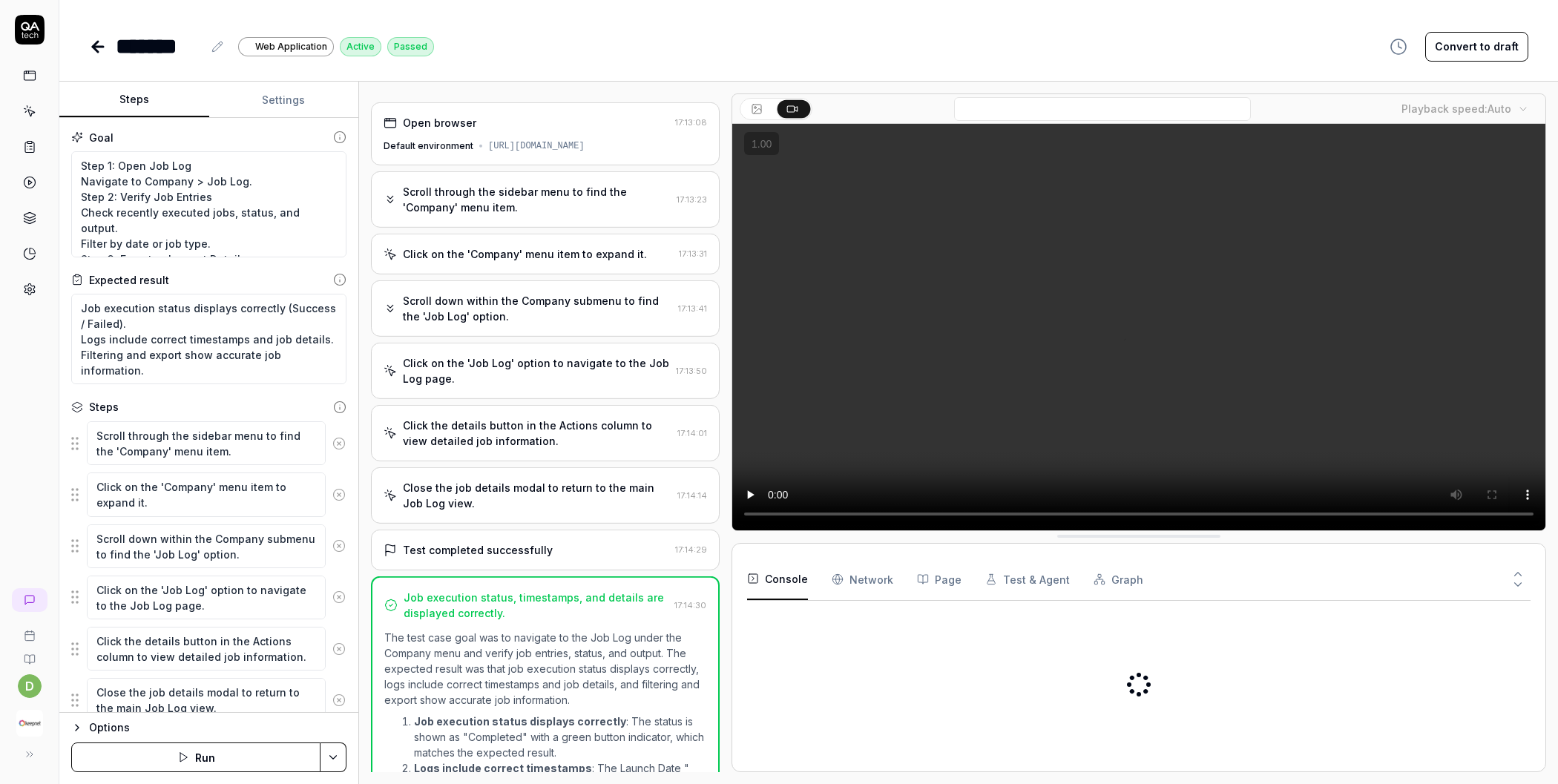
type textarea "*"
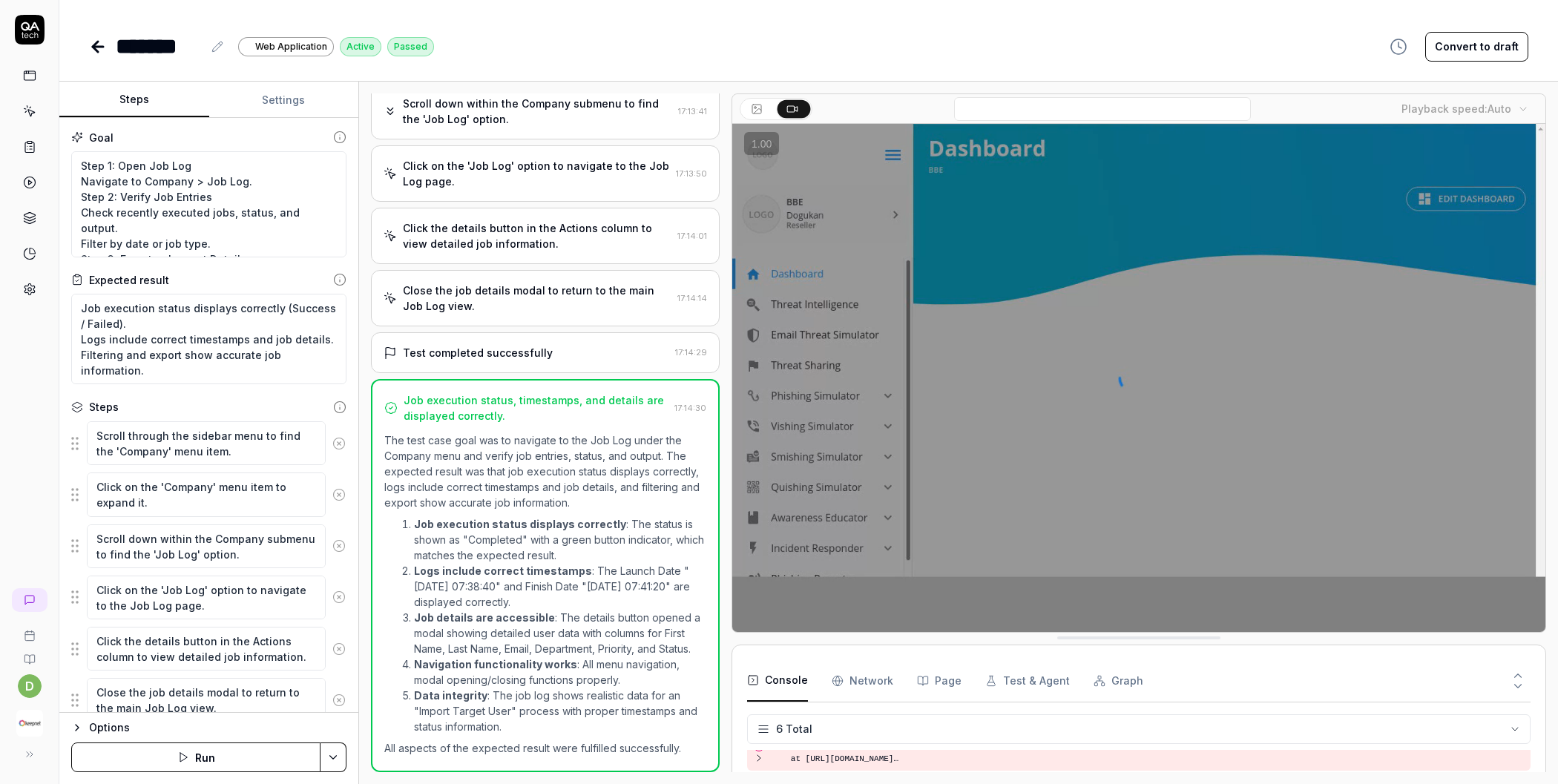
scroll to position [304, 0]
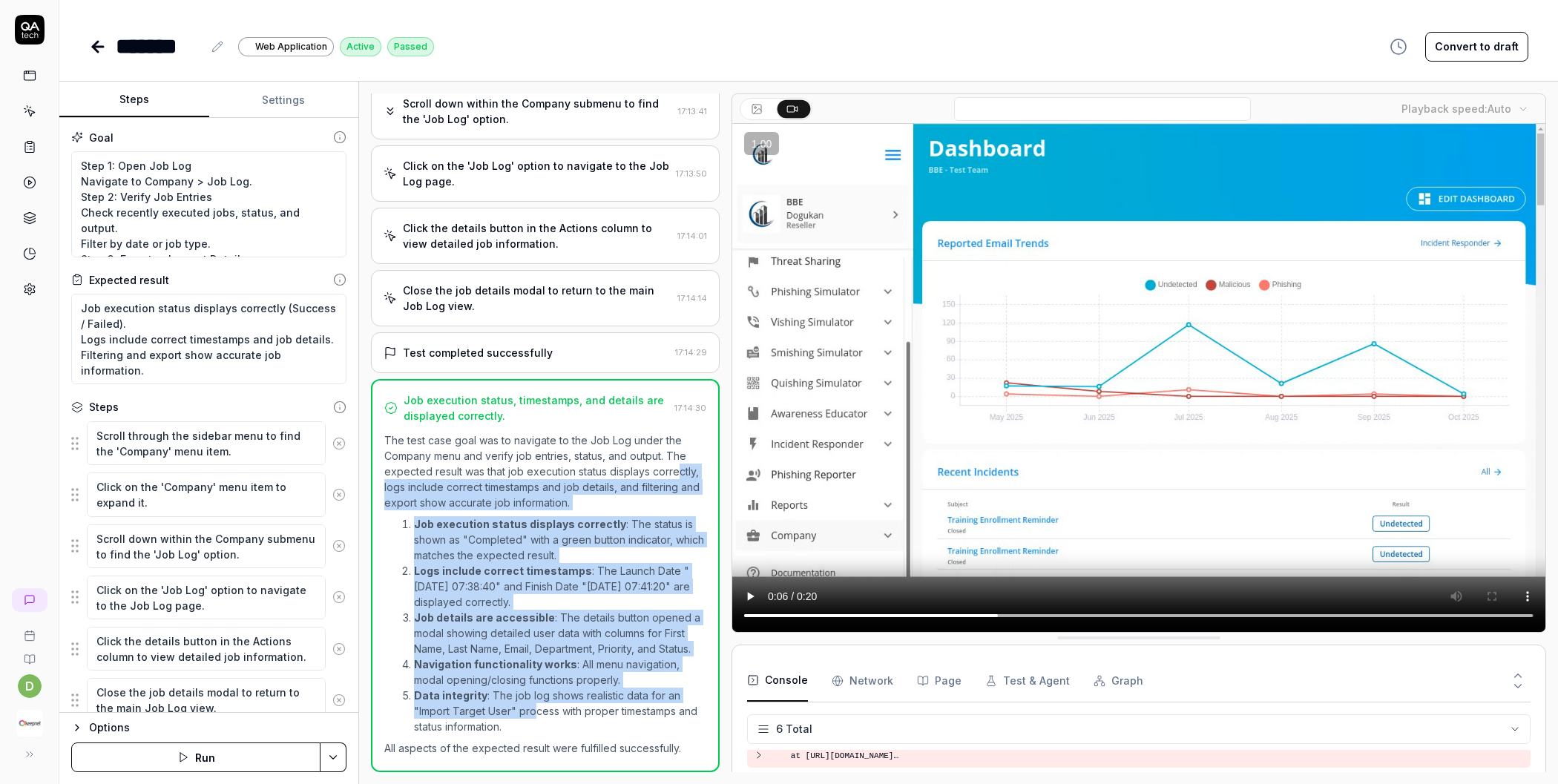
drag, startPoint x: 535, startPoint y: 713, endPoint x: 408, endPoint y: 467, distance: 276.8
click at [408, 467] on div "The test case goal was to navigate to the Job Log under the Company menu and ve…" at bounding box center [545, 594] width 322 height 324
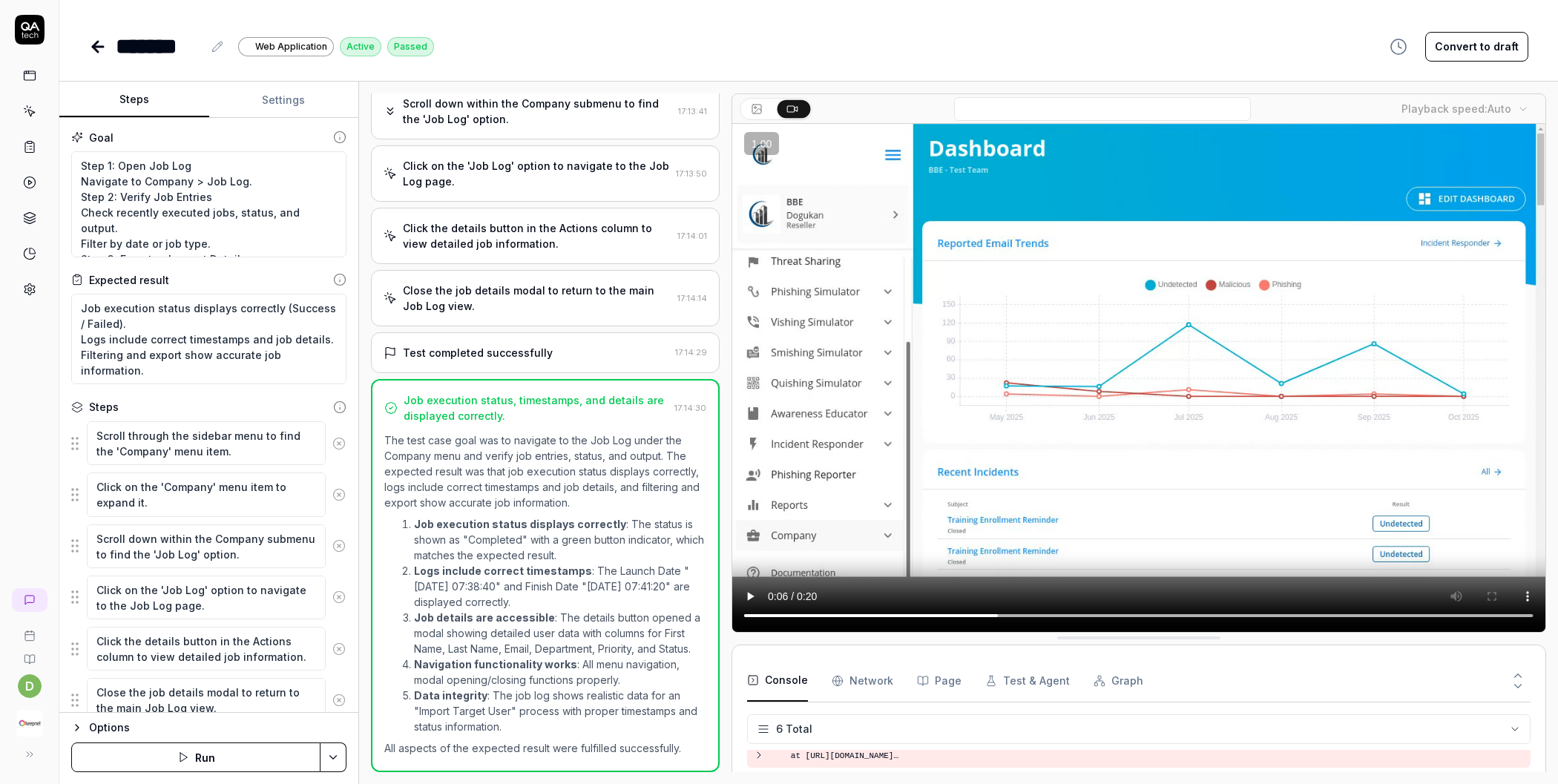
click at [438, 528] on li "Job execution status displays correctly : The status is shown as "Completed" wi…" at bounding box center [560, 539] width 293 height 46
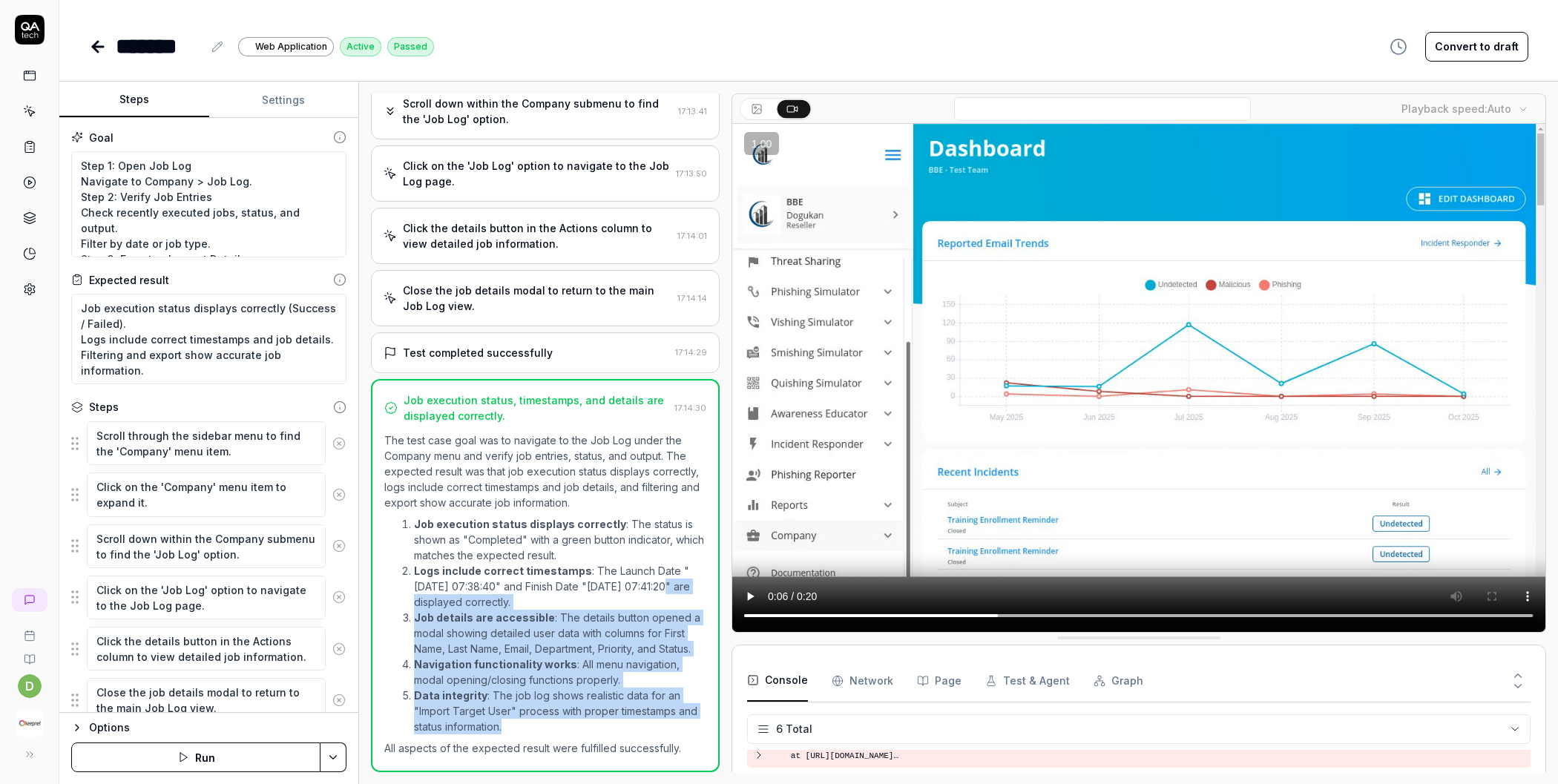
drag, startPoint x: 533, startPoint y: 728, endPoint x: 407, endPoint y: 592, distance: 185.4
click at [407, 592] on ol "Job execution status displays correctly : The status is shown as "Completed" wi…" at bounding box center [545, 626] width 322 height 224
